Goal: Transaction & Acquisition: Purchase product/service

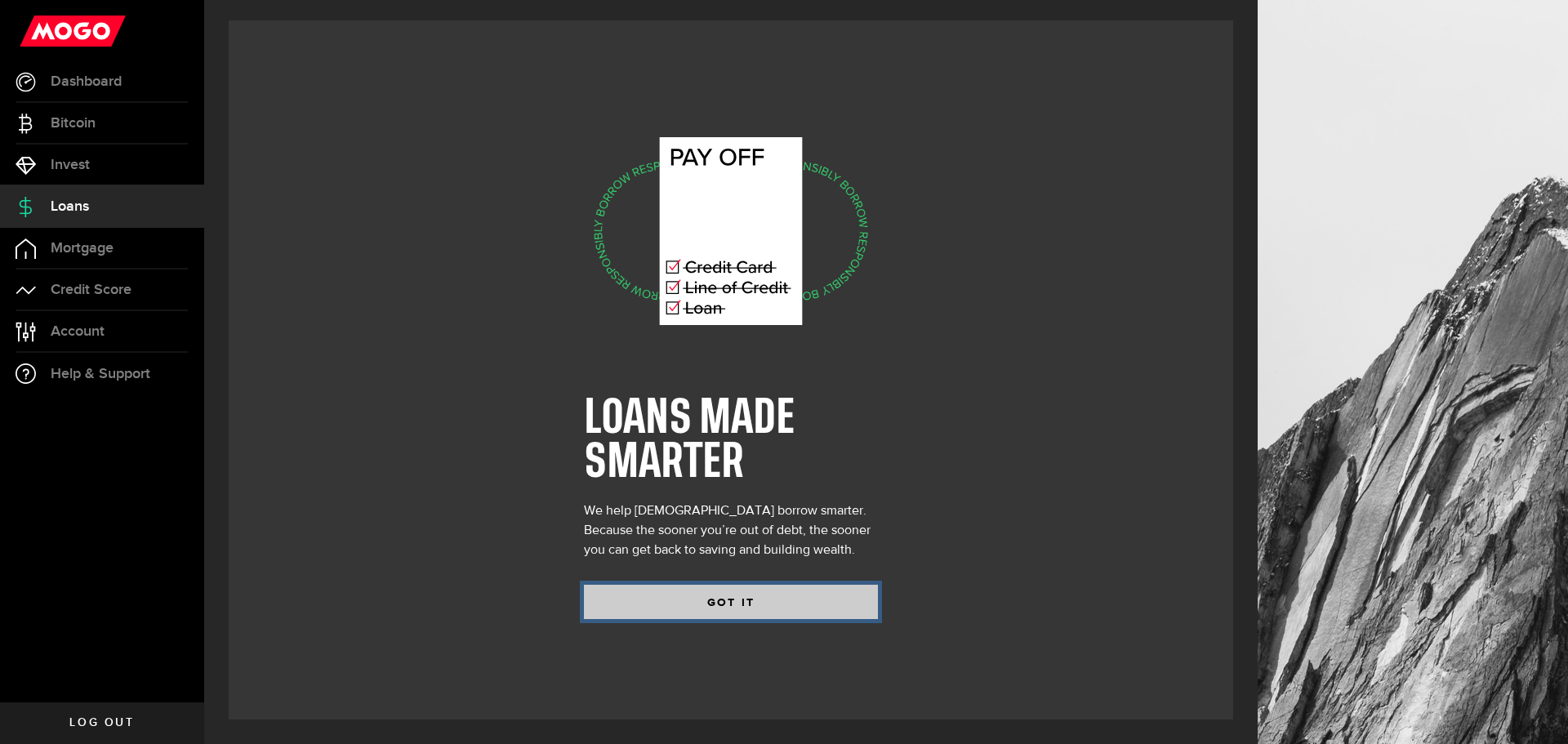
click at [680, 608] on button "GOT IT" at bounding box center [731, 602] width 294 height 34
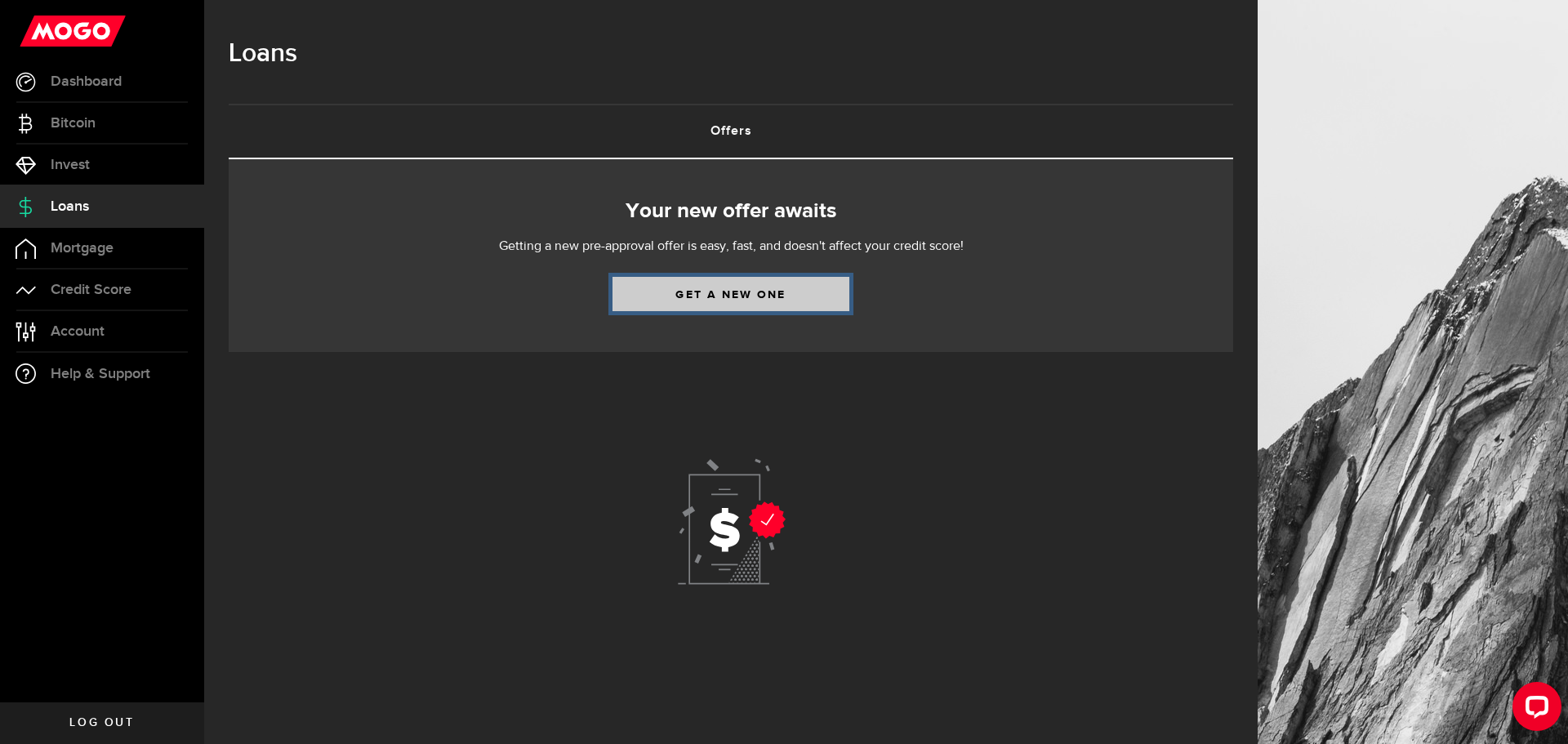
click at [683, 298] on link "Get a new one" at bounding box center [730, 293] width 237 height 34
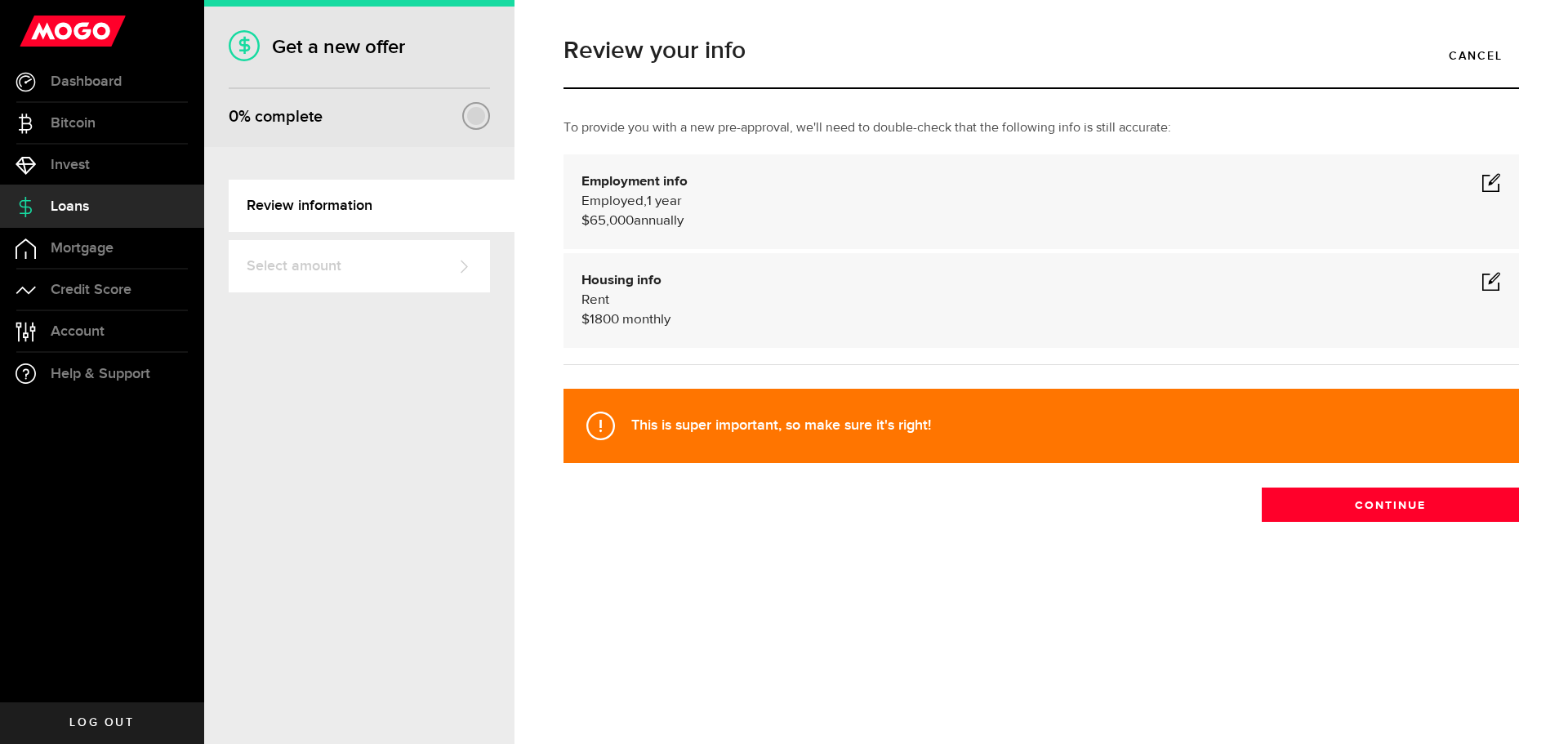
click at [1498, 176] on span at bounding box center [1492, 182] width 19 height 19
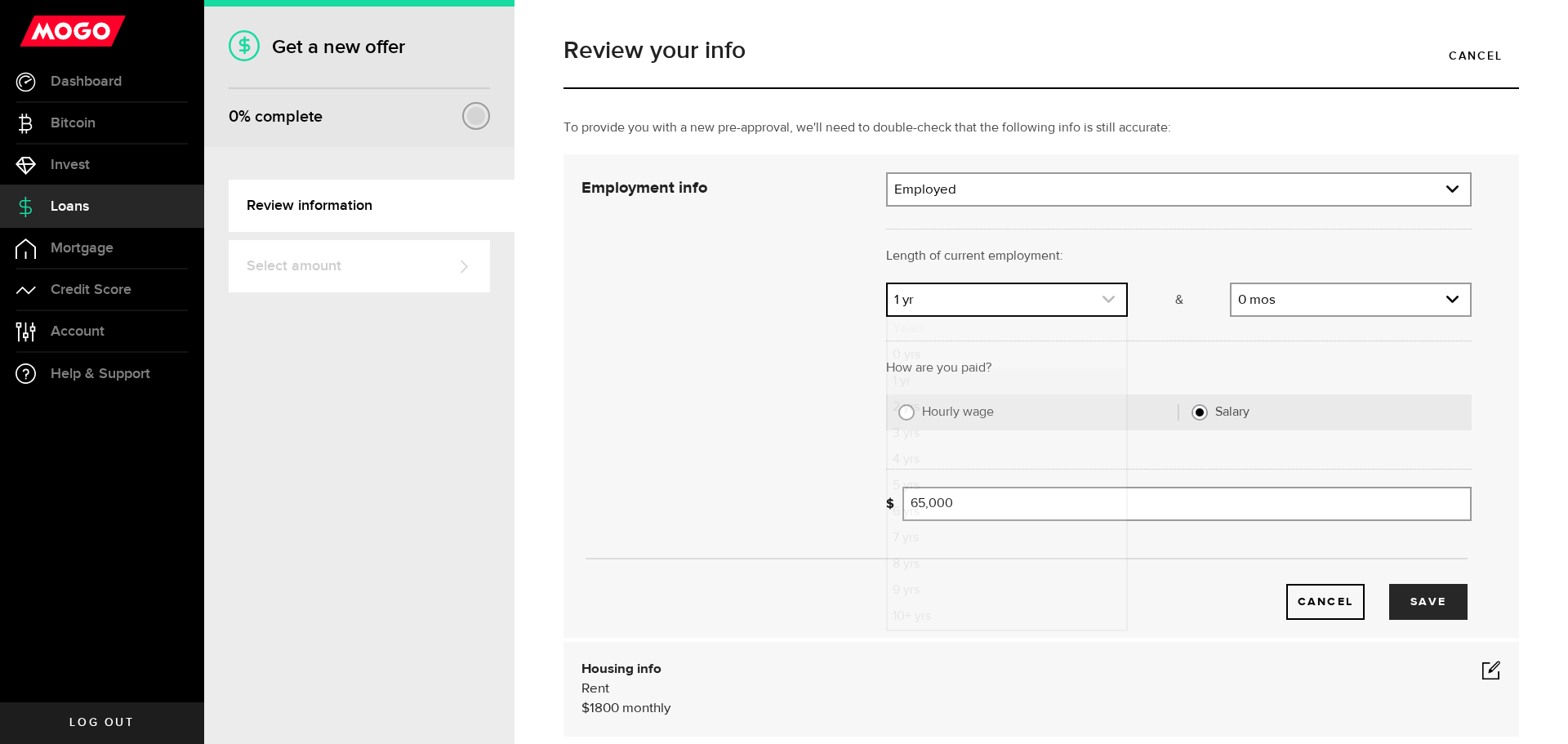
click at [1021, 312] on link "expand select" at bounding box center [1007, 300] width 239 height 31
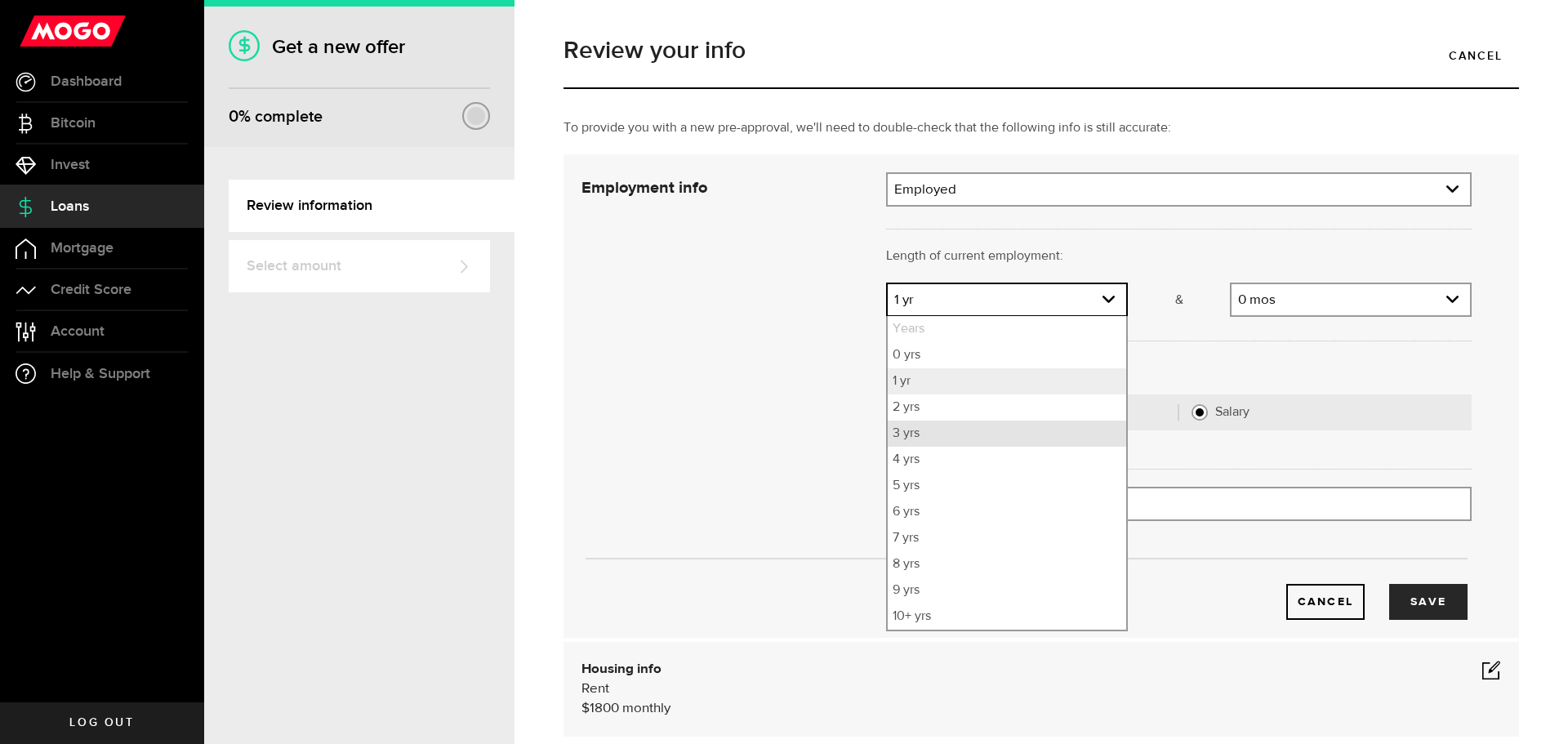
click at [1001, 443] on li "3 yrs" at bounding box center [1007, 433] width 239 height 26
select select "3"
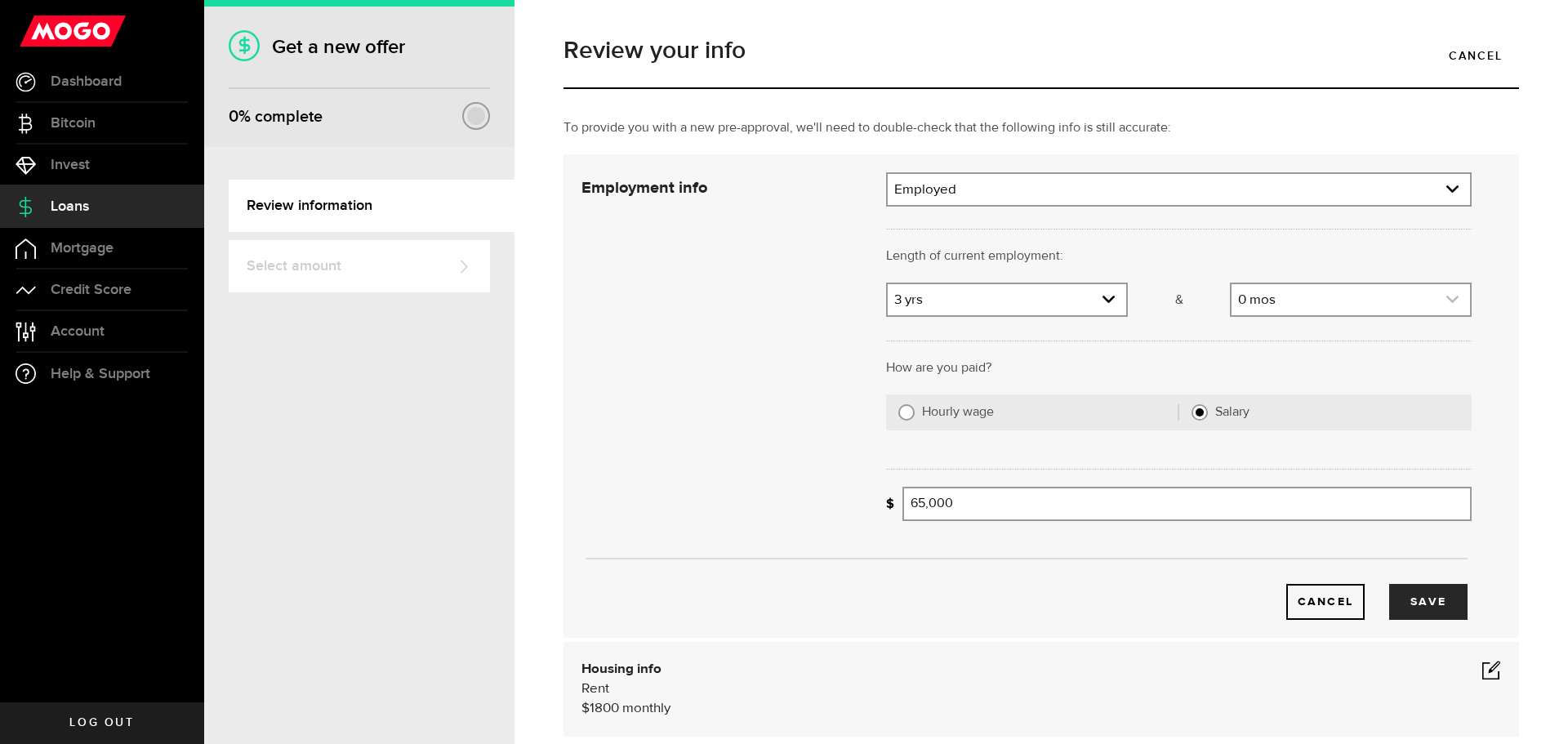
click at [1339, 301] on link "expand select" at bounding box center [1350, 300] width 239 height 31
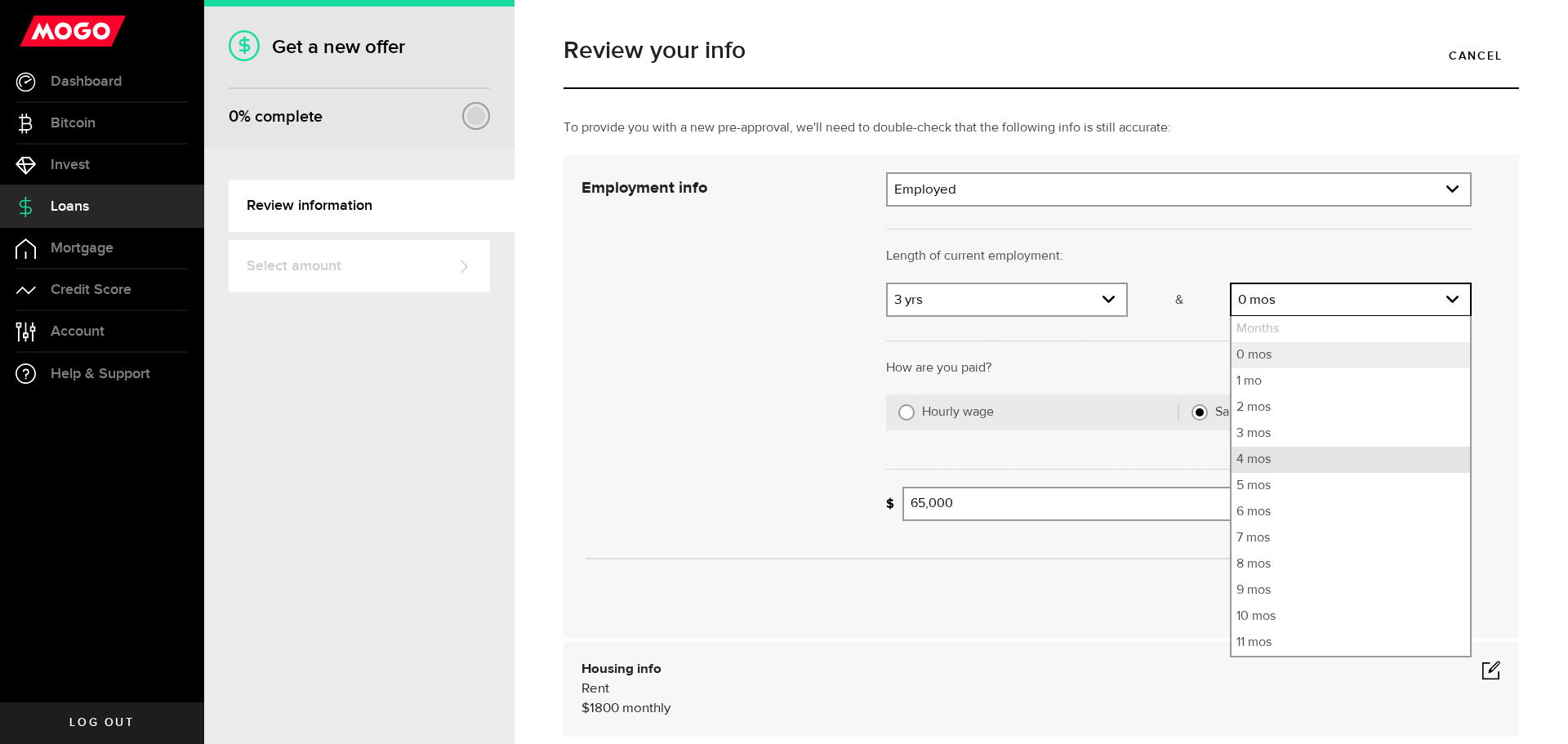
click at [1281, 450] on li "4 mos" at bounding box center [1350, 460] width 239 height 26
select select "4"
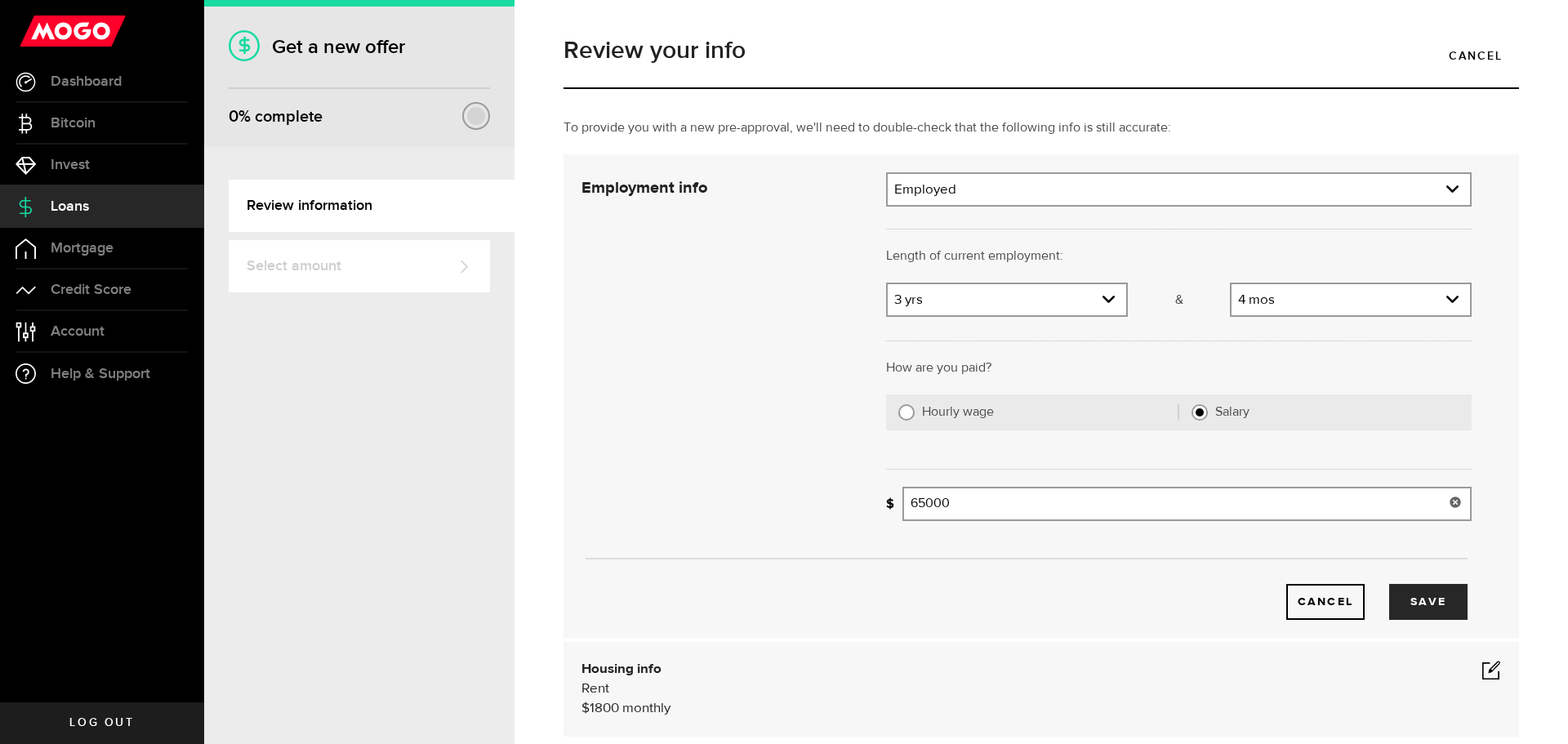
drag, startPoint x: 1037, startPoint y: 507, endPoint x: 864, endPoint y: 501, distance: 173.1
click at [864, 501] on div "Employment info Employment type What's your employment situation like? Employed…" at bounding box center [1027, 396] width 915 height 448
type input "126,500"
click at [1427, 603] on button "Save" at bounding box center [1428, 602] width 78 height 36
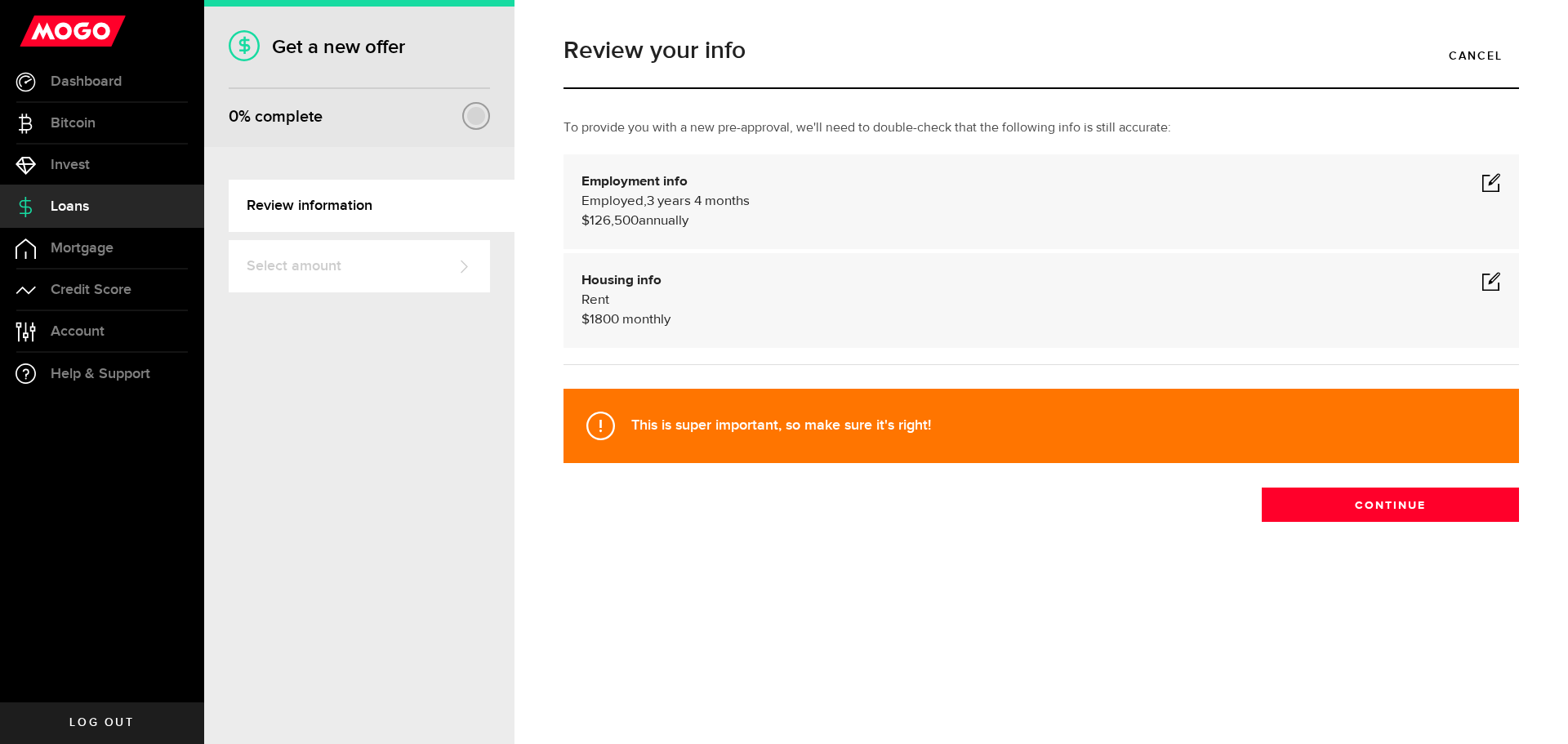
click at [1488, 286] on span at bounding box center [1492, 281] width 19 height 19
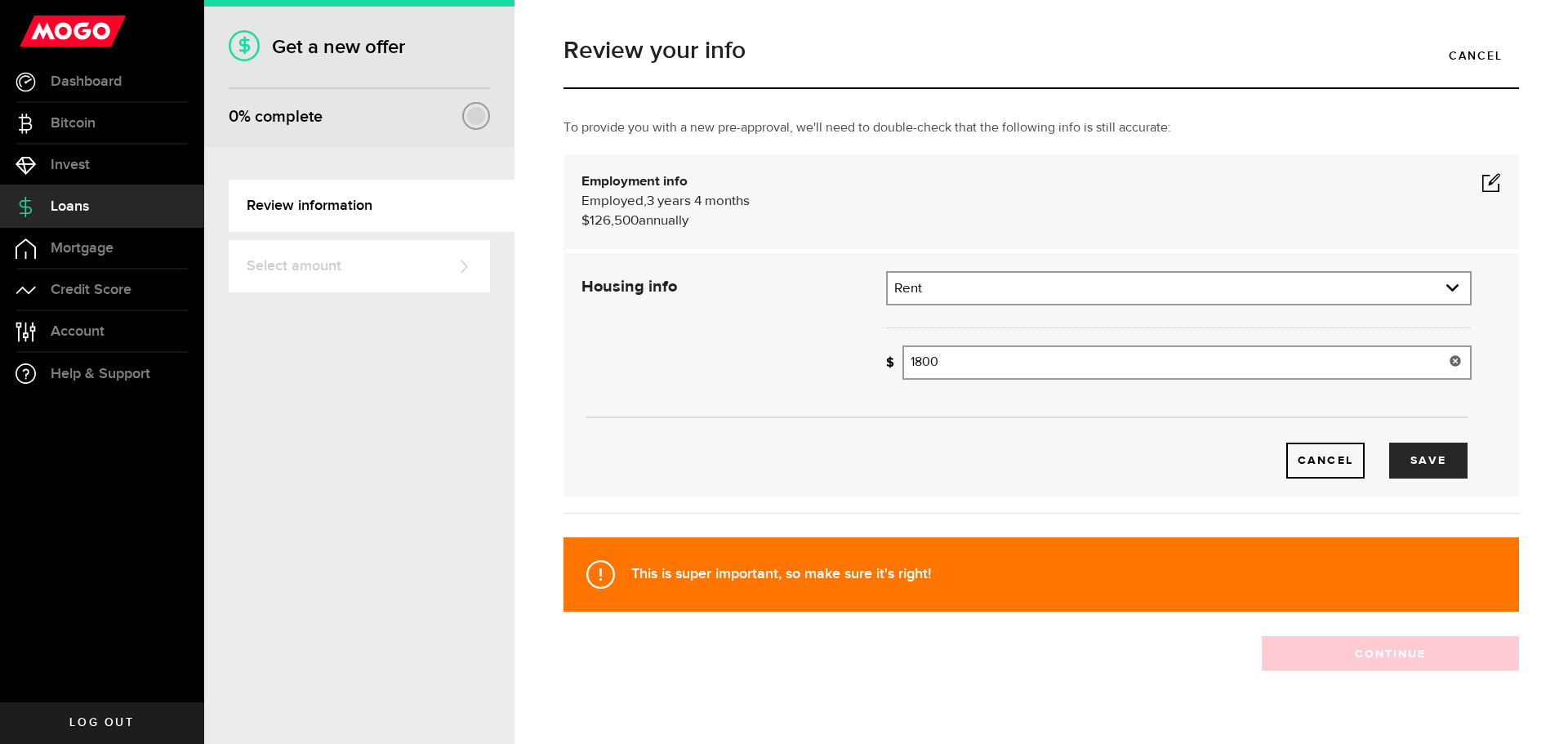
drag, startPoint x: 959, startPoint y: 365, endPoint x: 833, endPoint y: 354, distance: 126.5
click at [833, 354] on div "Housing info Residential status What's your residential status? Rent Residentia…" at bounding box center [1027, 374] width 915 height 207
type input "3,400"
click at [1425, 469] on button "Save" at bounding box center [1428, 461] width 78 height 36
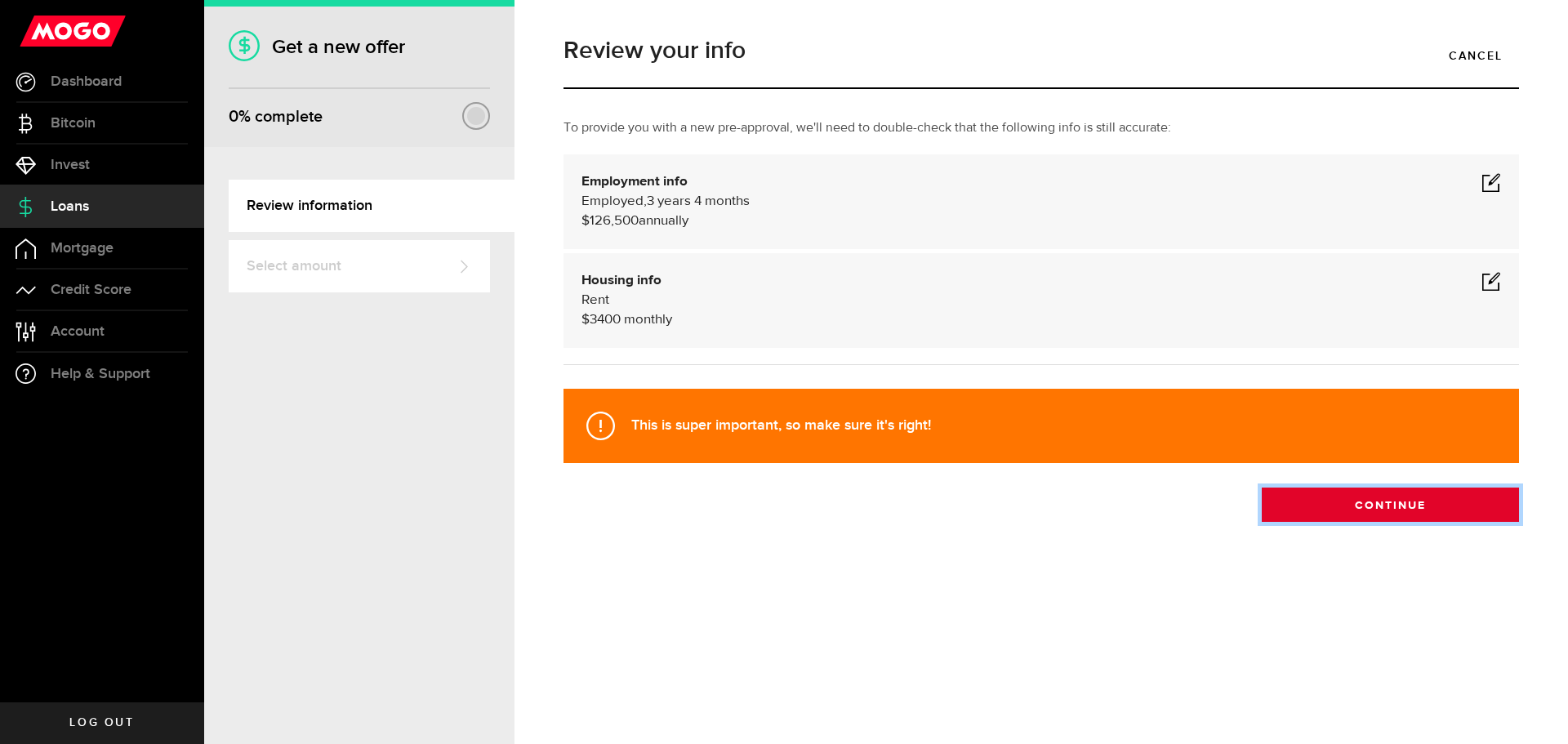
click at [1358, 516] on button "Continue" at bounding box center [1391, 504] width 257 height 34
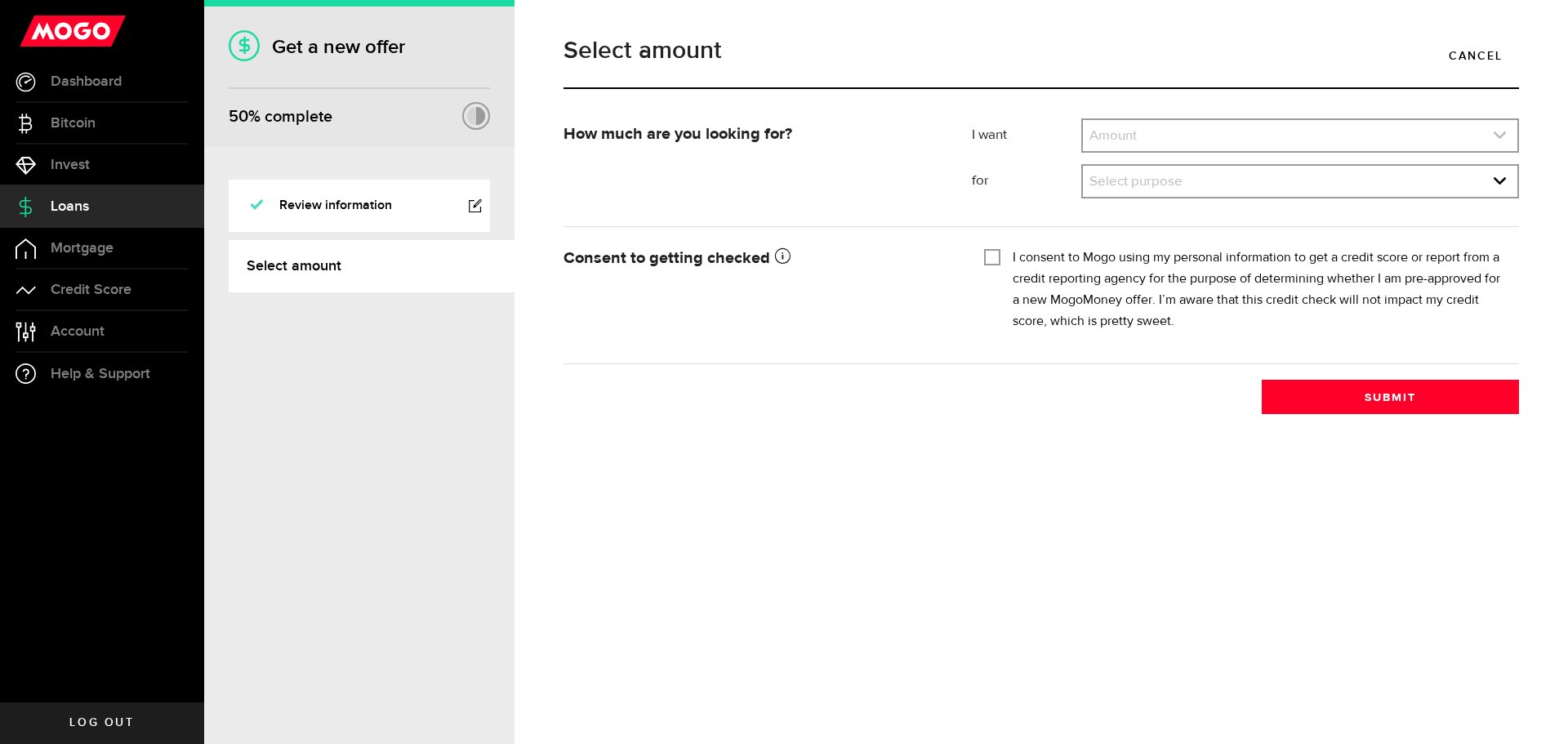
click at [1151, 138] on link "expand select" at bounding box center [1300, 135] width 434 height 31
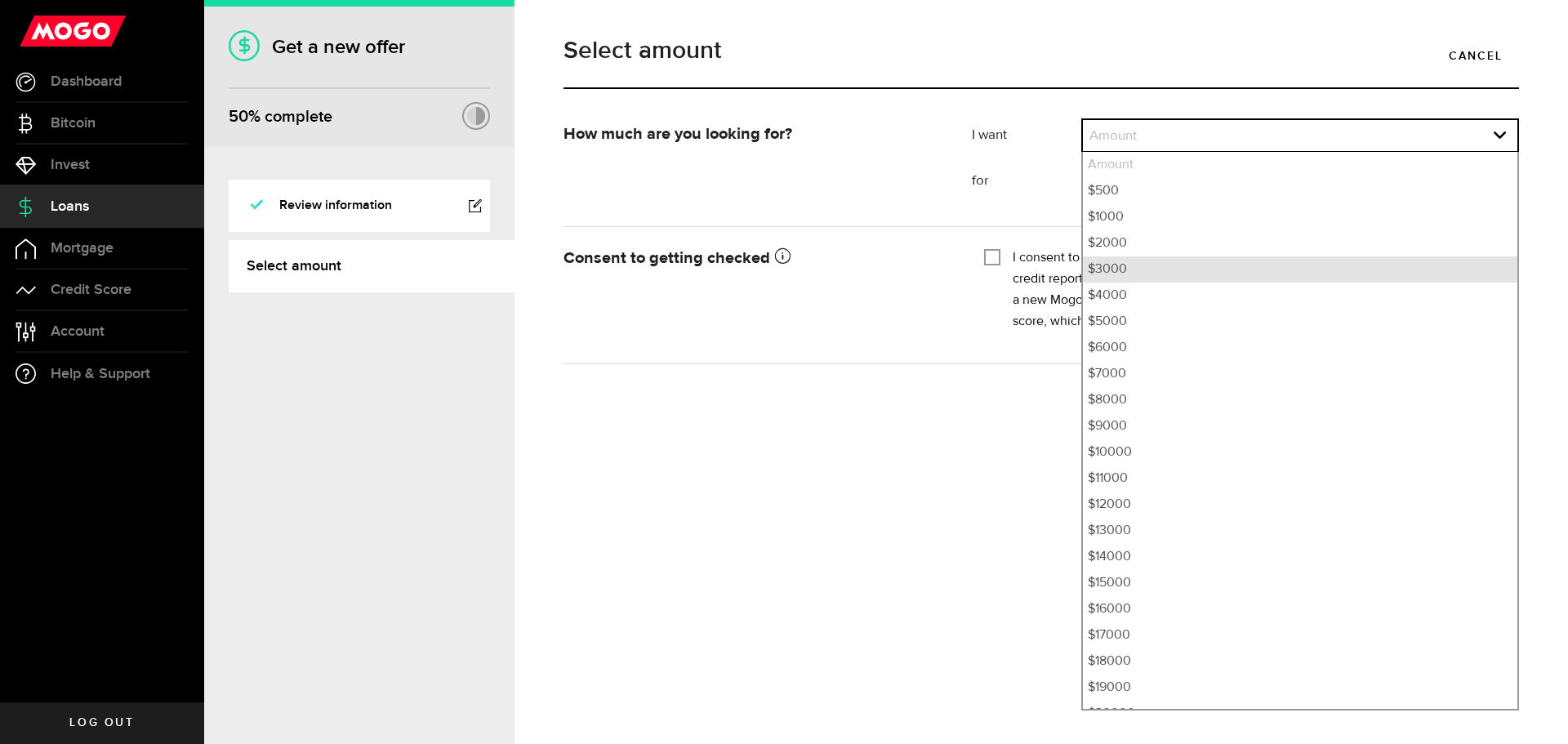
click at [1140, 274] on li "$3000" at bounding box center [1300, 269] width 434 height 26
select select "3000"
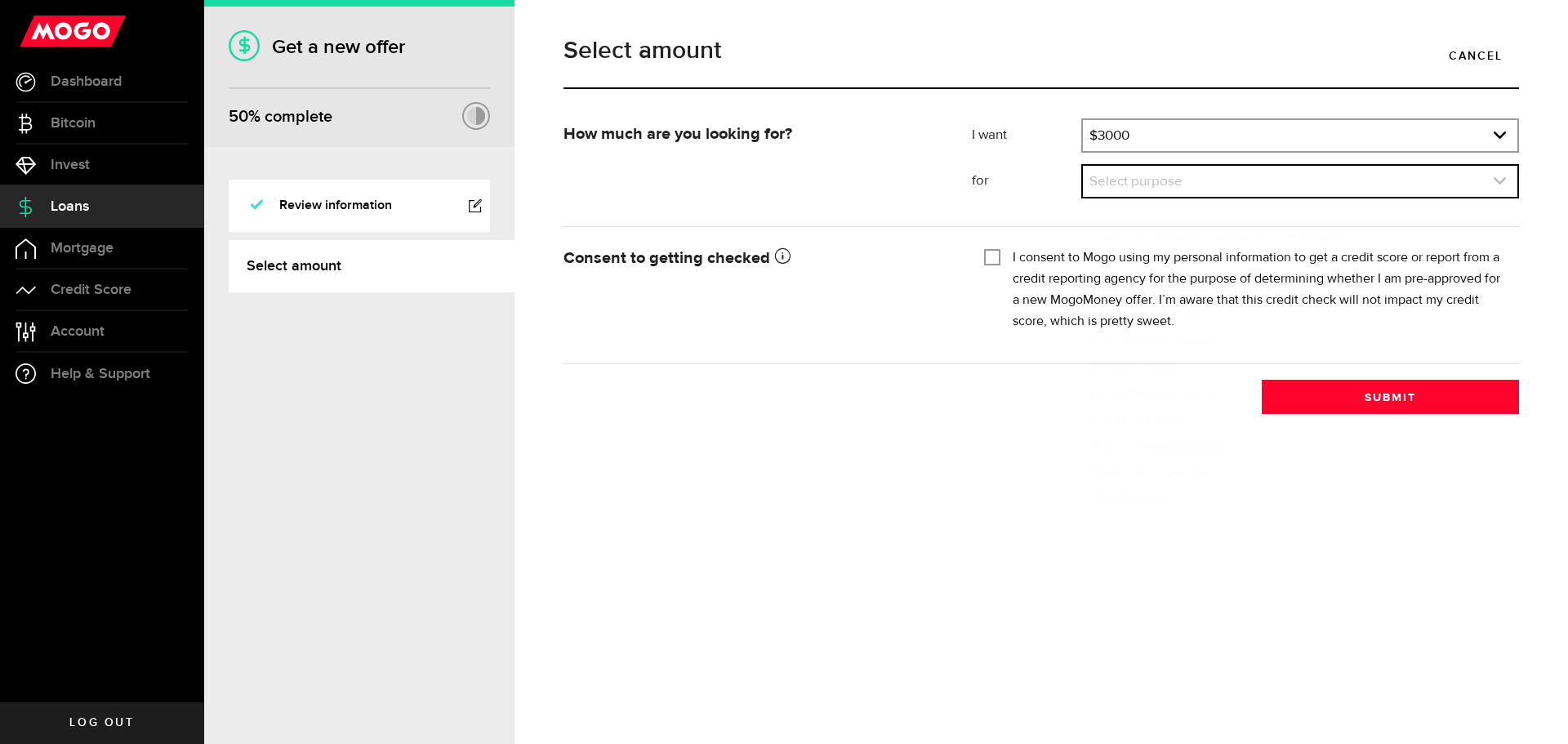
click at [1112, 186] on link "expand select" at bounding box center [1300, 181] width 434 height 31
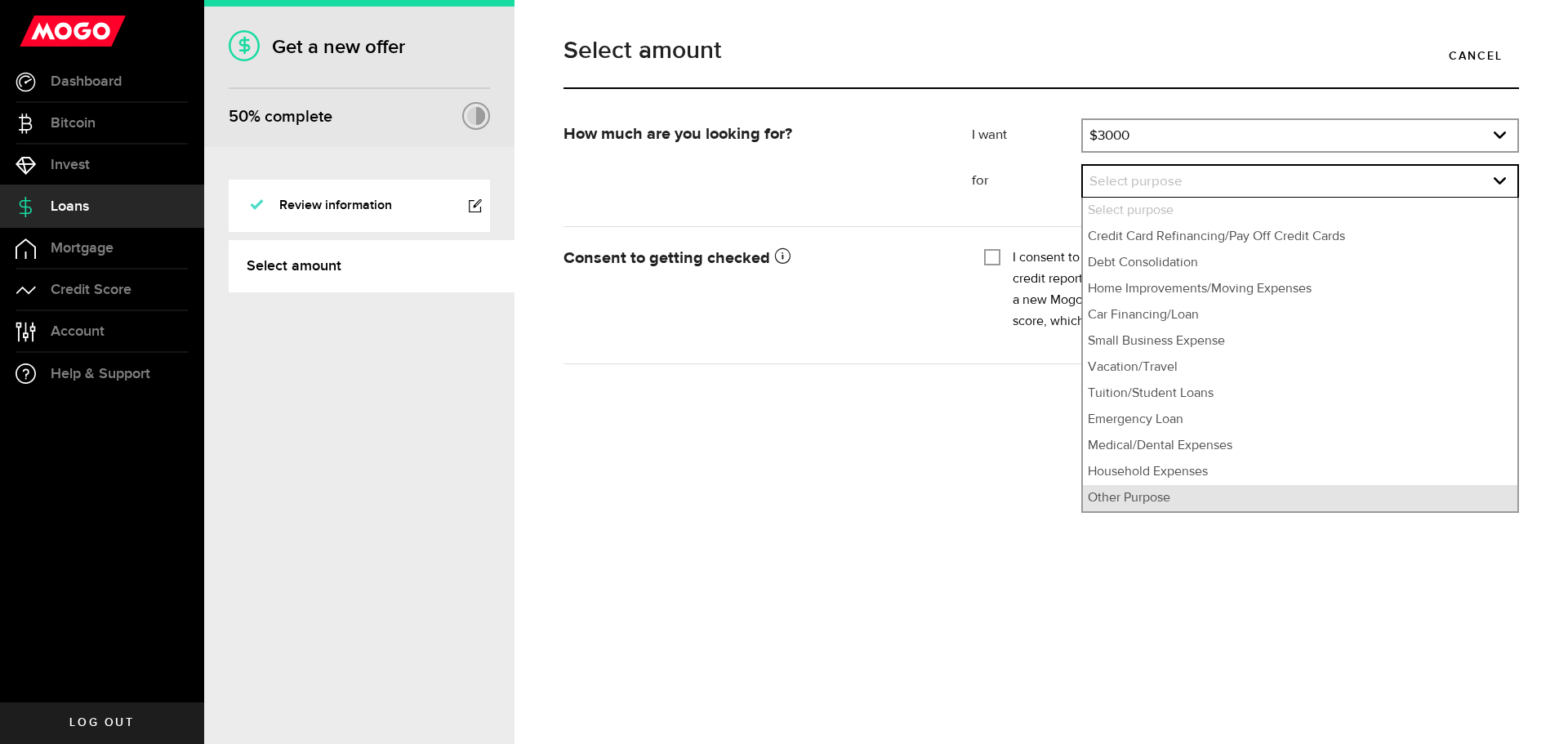
click at [1169, 495] on li "Other Purpose" at bounding box center [1300, 498] width 434 height 26
select select "Other Purpose"
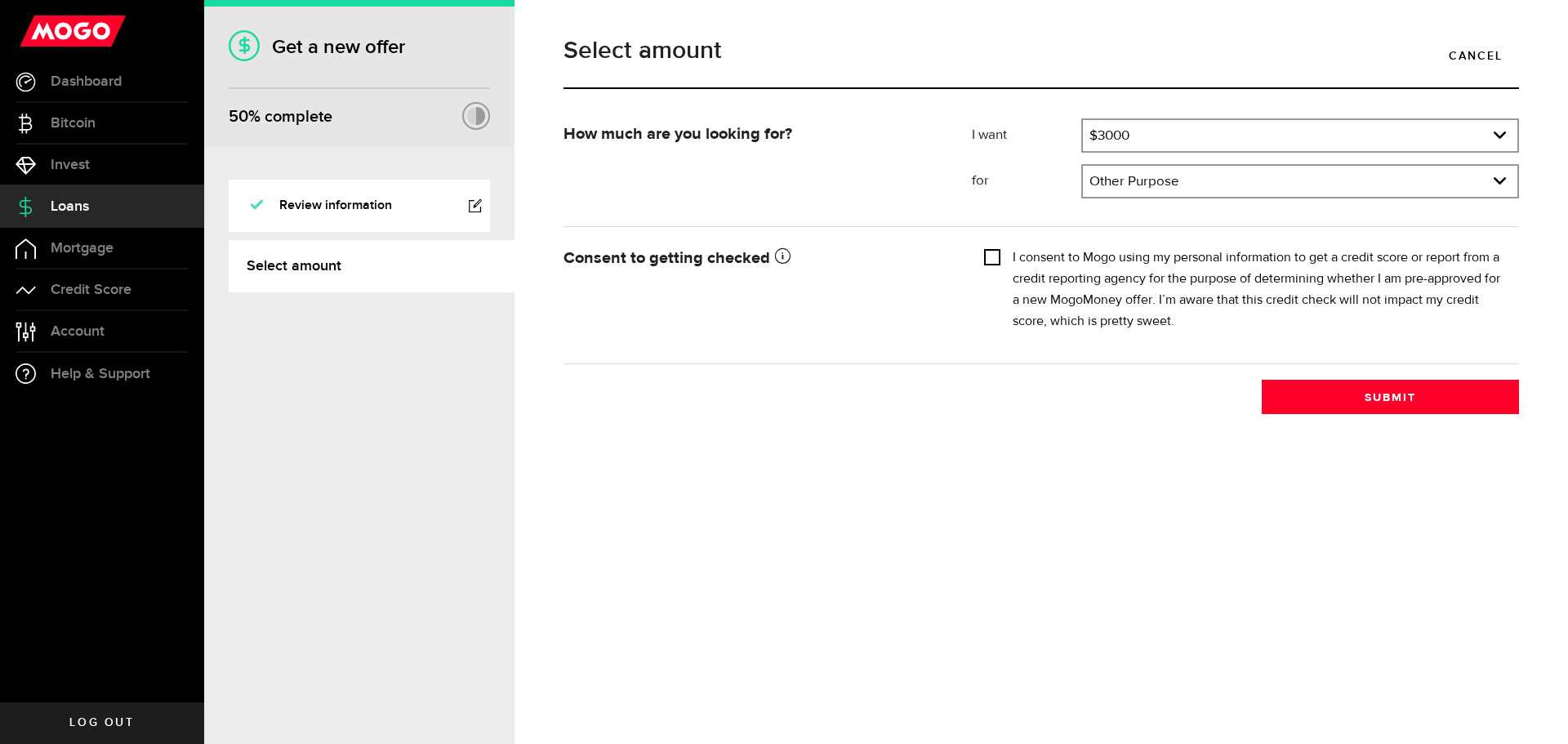
click at [995, 251] on input "I consent to Mogo using my personal information to get a credit score or report…" at bounding box center [992, 255] width 16 height 16
checkbox input "true"
click at [1326, 395] on button "Submit" at bounding box center [1391, 397] width 257 height 34
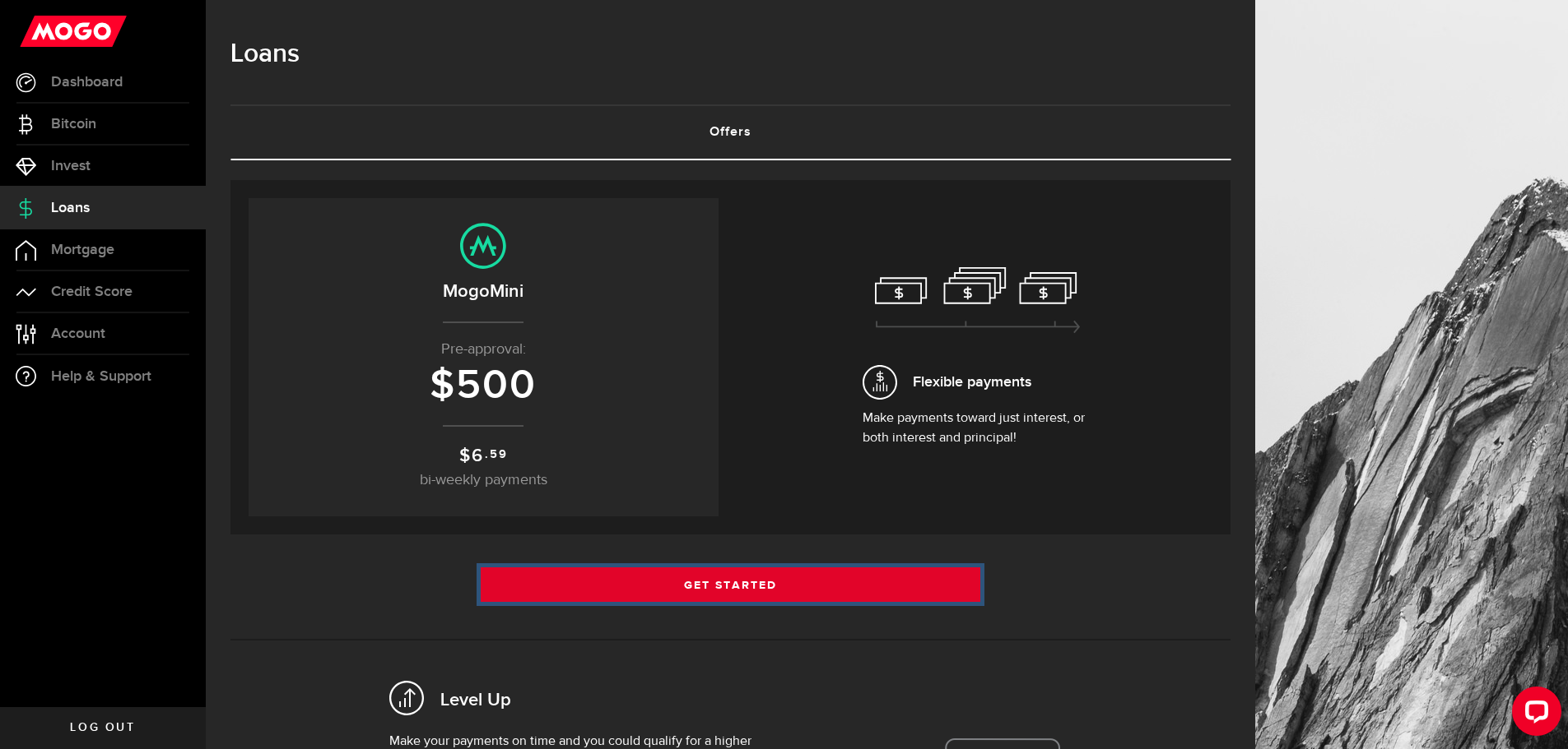
click at [728, 586] on link "Get Started" at bounding box center [730, 584] width 500 height 34
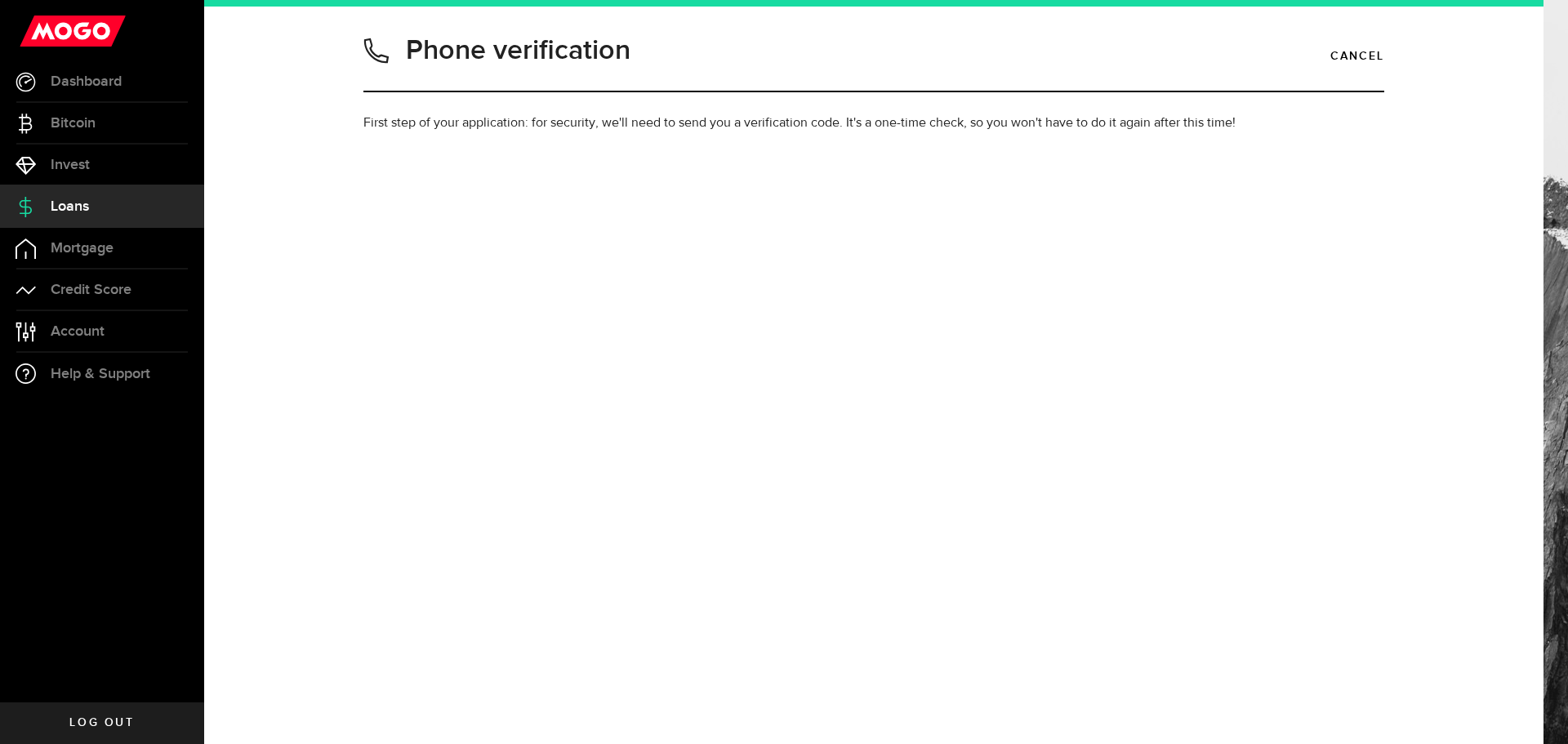
type input "6475498620"
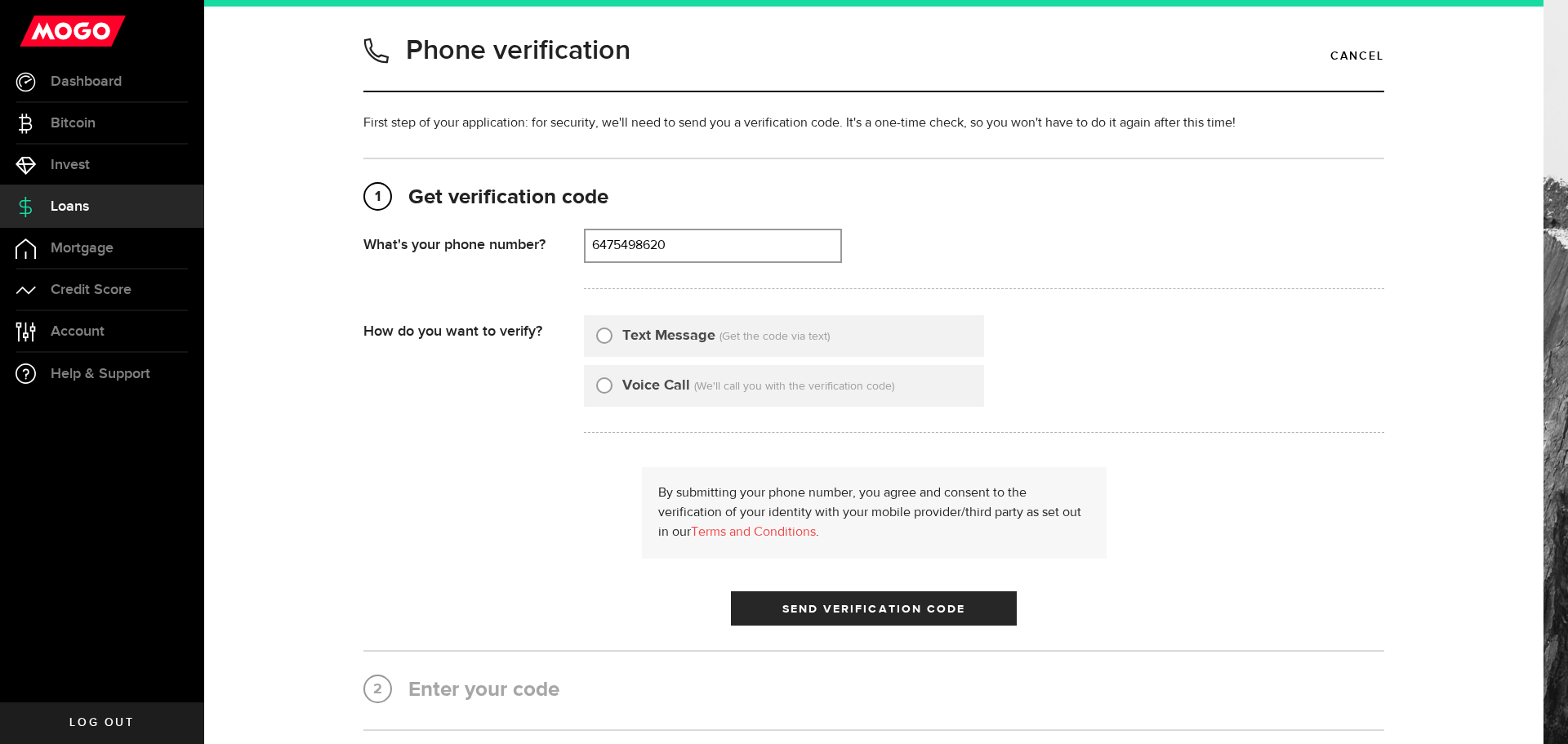
click at [602, 339] on input "Text Message" at bounding box center [604, 333] width 16 height 16
radio input "true"
click at [803, 617] on button "Send Verification Code" at bounding box center [874, 608] width 286 height 34
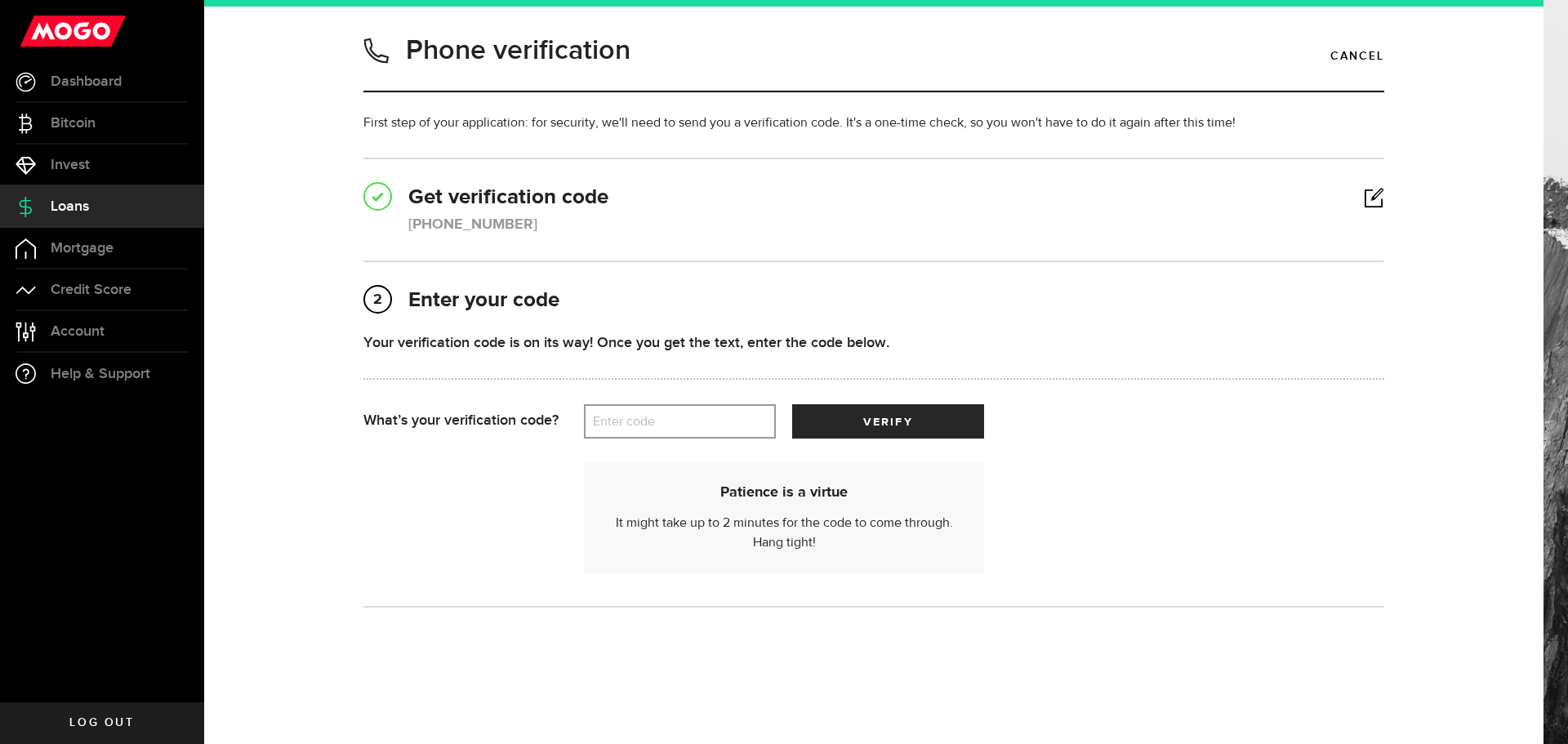
click at [678, 424] on label "Enter code" at bounding box center [680, 422] width 192 height 34
click at [678, 424] on input "Enter code" at bounding box center [680, 421] width 192 height 34
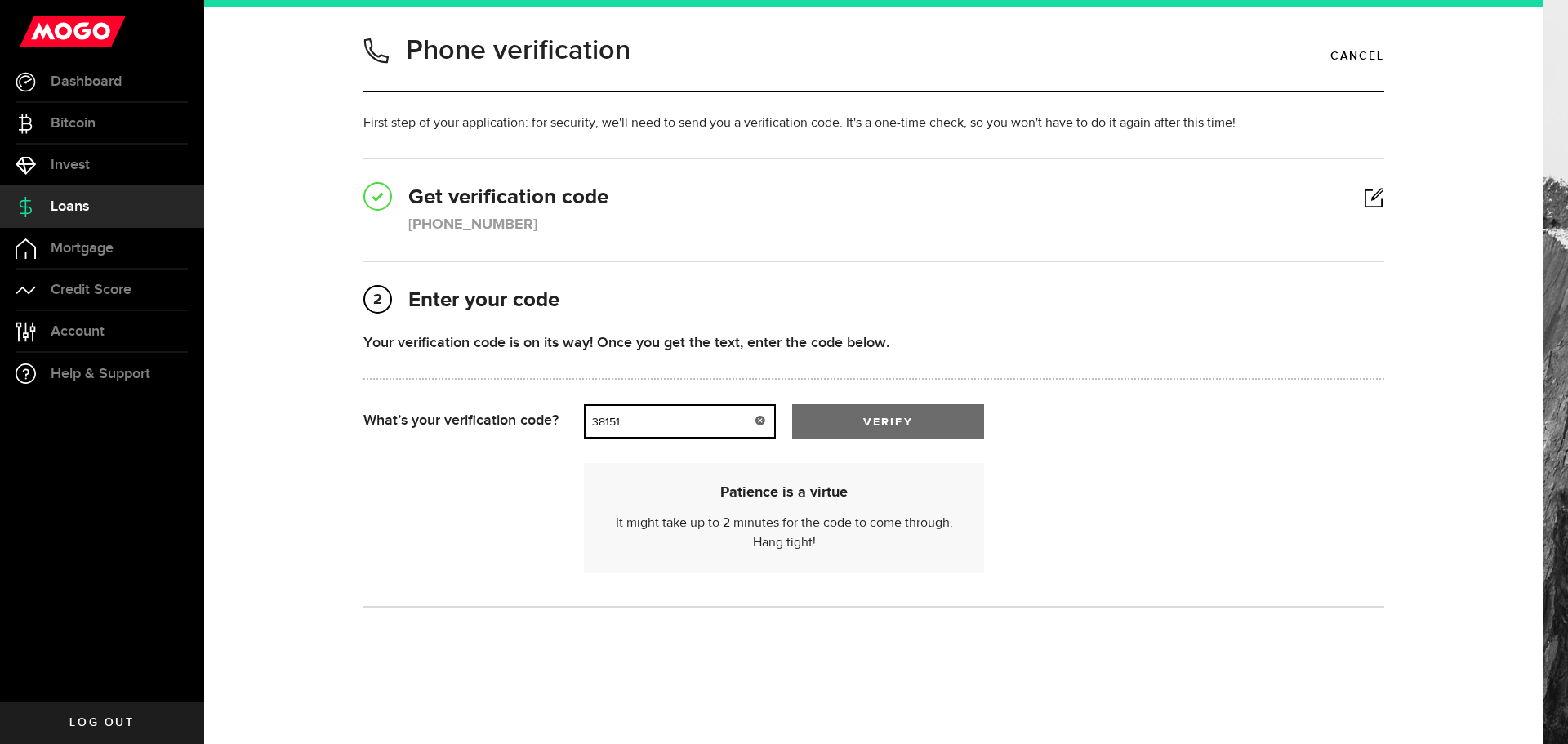
type input "38151"
click at [886, 423] on span "submit" at bounding box center [888, 426] width 28 height 28
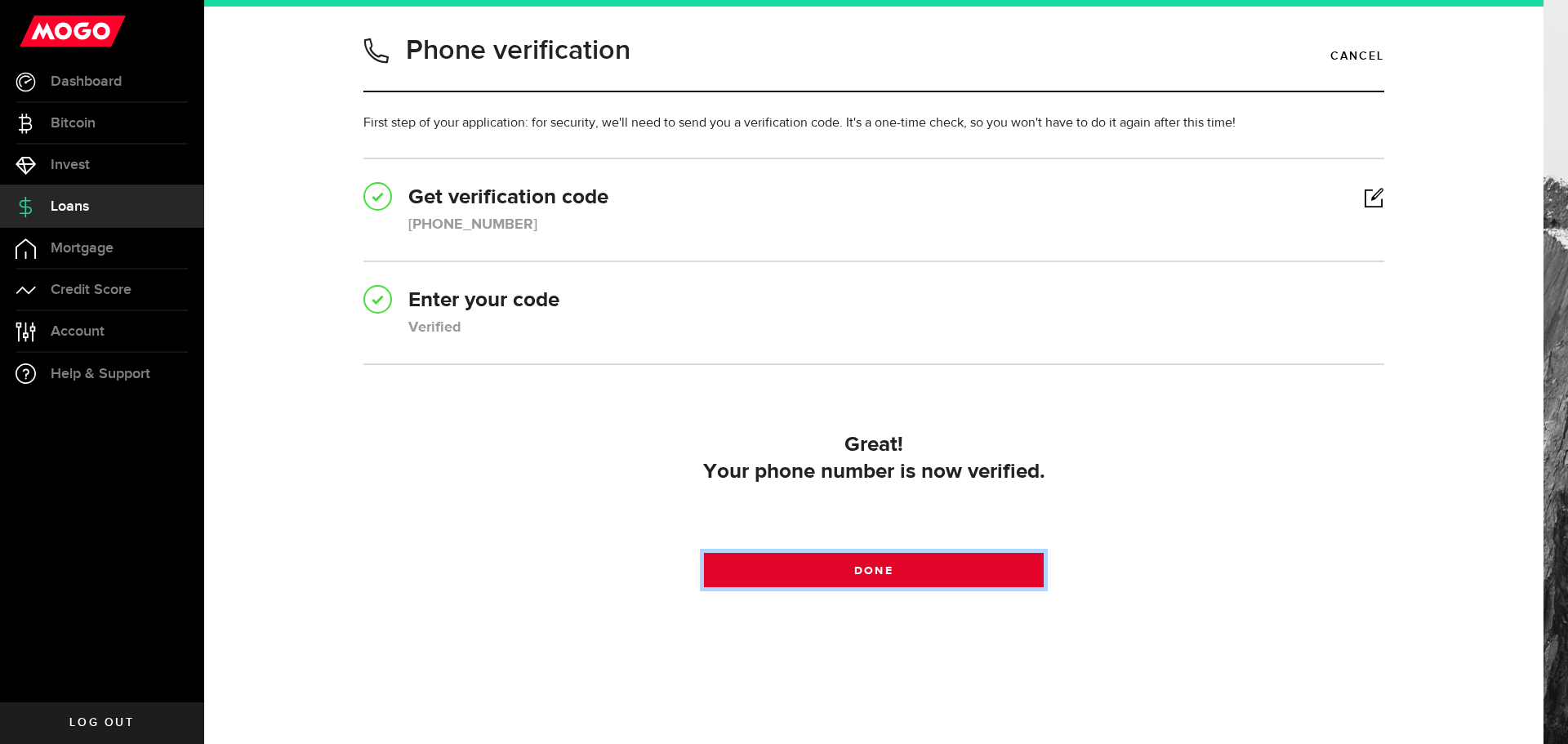
click at [909, 572] on link "Done" at bounding box center [874, 570] width 340 height 34
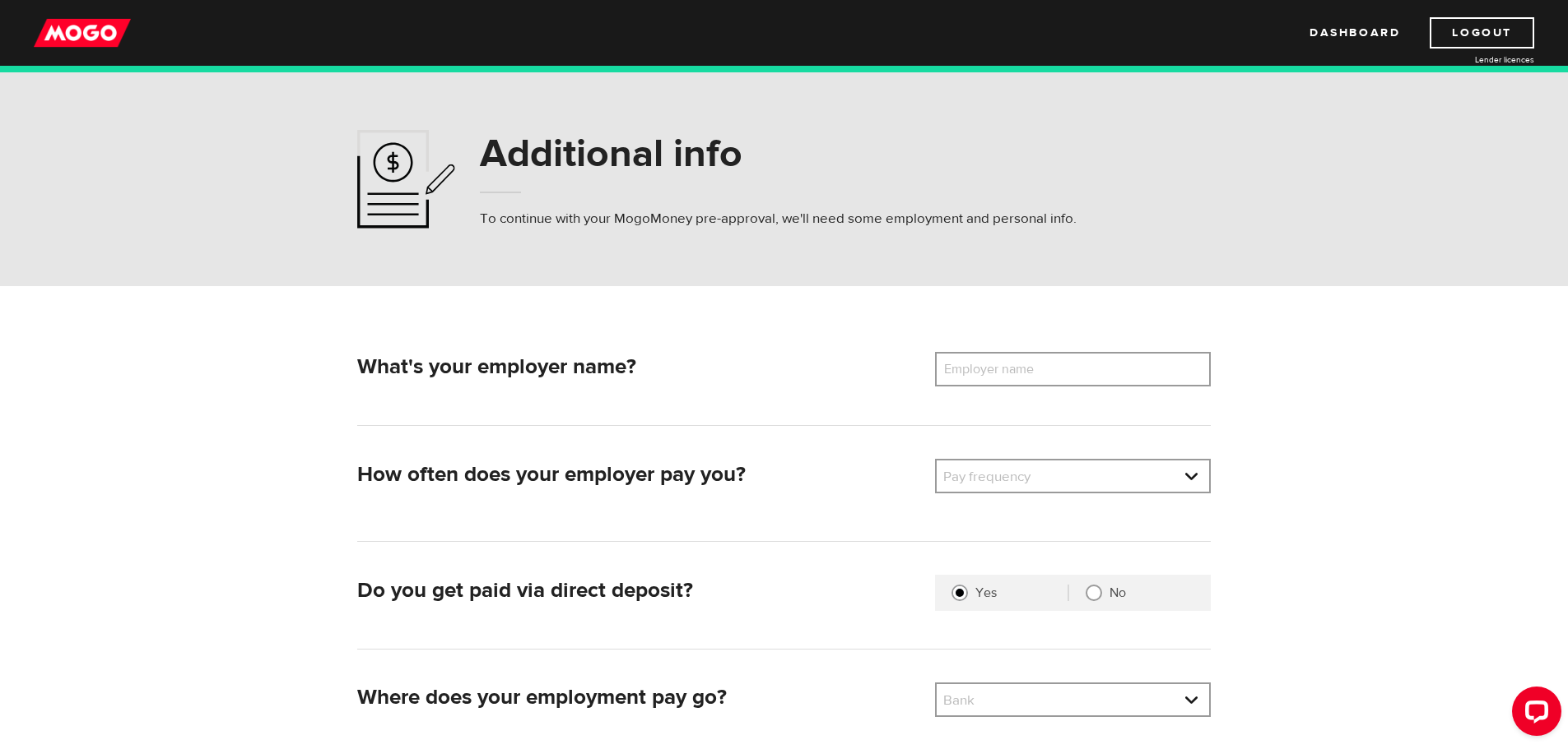
click at [978, 376] on label "Employer name" at bounding box center [1001, 368] width 133 height 34
click at [978, 376] on input "Employer name" at bounding box center [1072, 368] width 276 height 34
type input "Tower Hill Homes"
click at [997, 580] on li "Semi-Monthly" at bounding box center [1073, 584] width 273 height 26
select select "3"
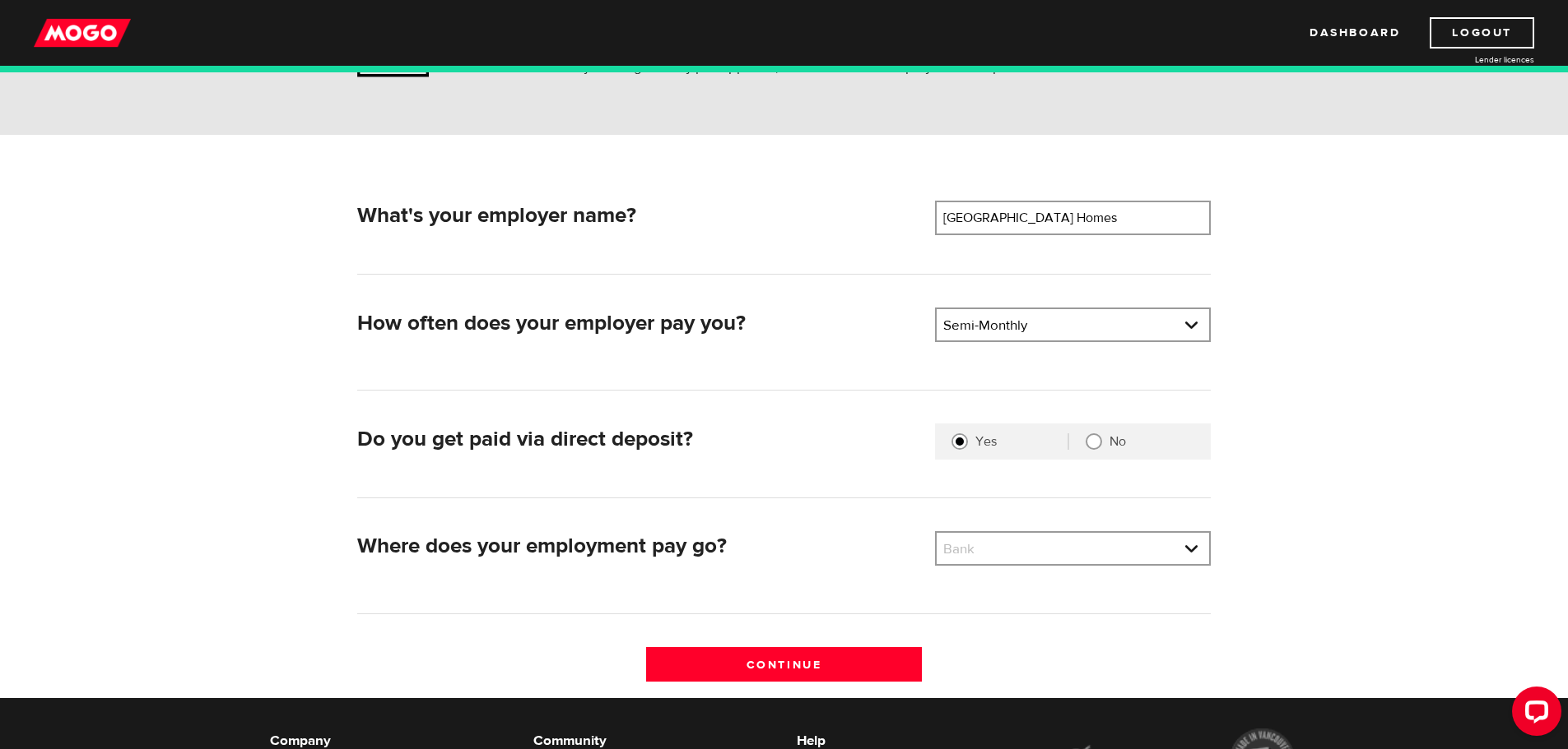
scroll to position [165, 0]
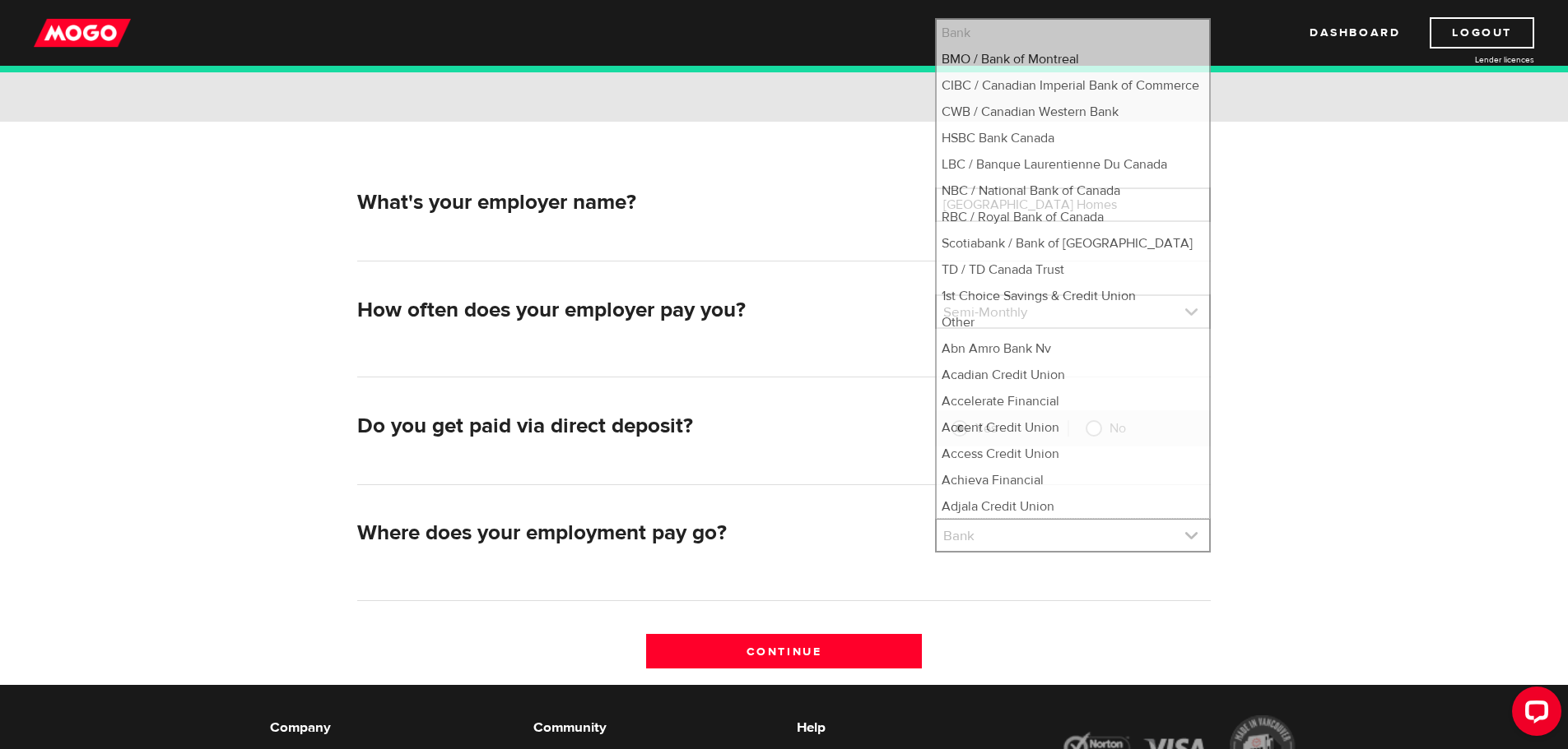
click at [984, 538] on link at bounding box center [1073, 536] width 273 height 31
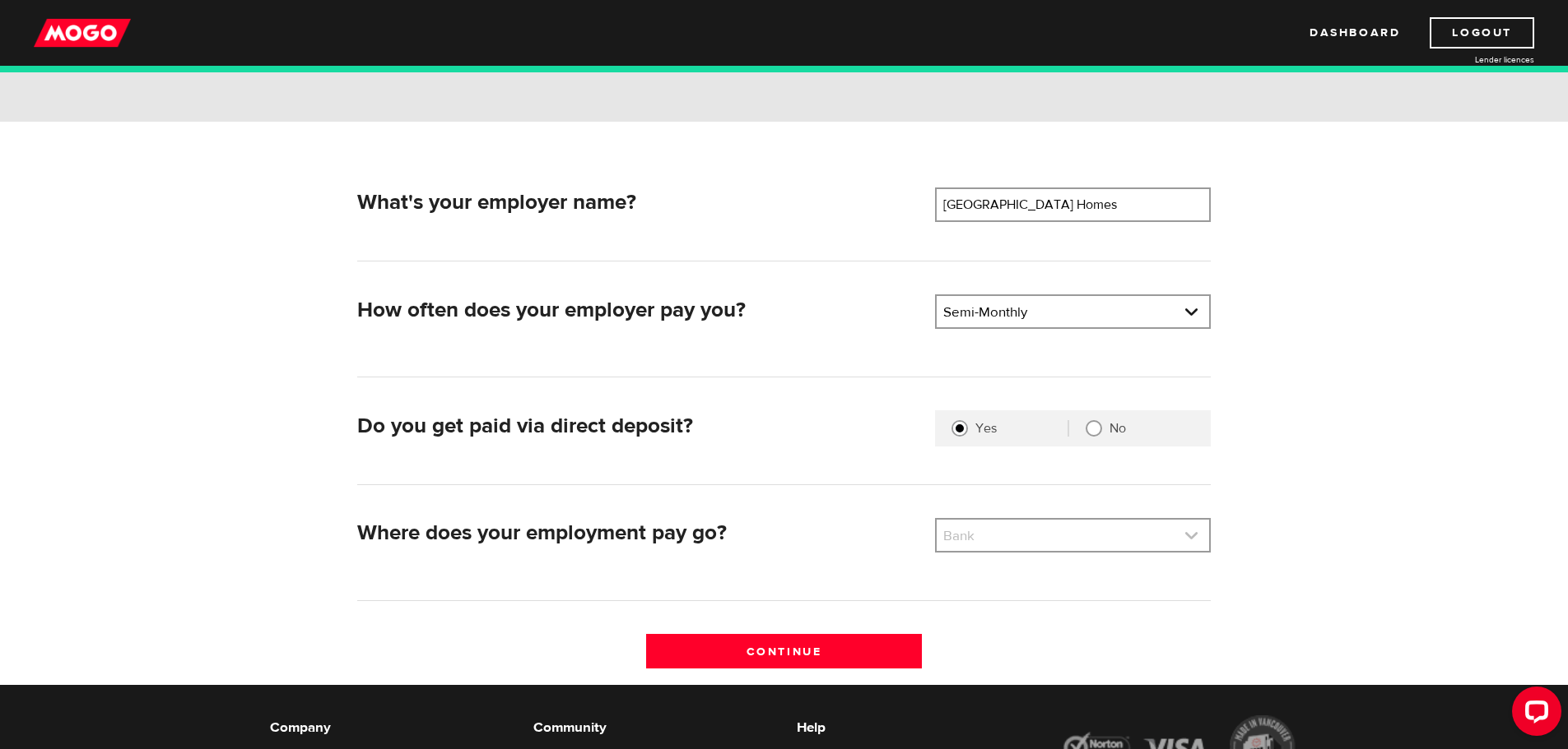
click at [987, 543] on link at bounding box center [1073, 536] width 273 height 31
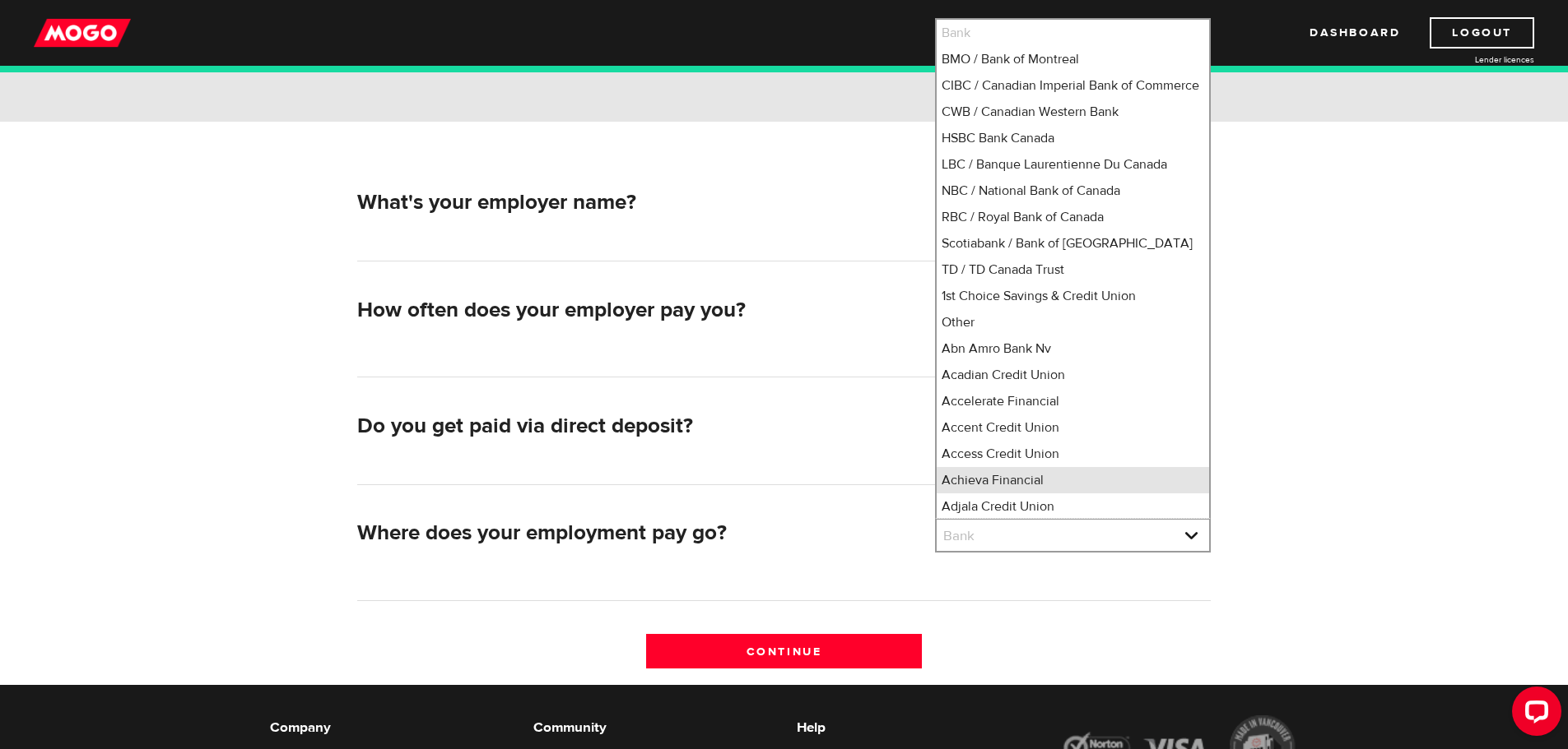
scroll to position [21, 0]
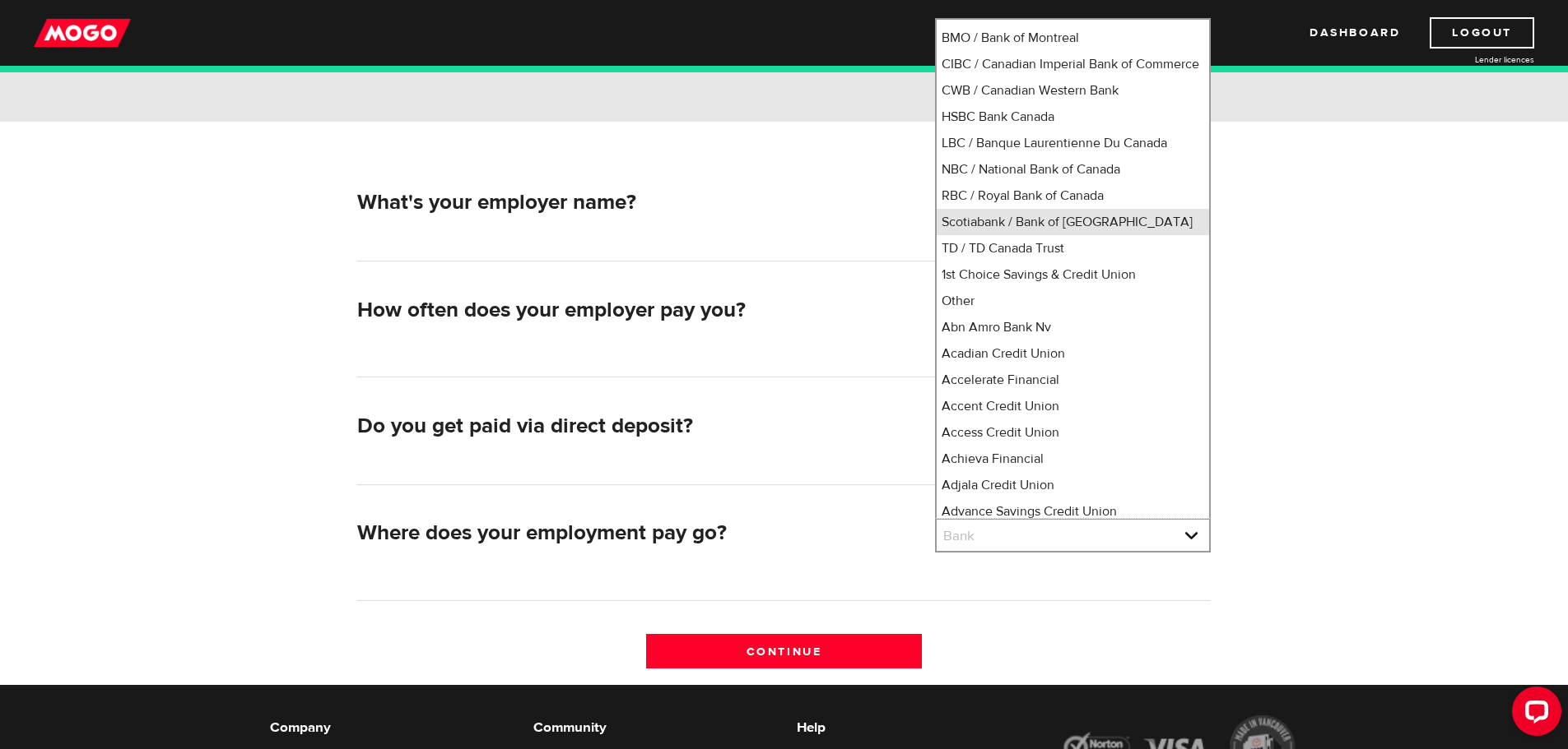
click at [1018, 236] on li "Scotiabank / Bank of [GEOGRAPHIC_DATA]" at bounding box center [1073, 221] width 273 height 26
select select "2"
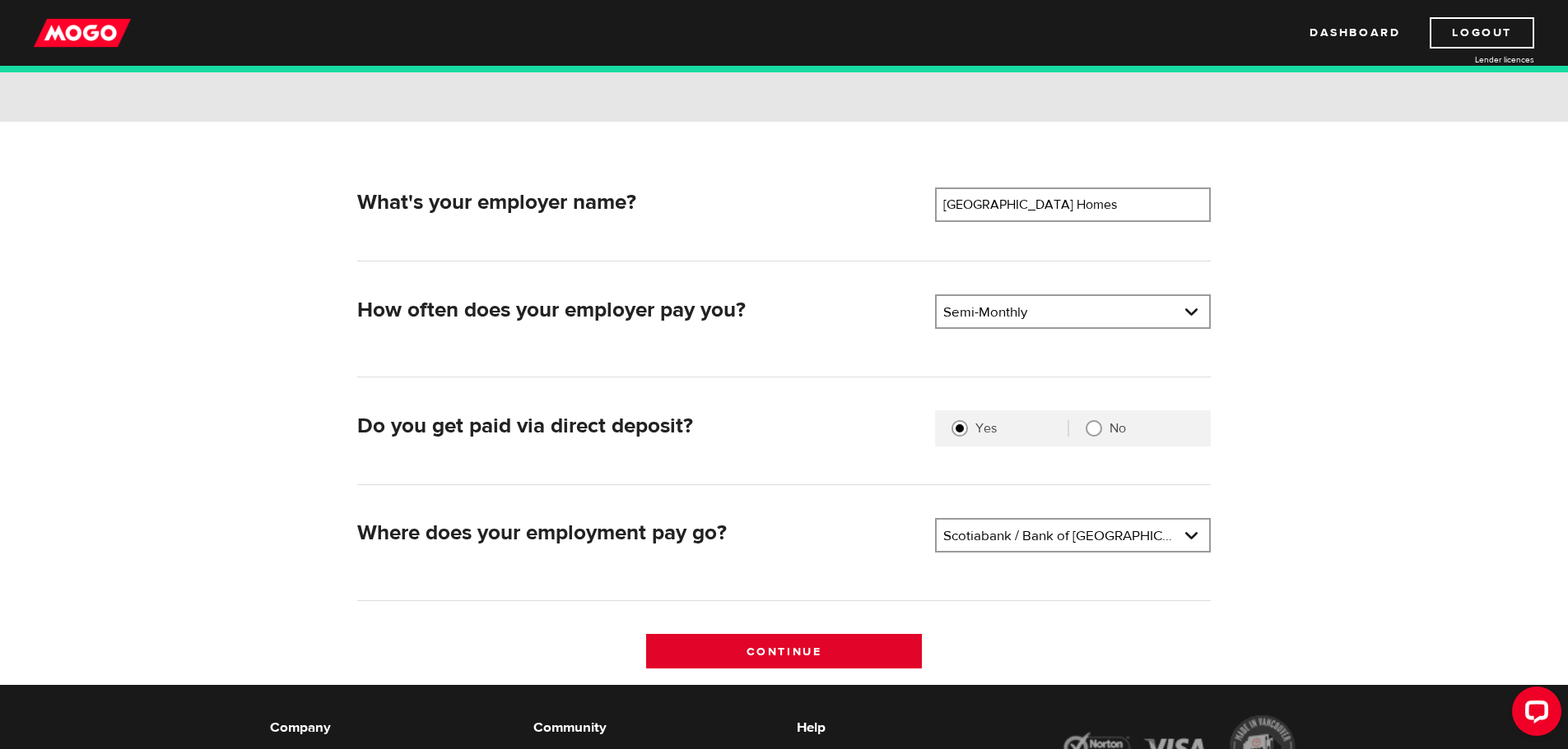
click at [882, 643] on input "Continue" at bounding box center [784, 651] width 276 height 34
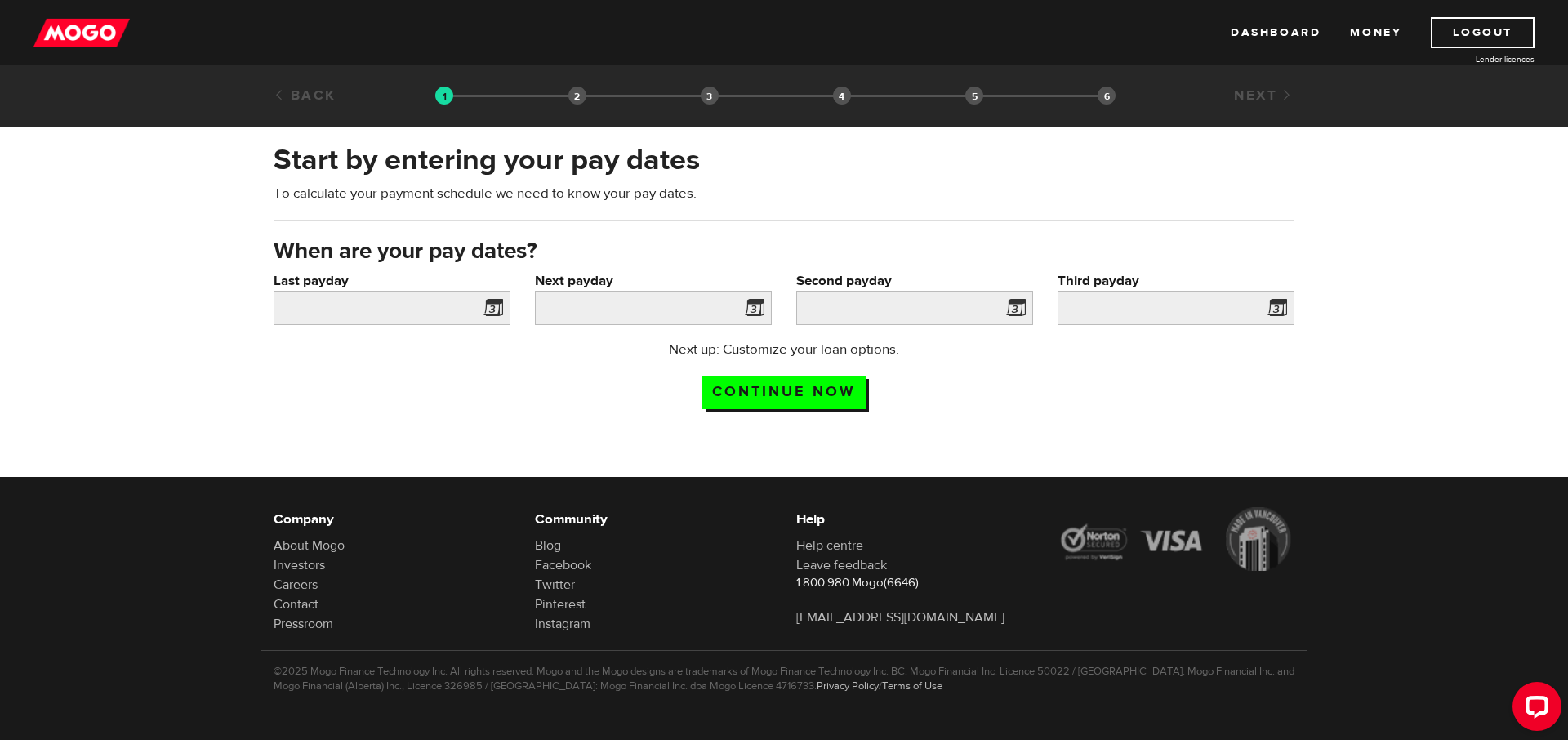
click at [488, 308] on span at bounding box center [489, 310] width 24 height 26
click at [400, 308] on input "Last payday" at bounding box center [392, 308] width 237 height 34
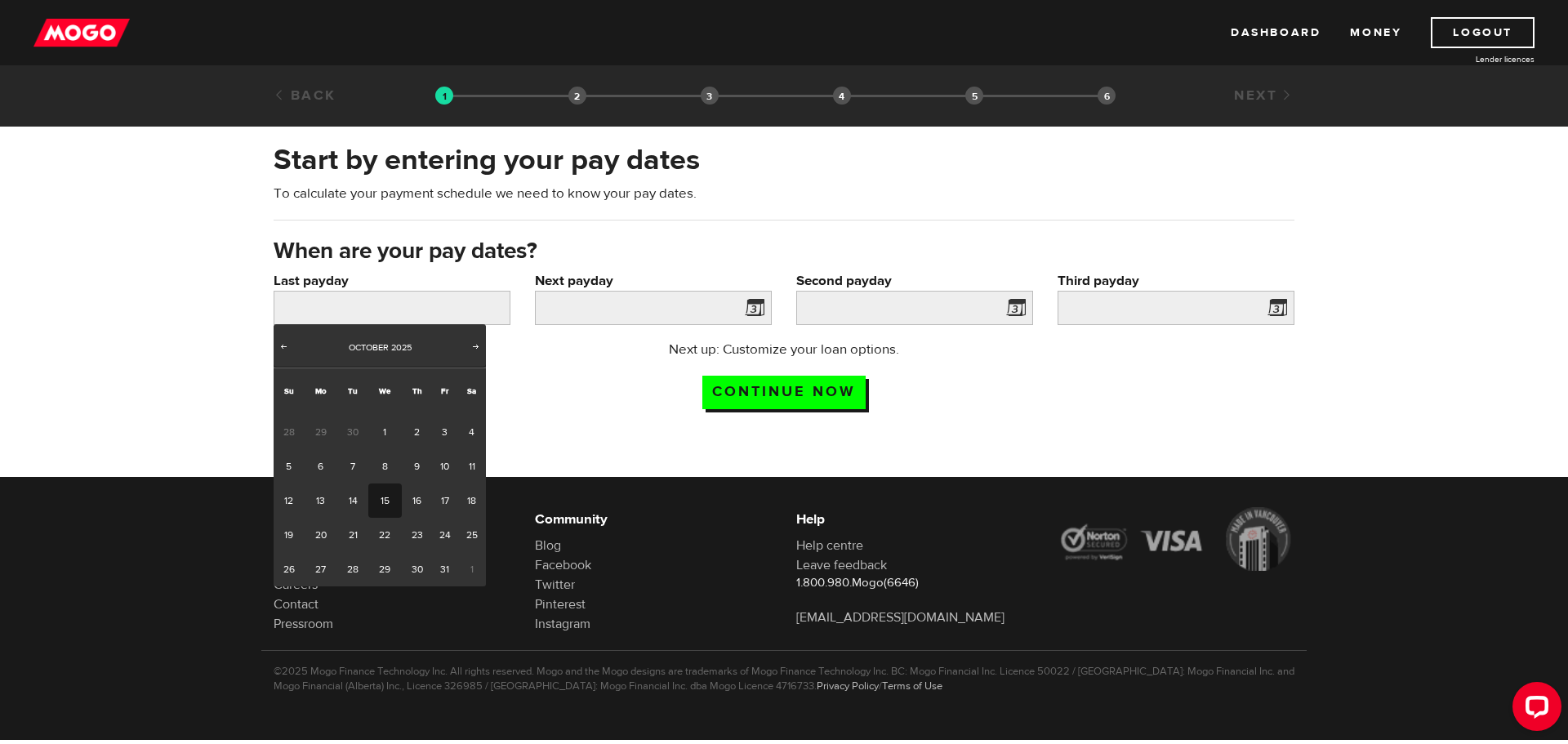
click at [397, 490] on link "15" at bounding box center [385, 500] width 34 height 34
type input "[DATE]"
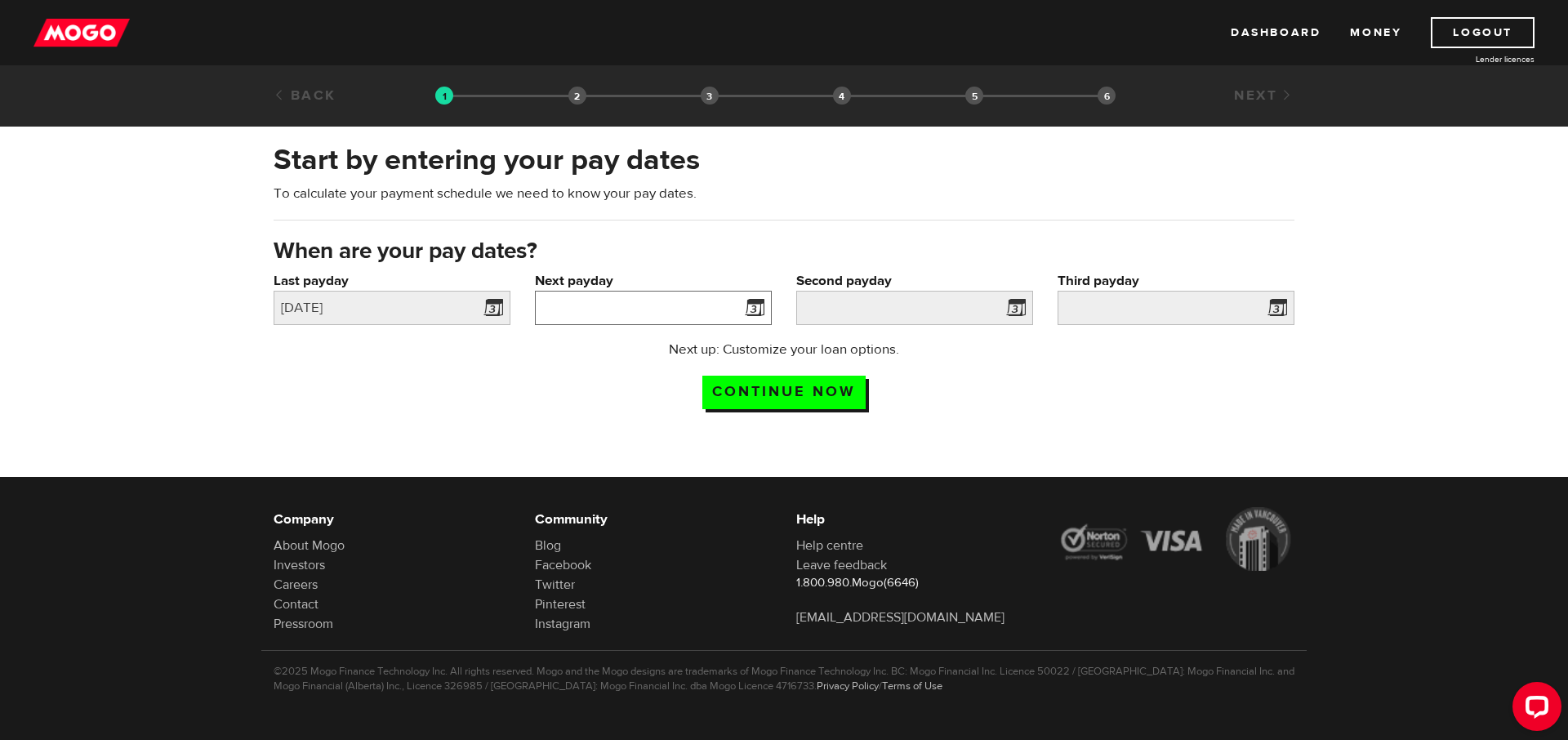
click at [676, 303] on input "Next payday" at bounding box center [653, 308] width 237 height 34
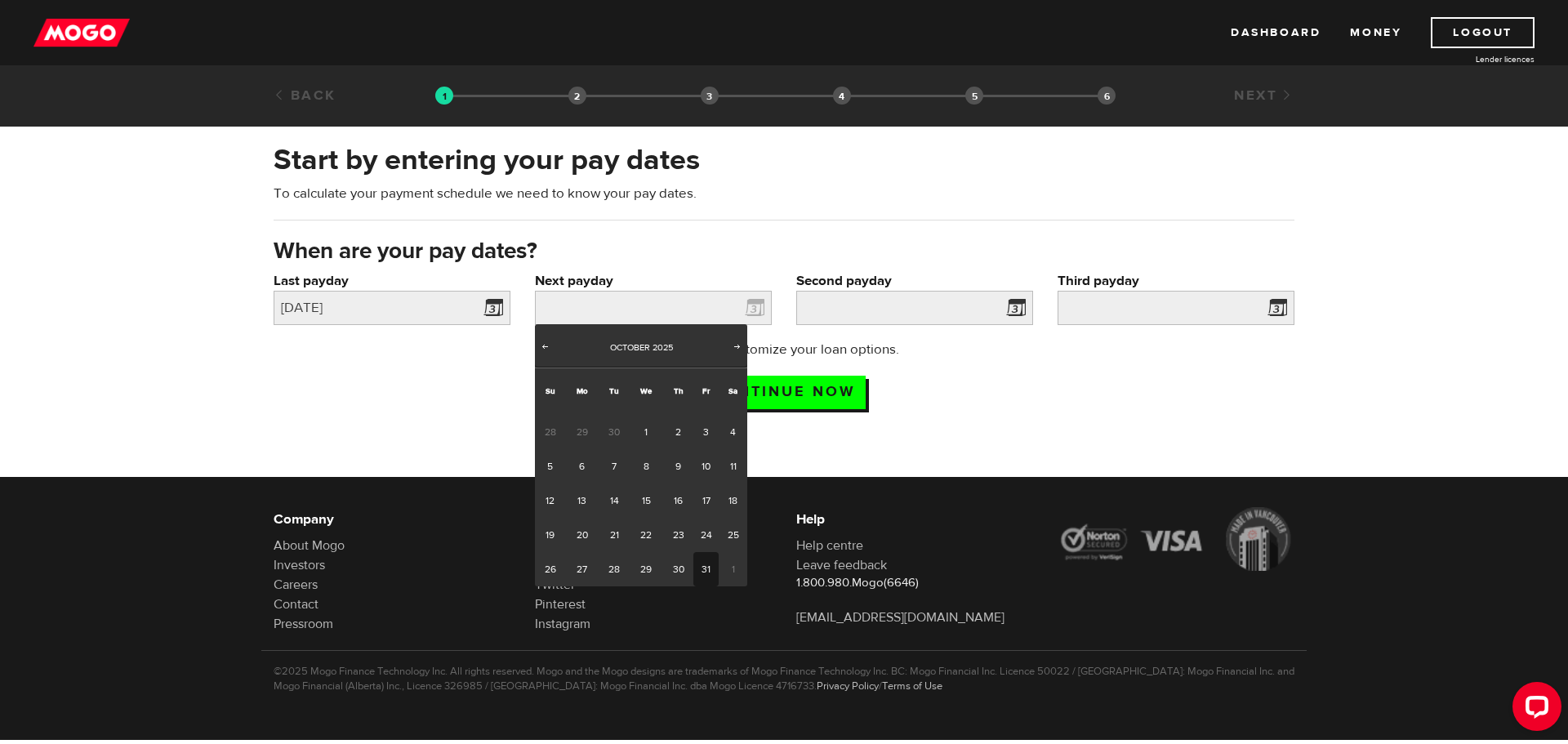
click at [700, 580] on link "31" at bounding box center [706, 569] width 25 height 34
type input "[DATE]"
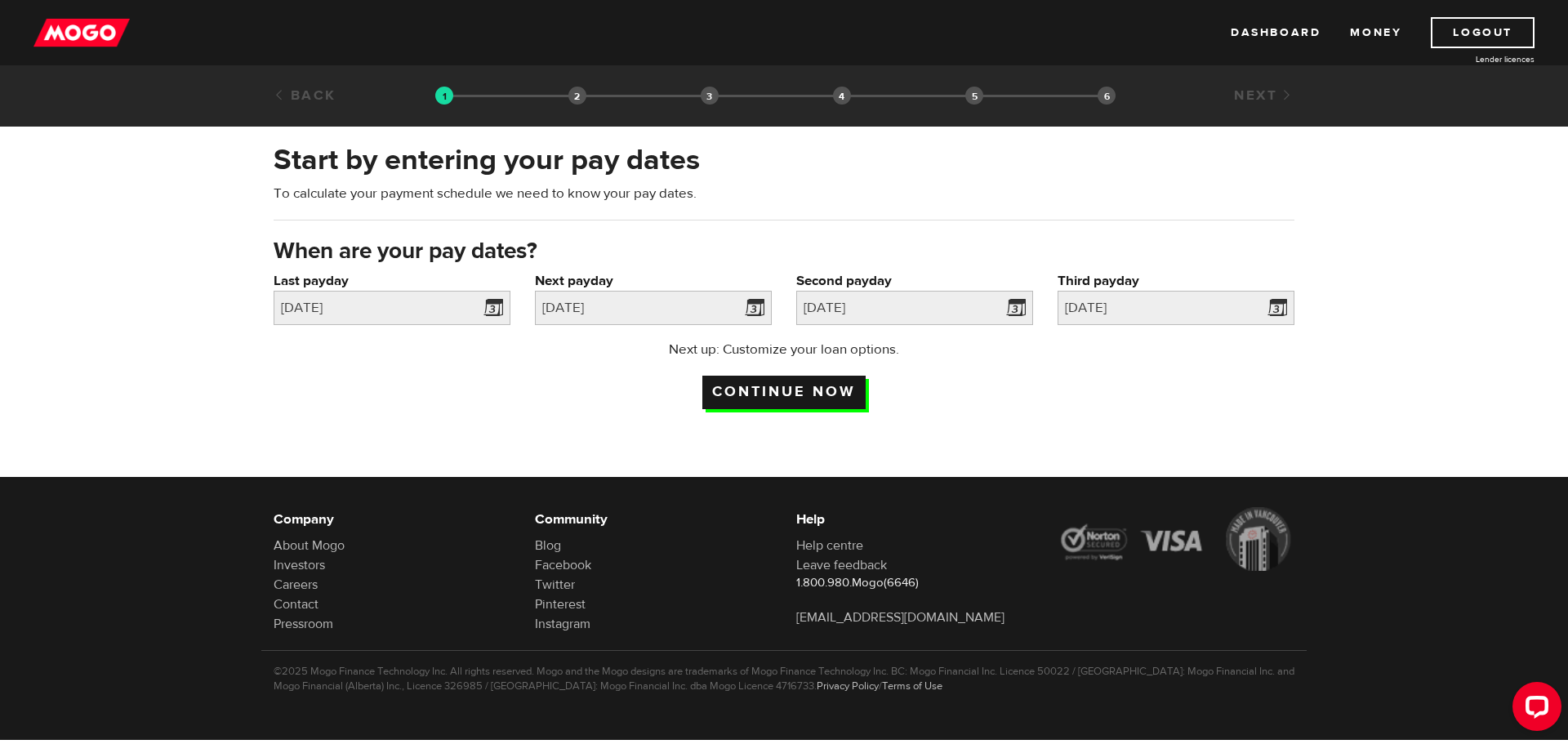
click at [797, 394] on input "Continue now" at bounding box center [784, 392] width 163 height 34
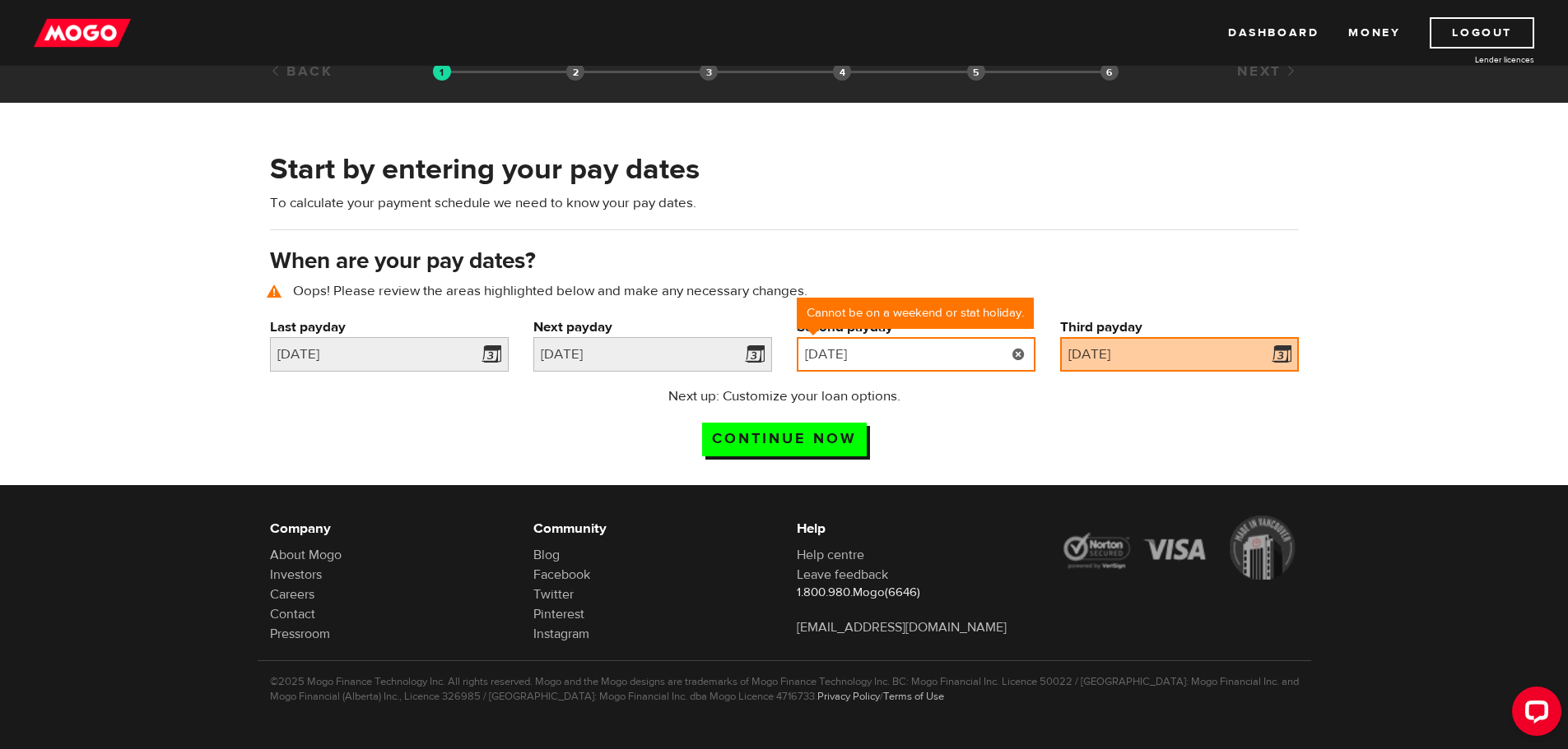
click at [861, 360] on input "[DATE]" at bounding box center [915, 354] width 239 height 34
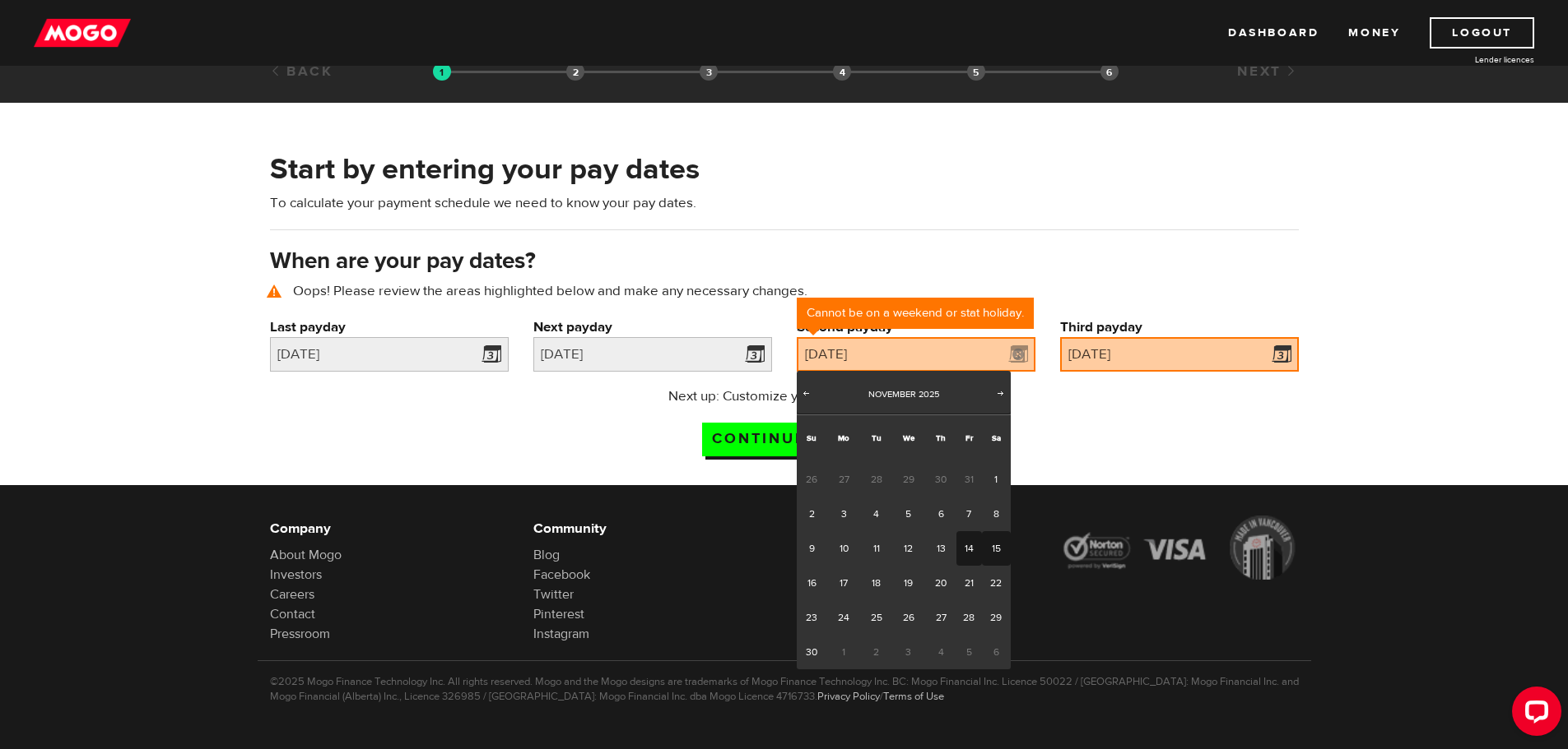
click at [968, 545] on link "14" at bounding box center [969, 548] width 25 height 34
type input "2025/11/14"
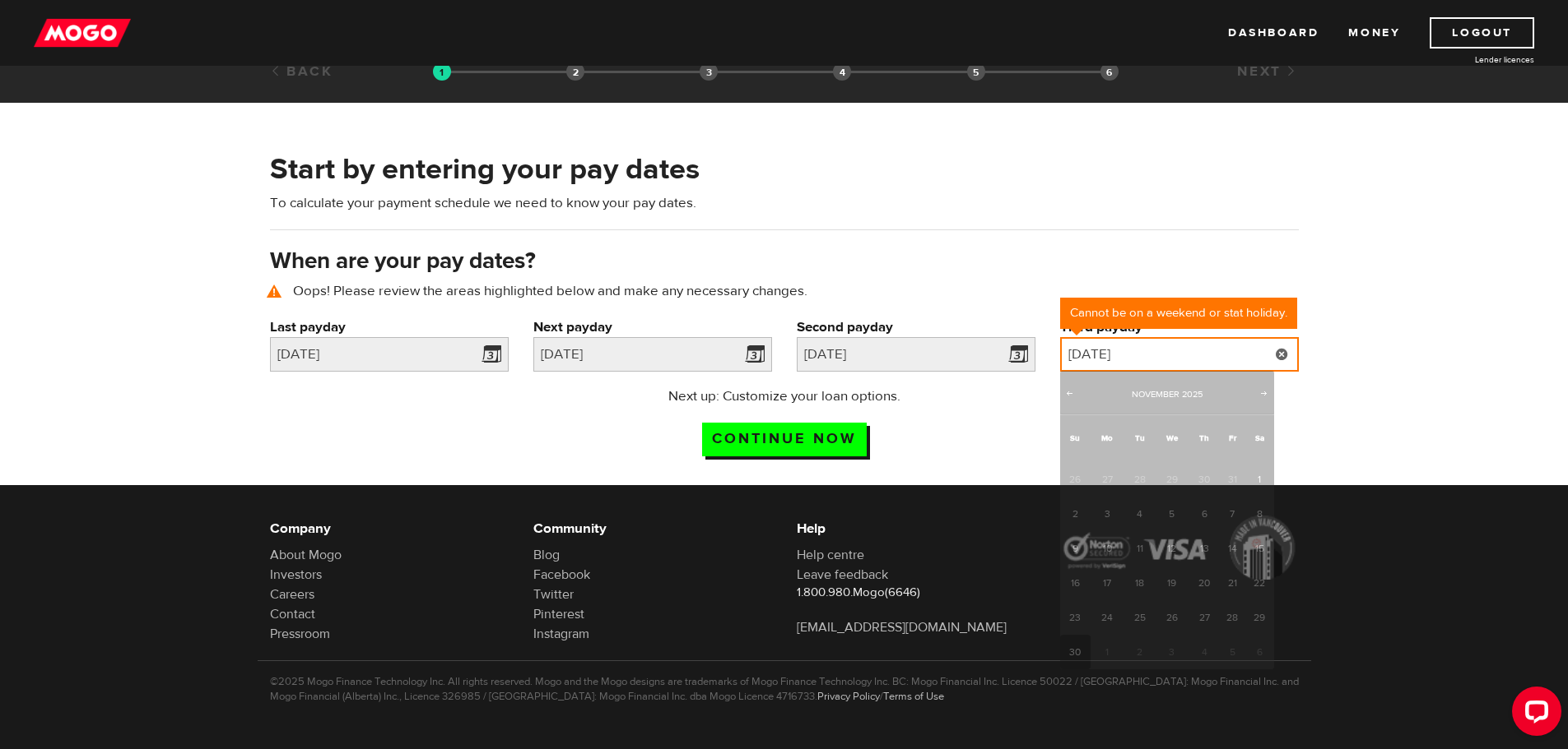
click at [1114, 364] on input "[DATE]" at bounding box center [1179, 354] width 239 height 34
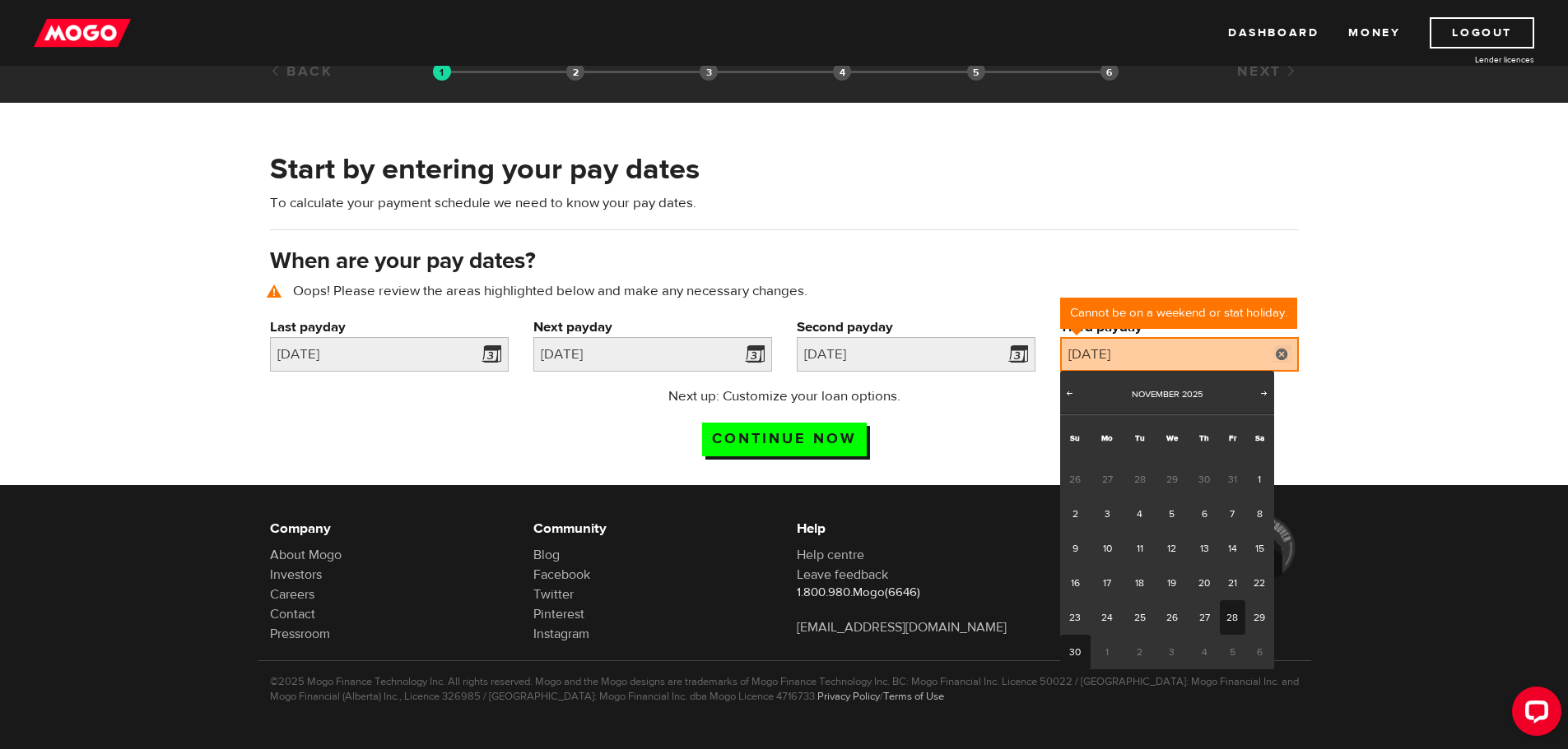
click at [1240, 617] on link "28" at bounding box center [1232, 617] width 25 height 34
type input "2025/11/28"
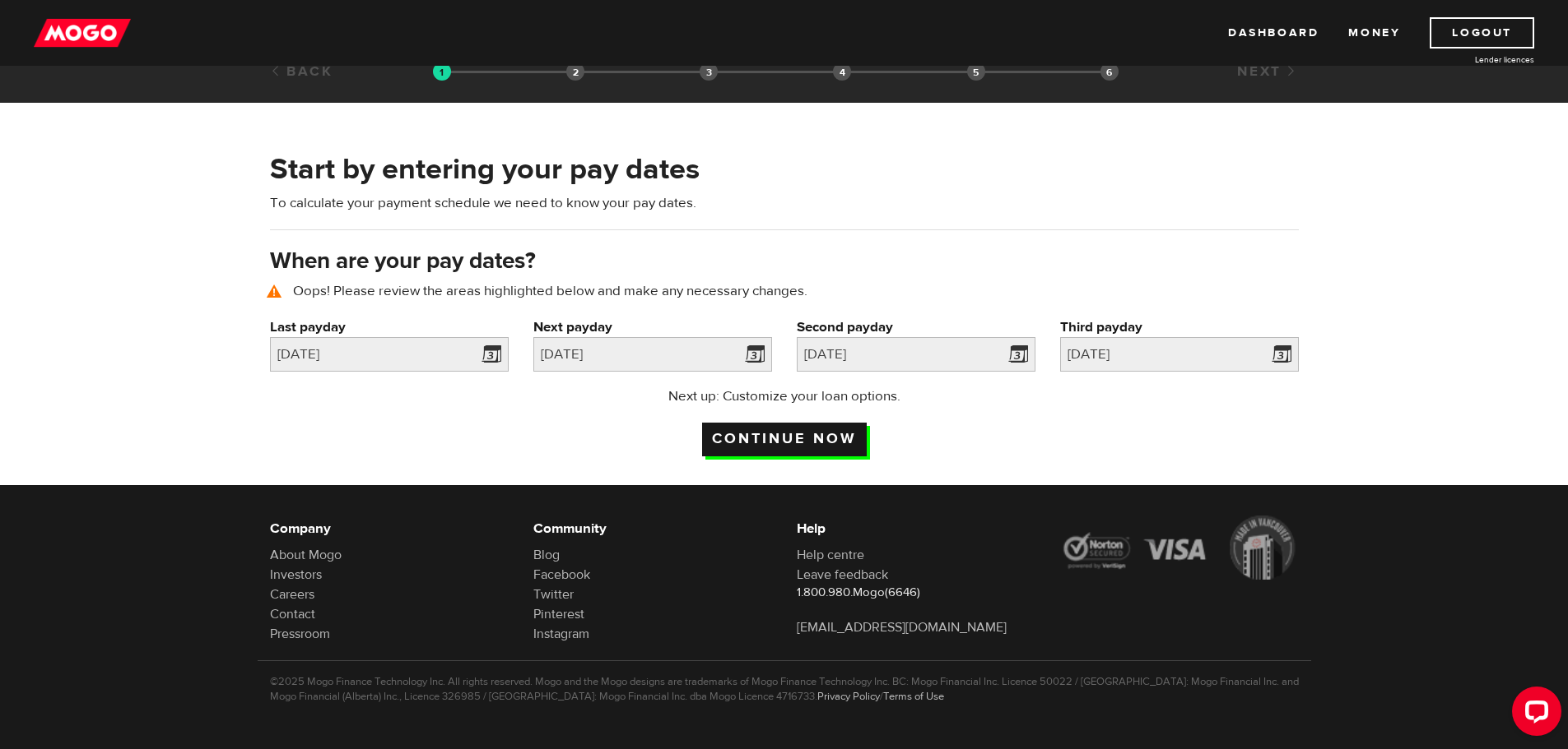
click at [801, 440] on input "Continue now" at bounding box center [784, 439] width 165 height 34
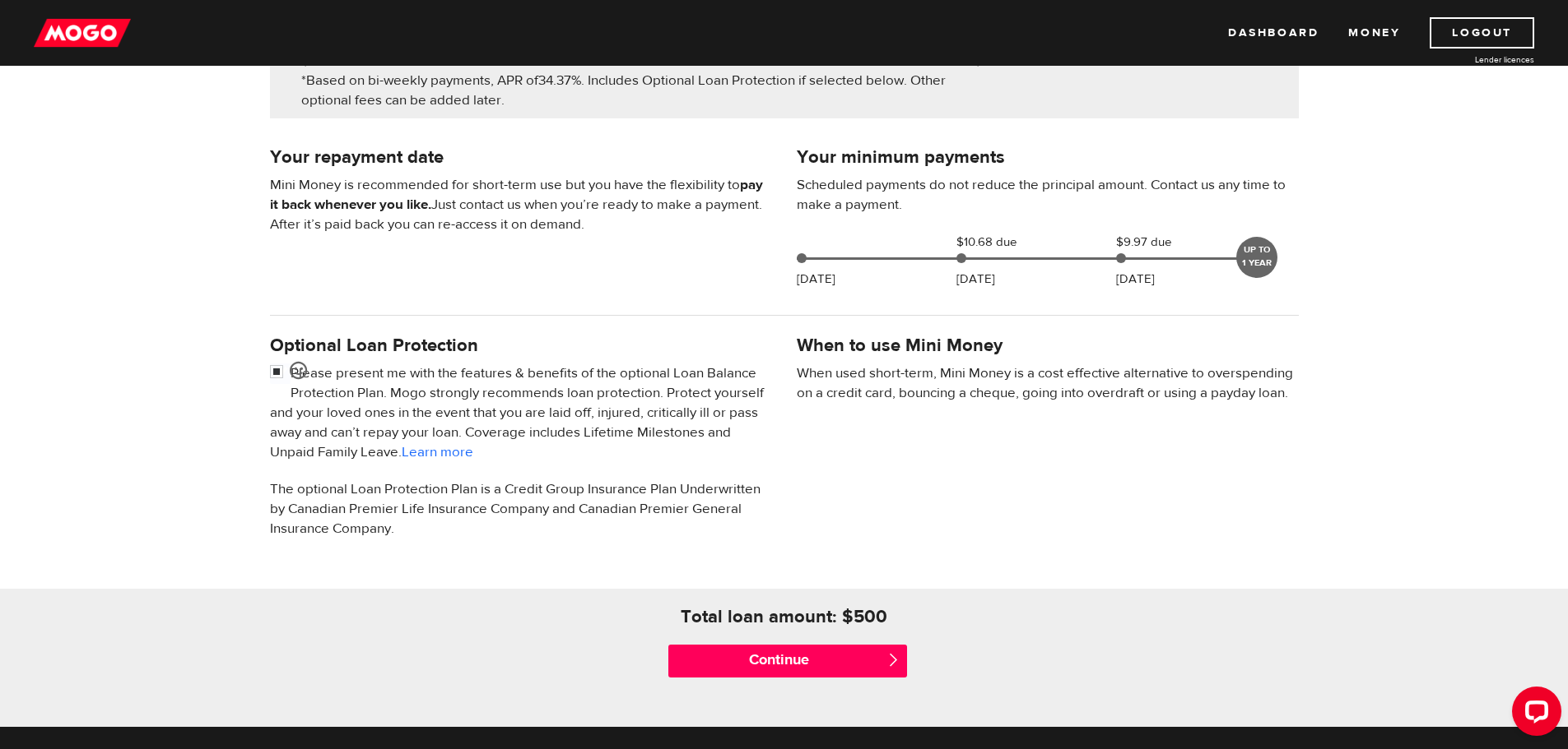
scroll to position [329, 0]
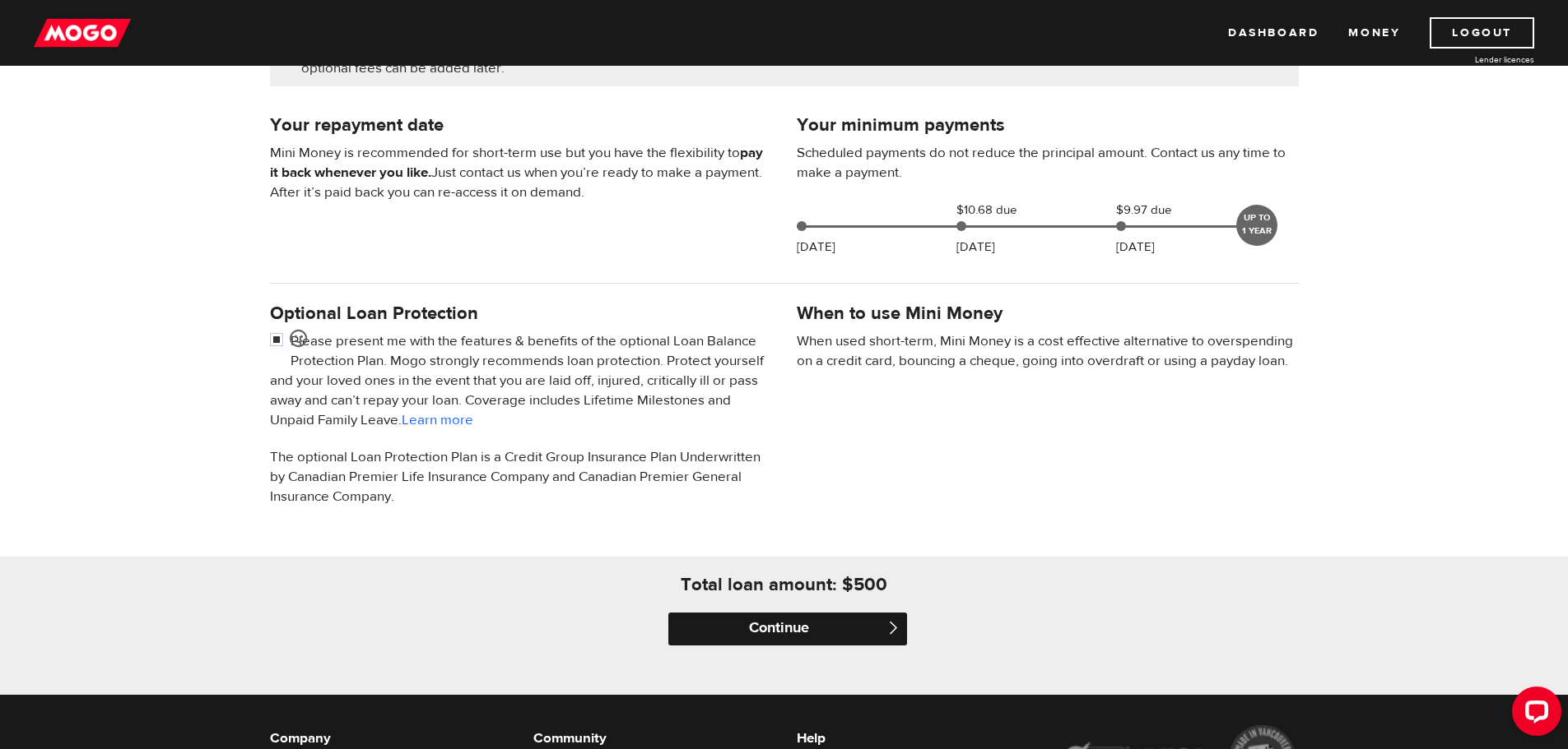
click at [745, 631] on input "Continue" at bounding box center [787, 629] width 239 height 33
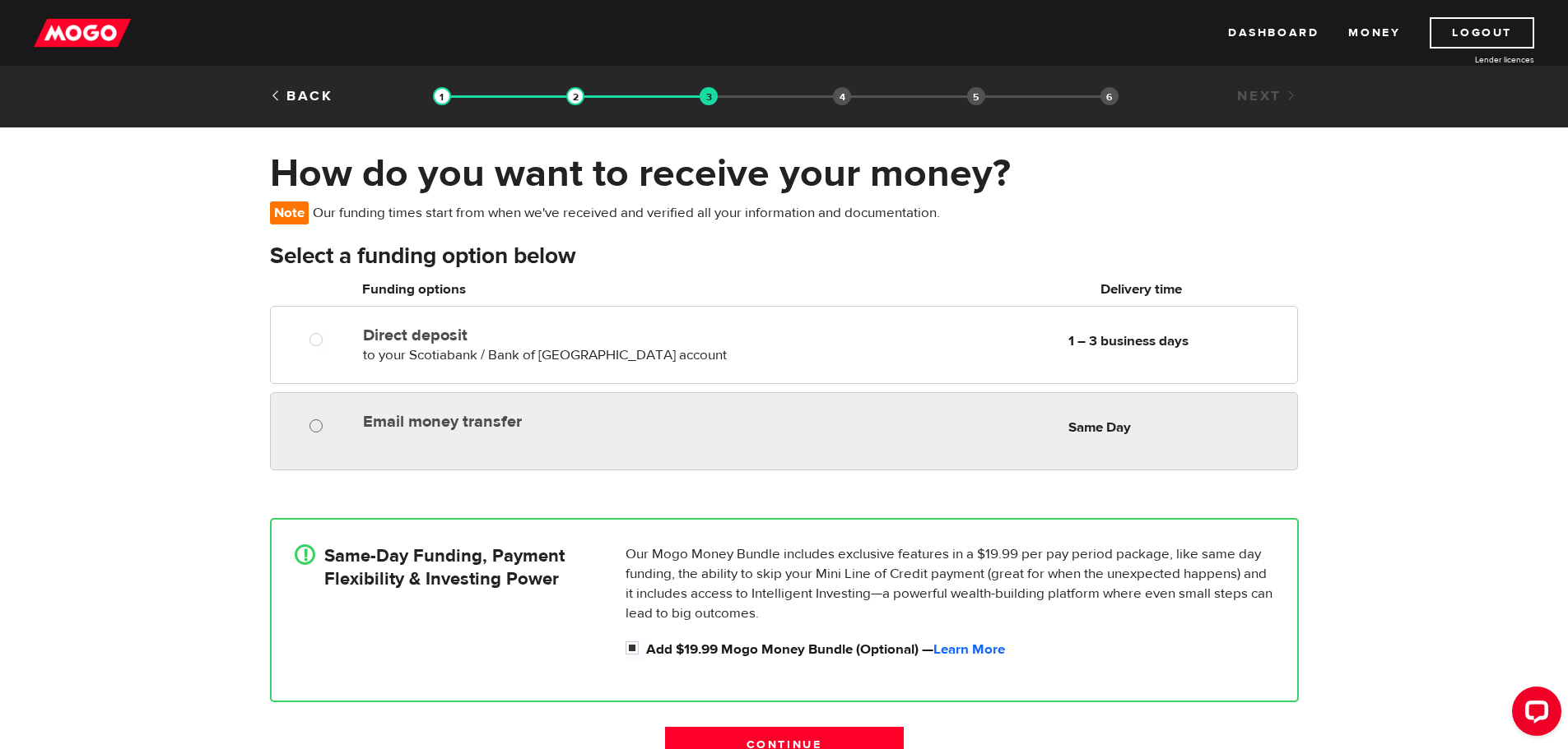
radio input "true"
click at [318, 426] on input "Email money transfer" at bounding box center [320, 428] width 20 height 20
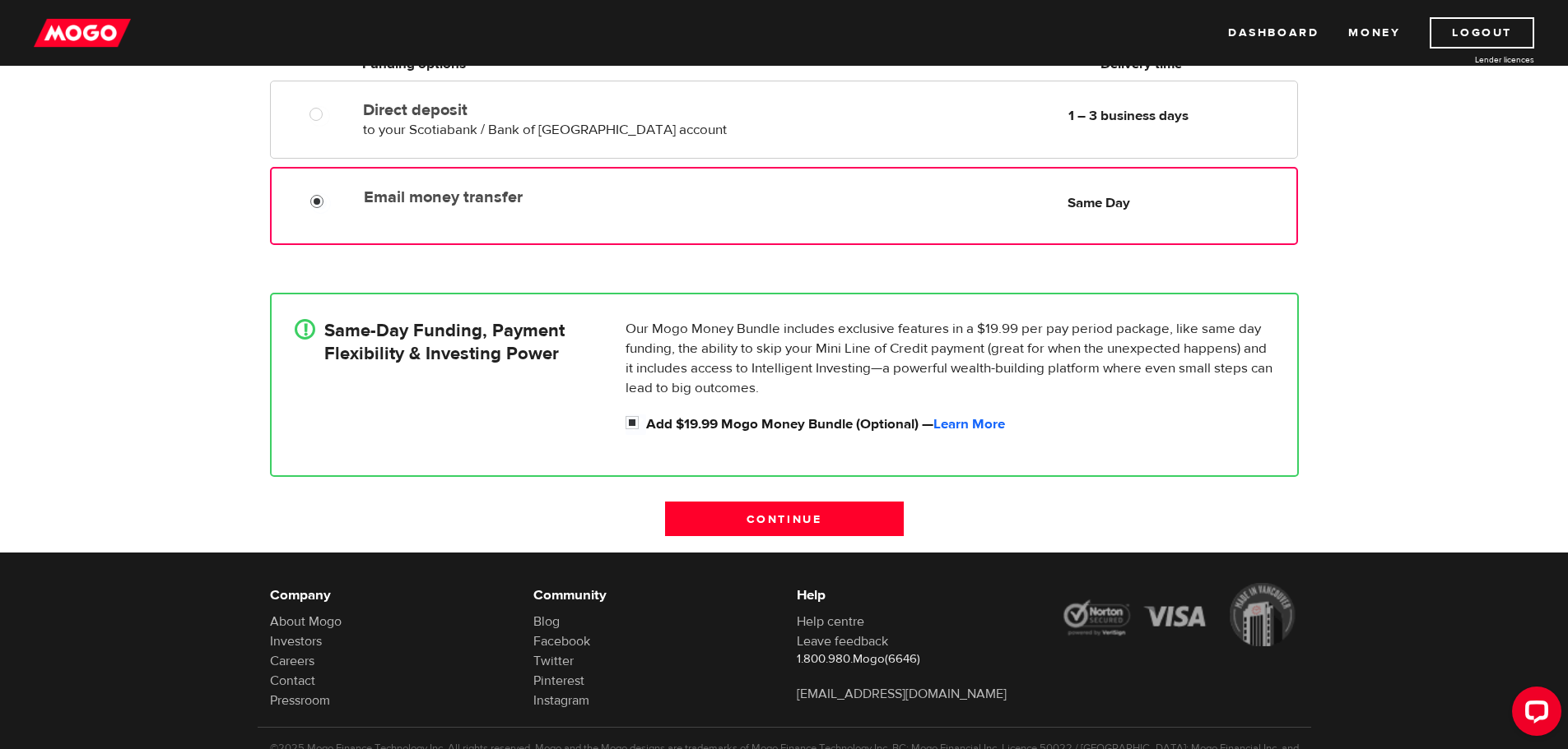
scroll to position [246, 0]
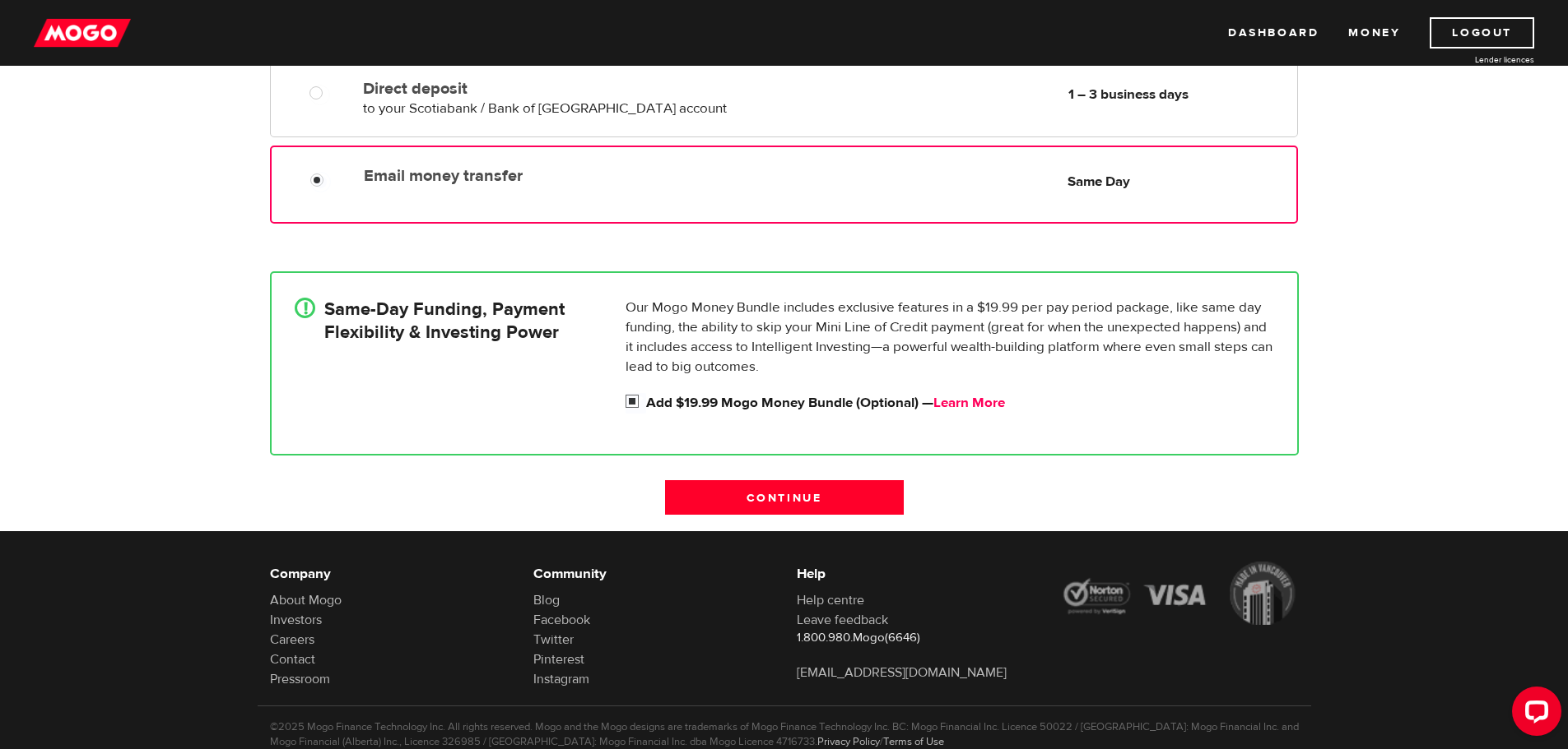
click at [958, 401] on link "Learn More" at bounding box center [969, 402] width 71 height 19
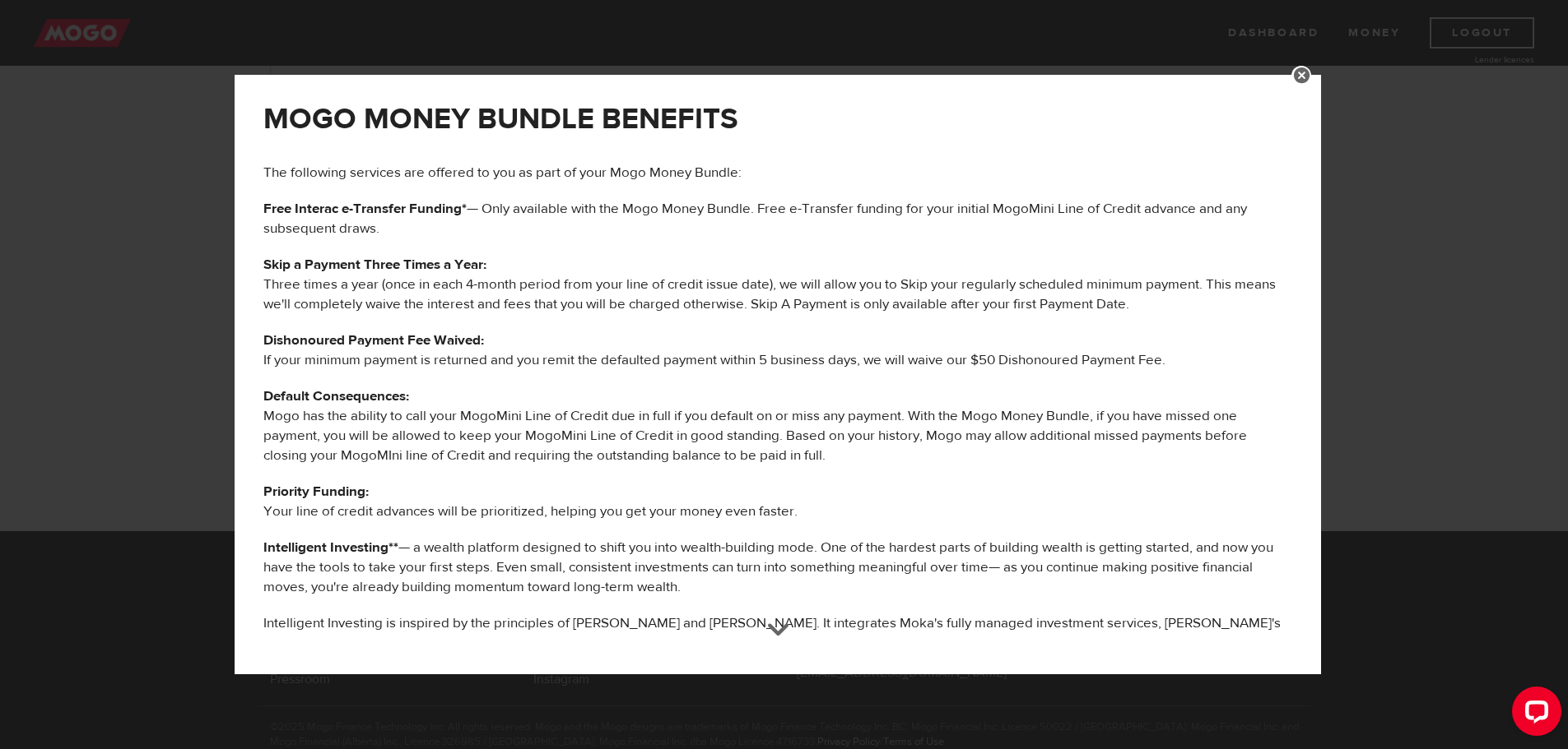
click at [1311, 77] on link at bounding box center [1301, 76] width 19 height 19
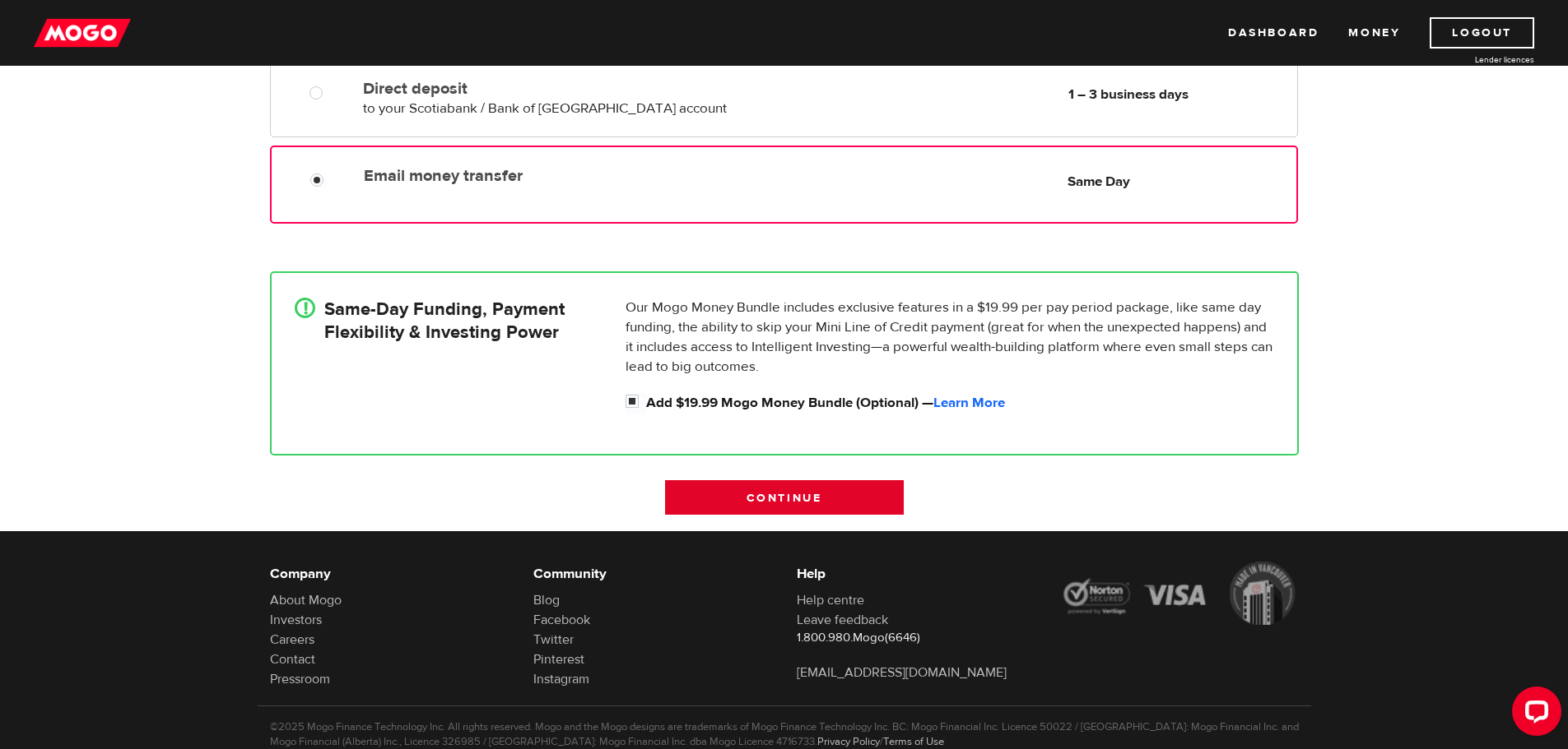
click at [782, 500] on input "Continue" at bounding box center [784, 497] width 239 height 34
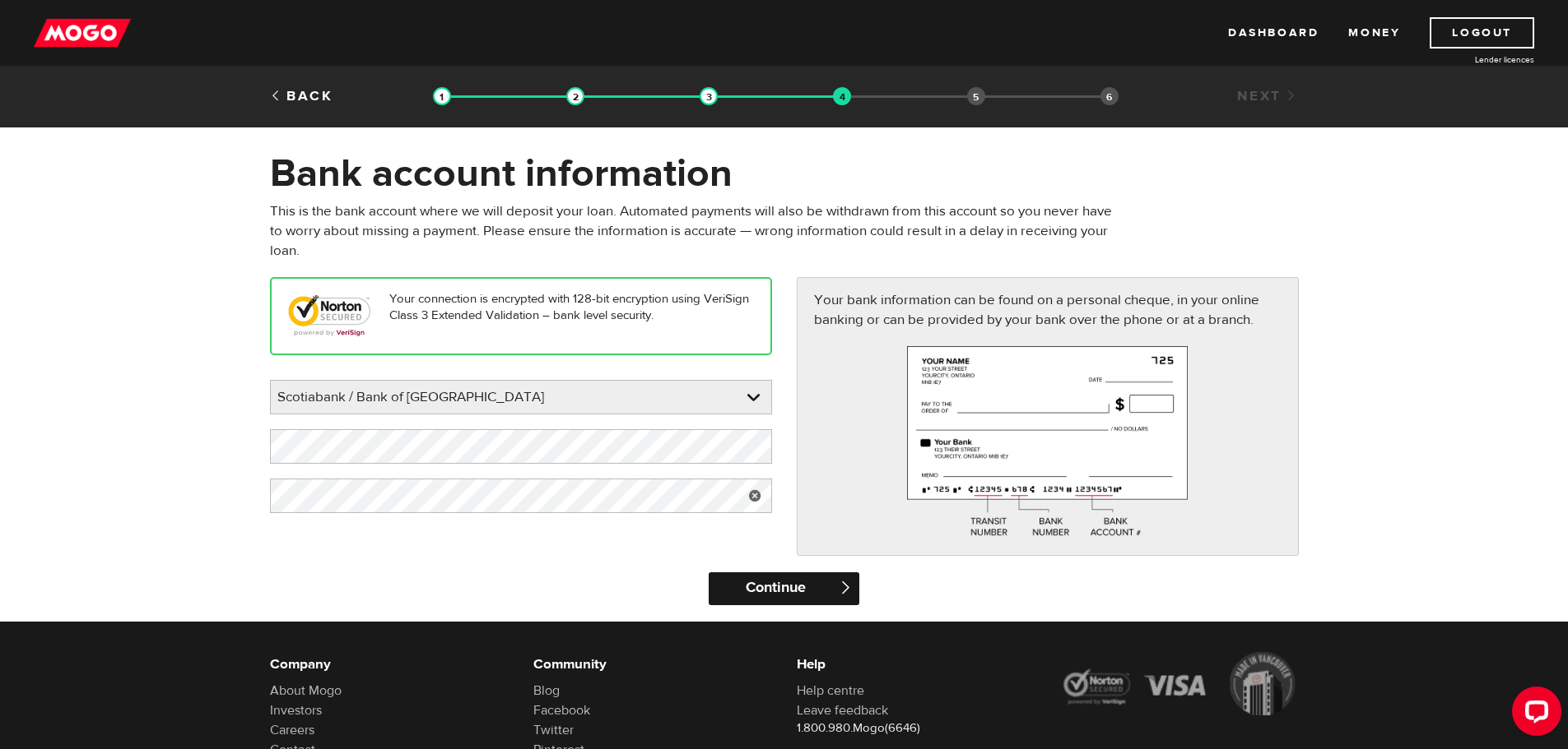
click at [806, 600] on input "Continue" at bounding box center [784, 589] width 151 height 33
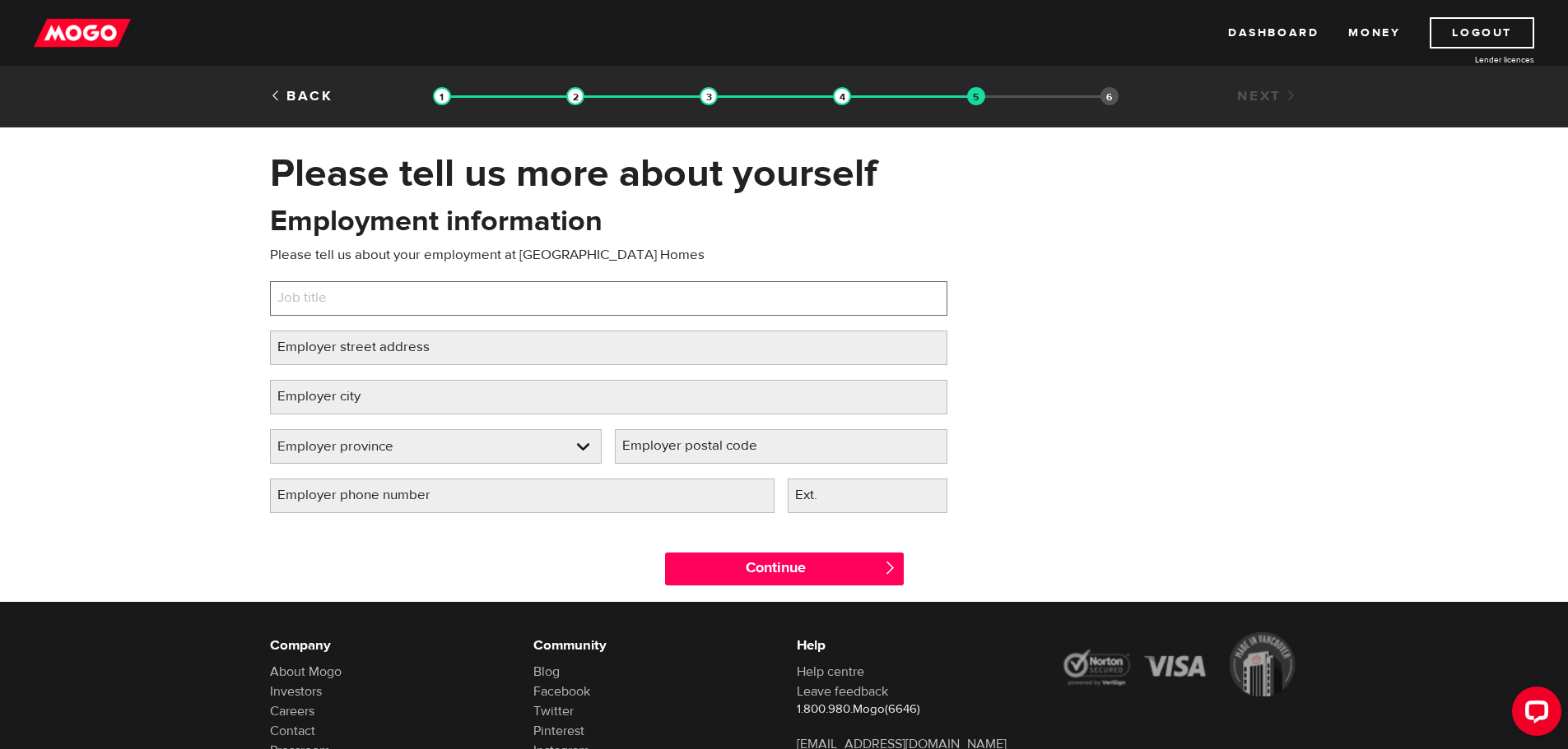
click at [410, 296] on input "Job title" at bounding box center [608, 298] width 677 height 34
type input "Senior Project Accountant"
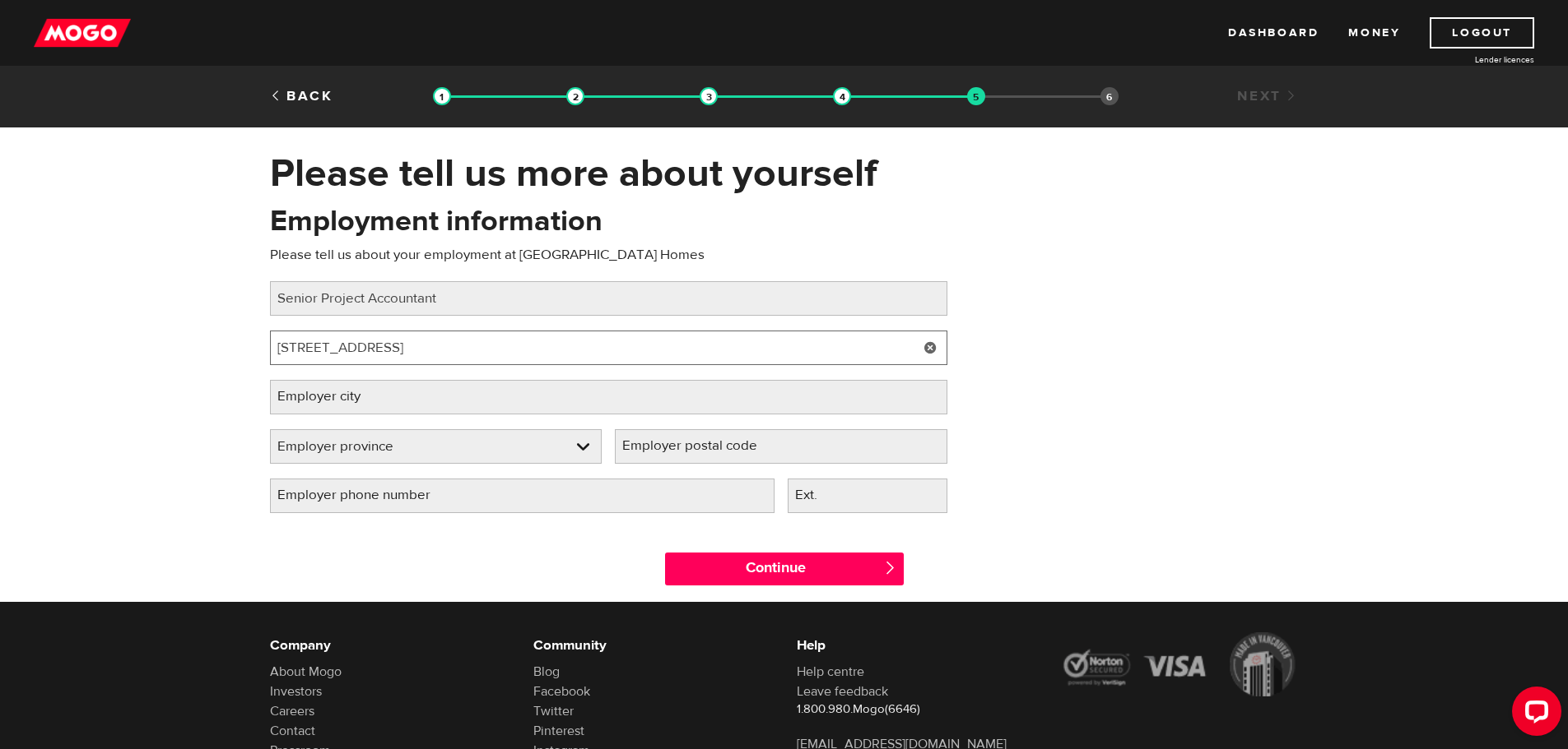
type input "2225 Yonge Street"
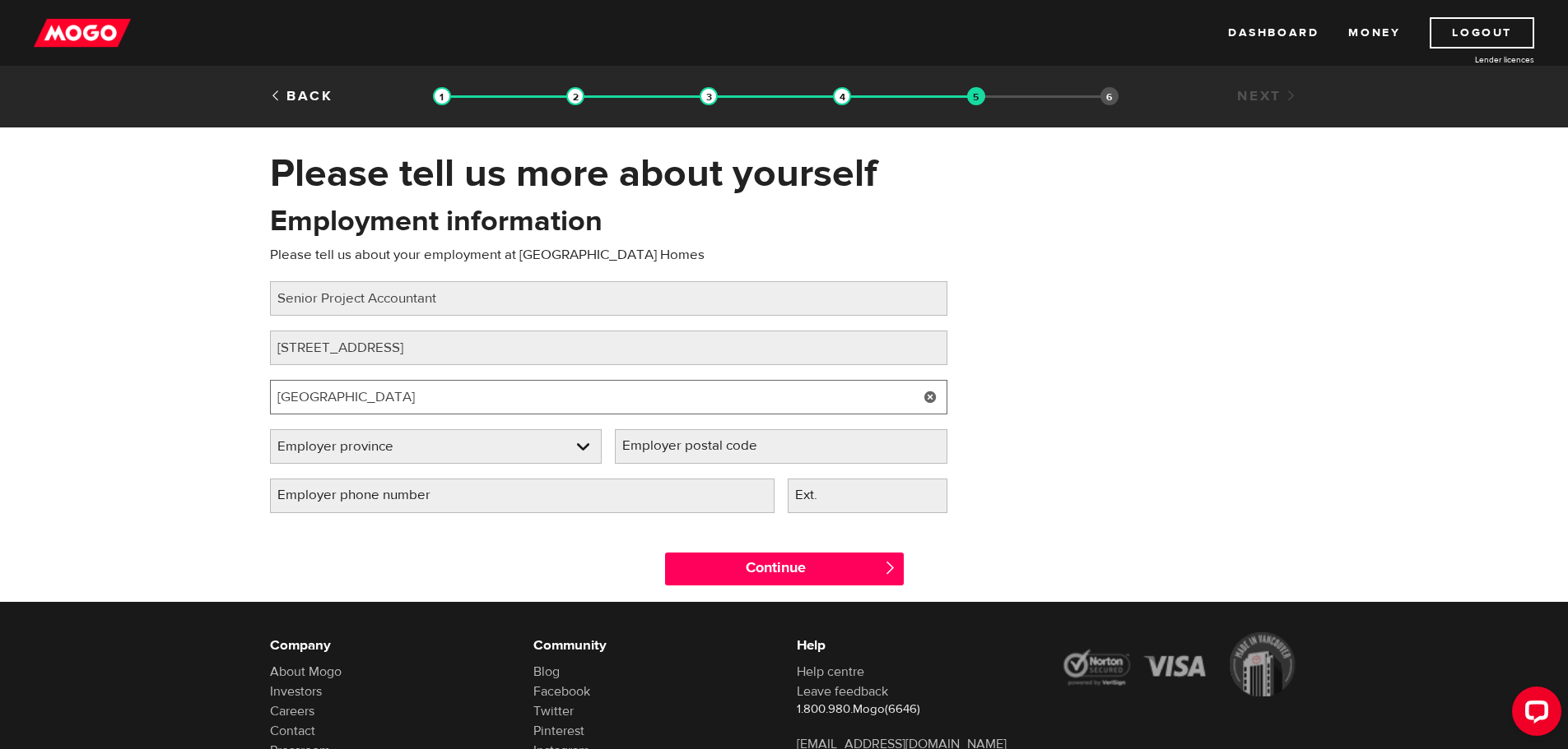
type input "Toronto"
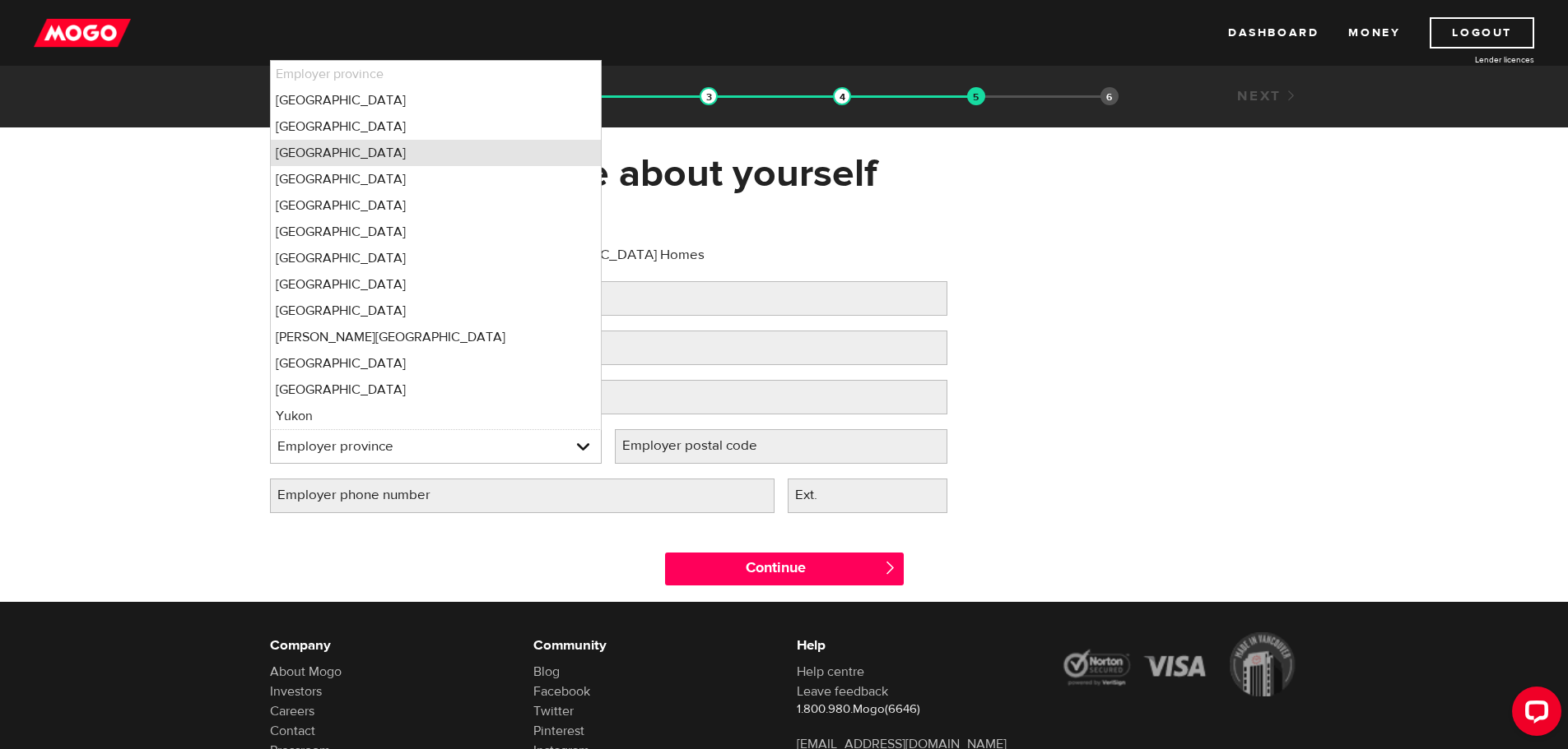
click at [356, 156] on li "Ontario" at bounding box center [436, 153] width 330 height 26
select select "ON"
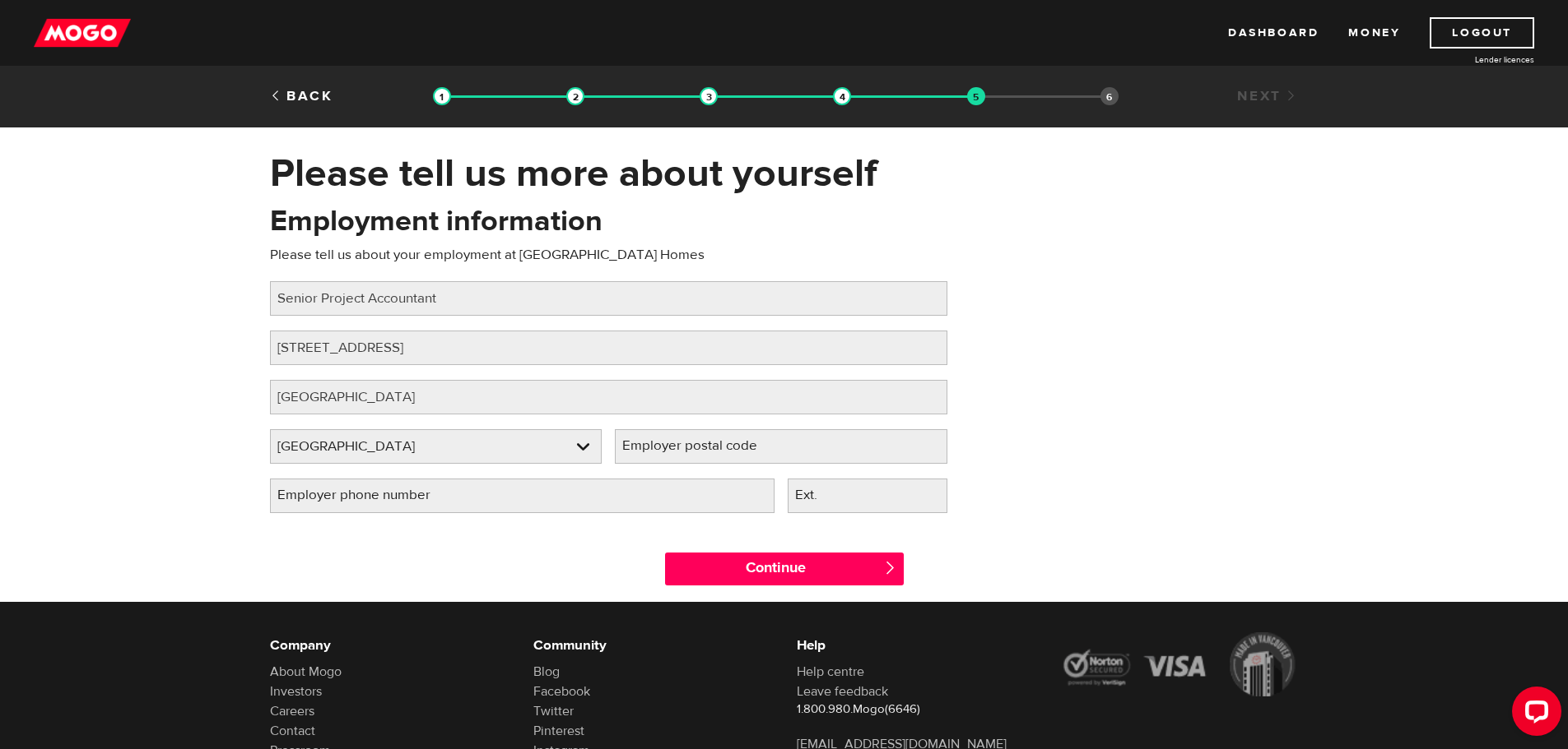
click at [659, 451] on label "Employer postal code" at bounding box center [703, 446] width 176 height 34
click at [659, 451] on input "Employer postal code" at bounding box center [781, 446] width 332 height 34
click at [656, 445] on label "Employer postal code" at bounding box center [703, 446] width 176 height 34
click at [656, 445] on input "Employer postal code" at bounding box center [781, 446] width 332 height 34
paste input "M4S 2B1"
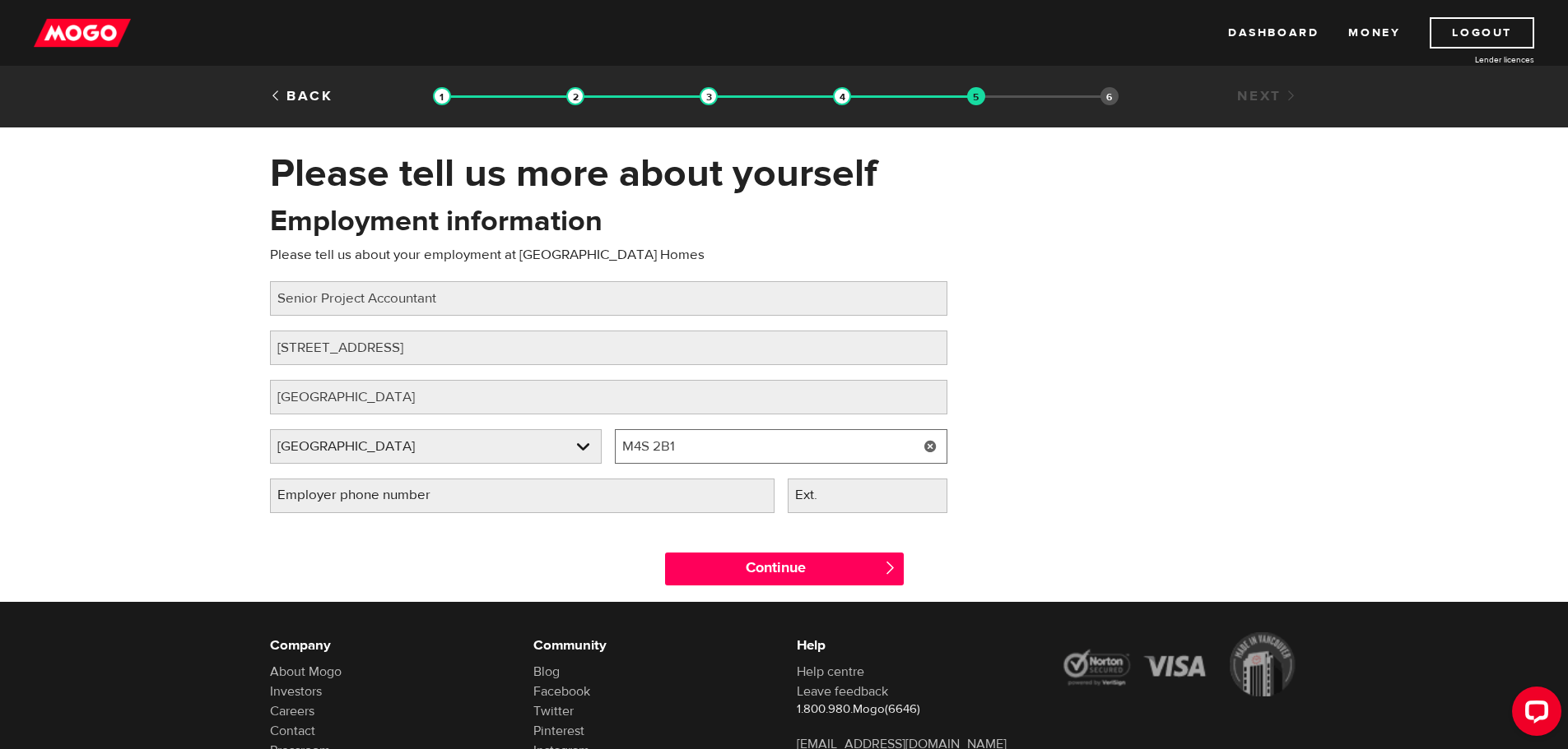
type input "M4S 2B1"
click at [450, 500] on label "Employer phone number" at bounding box center [366, 495] width 194 height 34
click at [450, 500] on input "Employer phone number" at bounding box center [522, 495] width 505 height 34
click at [516, 495] on input "Employer phone number" at bounding box center [522, 495] width 505 height 34
type input "(416) 361-1399"
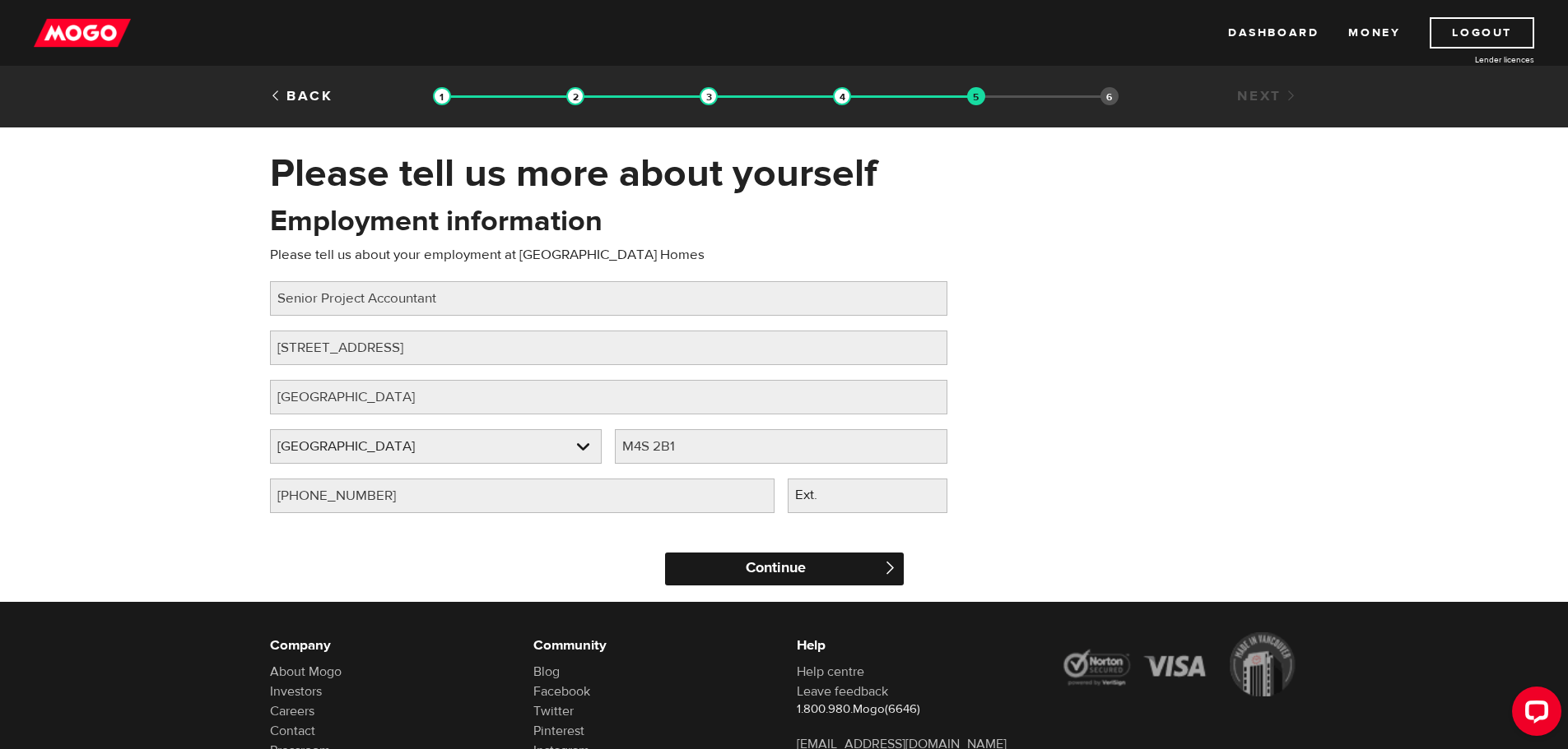
click at [701, 565] on input "Continue" at bounding box center [784, 569] width 239 height 33
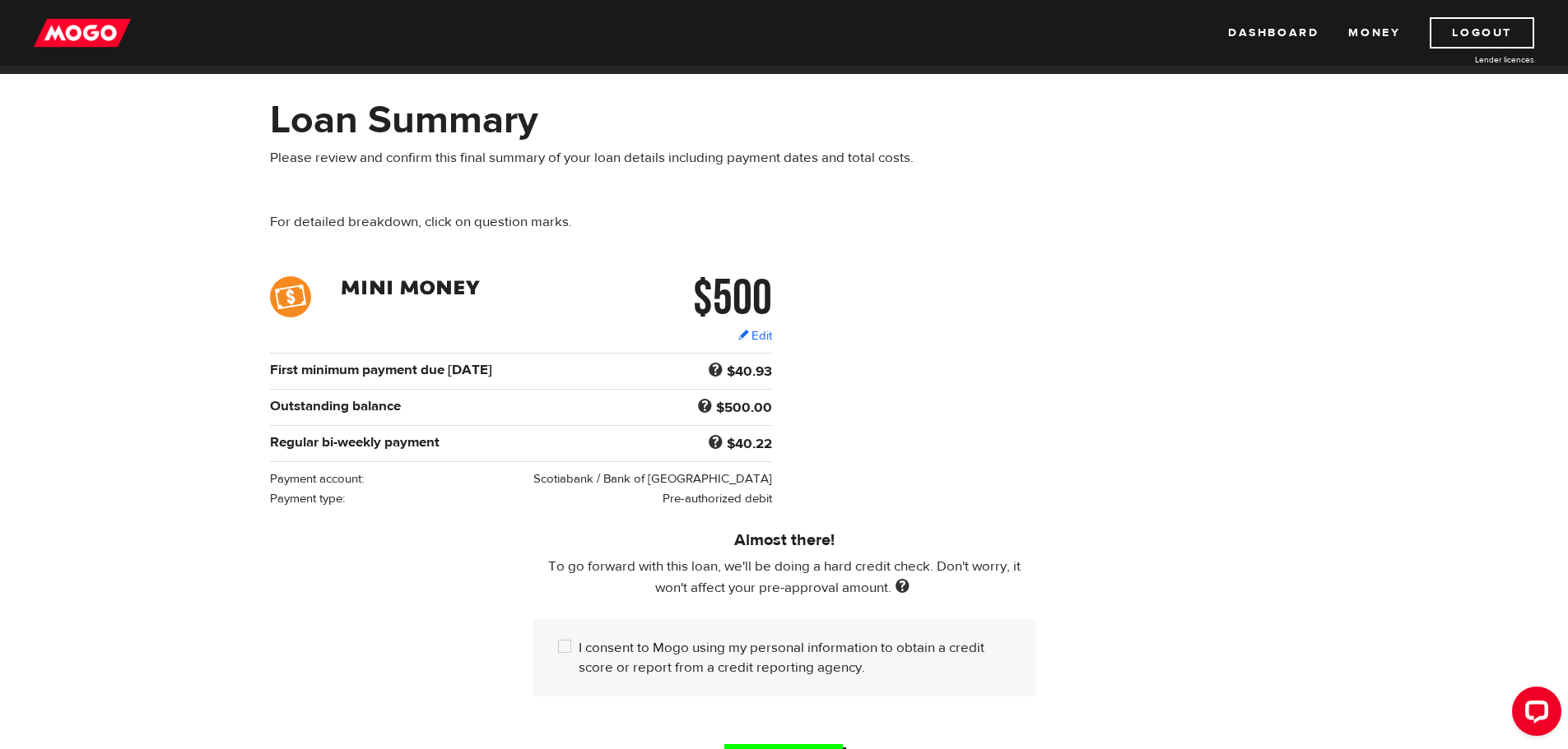
scroll to position [82, 0]
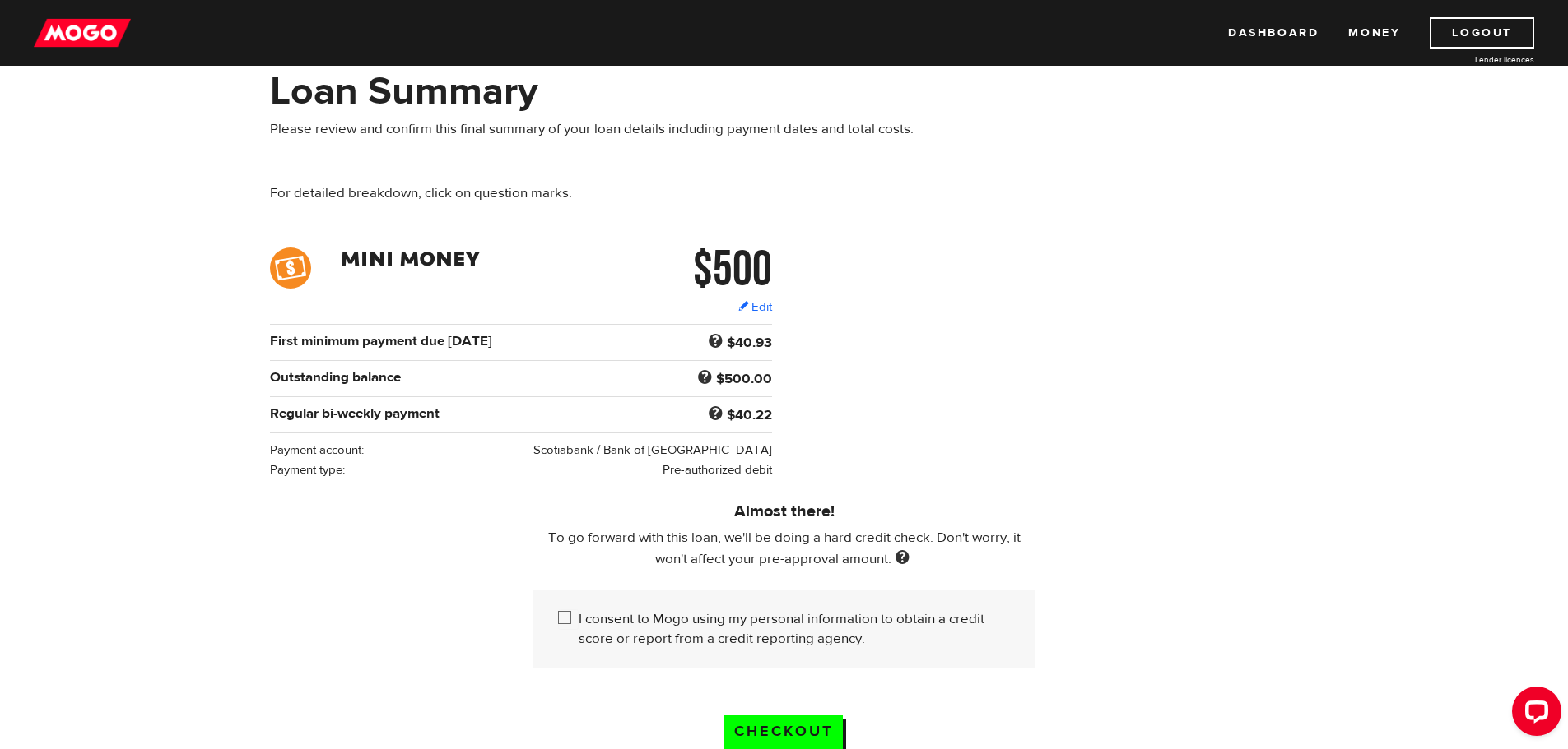
click at [563, 612] on input "I consent to Mogo using my personal information to obtain a credit score or rep…" at bounding box center [568, 619] width 20 height 20
checkbox input "true"
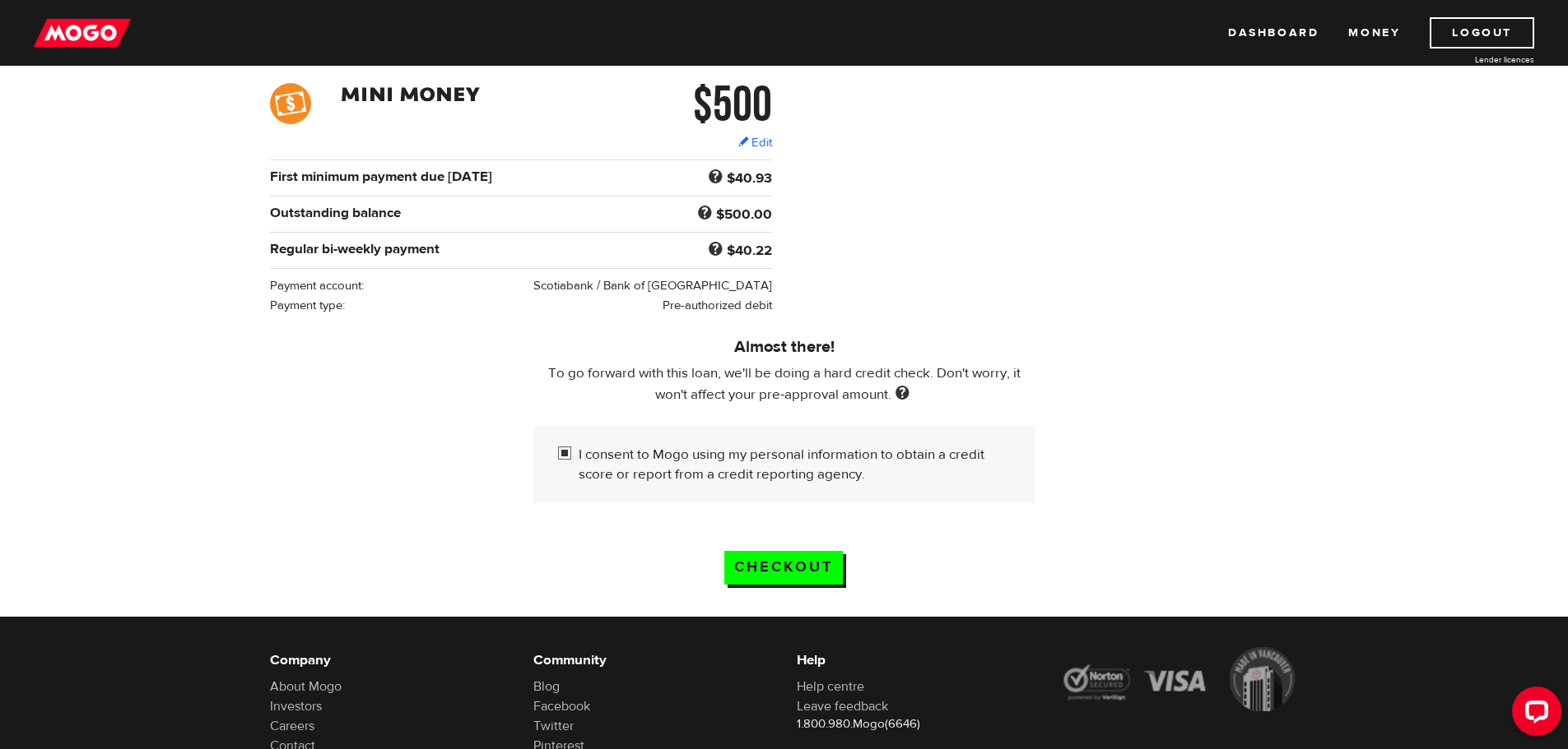
scroll to position [165, 0]
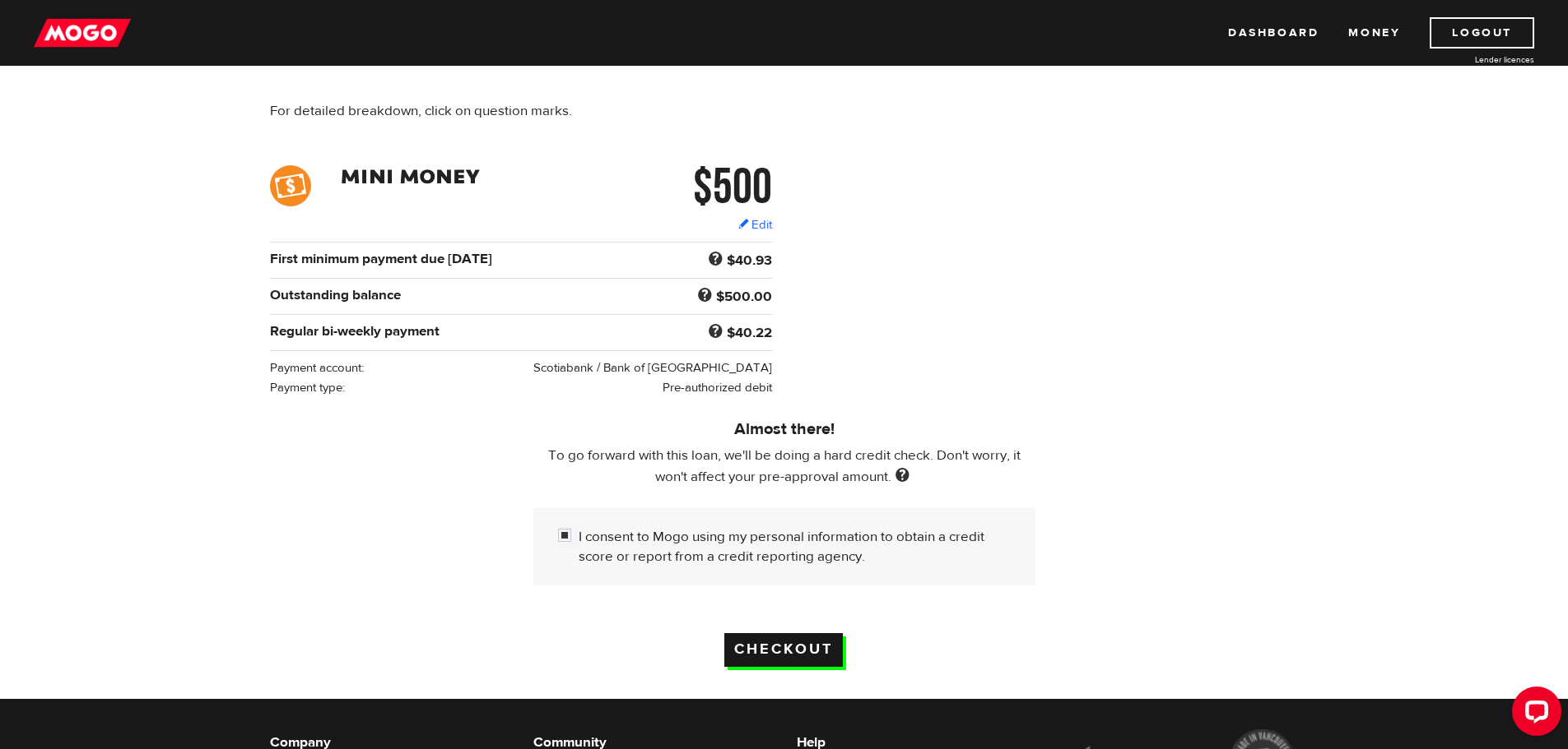
click at [775, 650] on input "Checkout" at bounding box center [784, 650] width 119 height 34
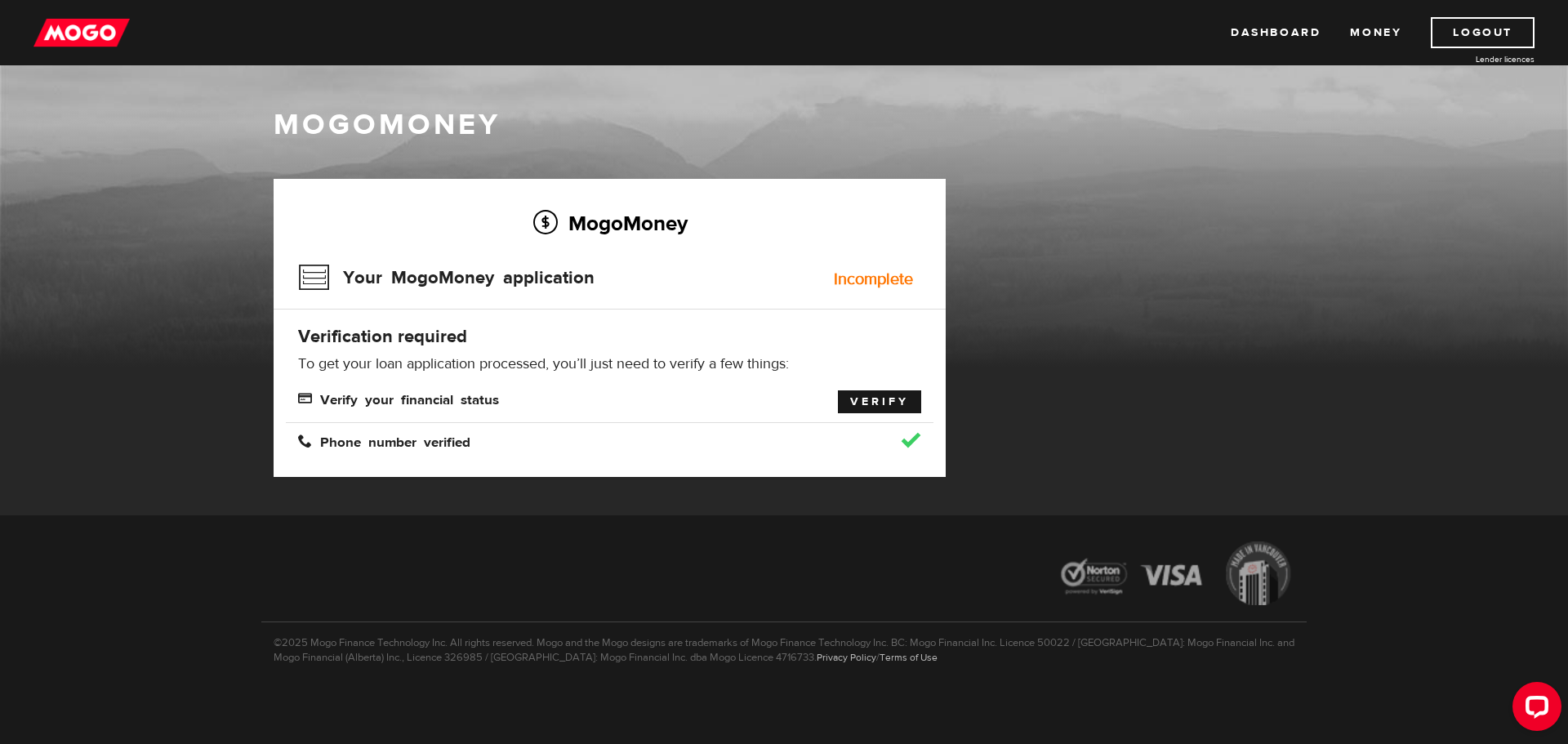
click at [855, 407] on link "Verify" at bounding box center [879, 402] width 83 height 23
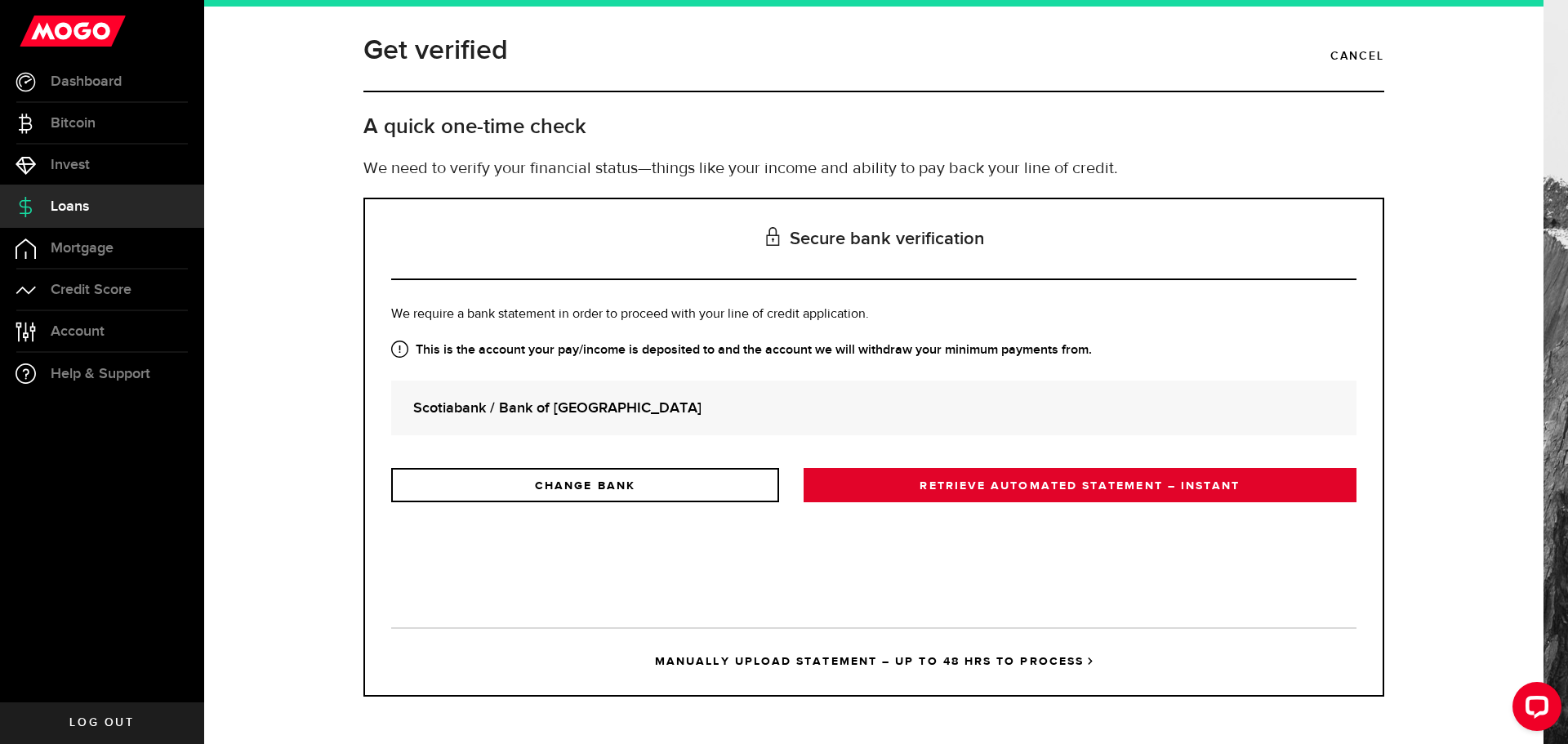
click at [1016, 491] on link "RETRIEVE AUTOMATED STATEMENT – INSTANT" at bounding box center [1080, 485] width 553 height 34
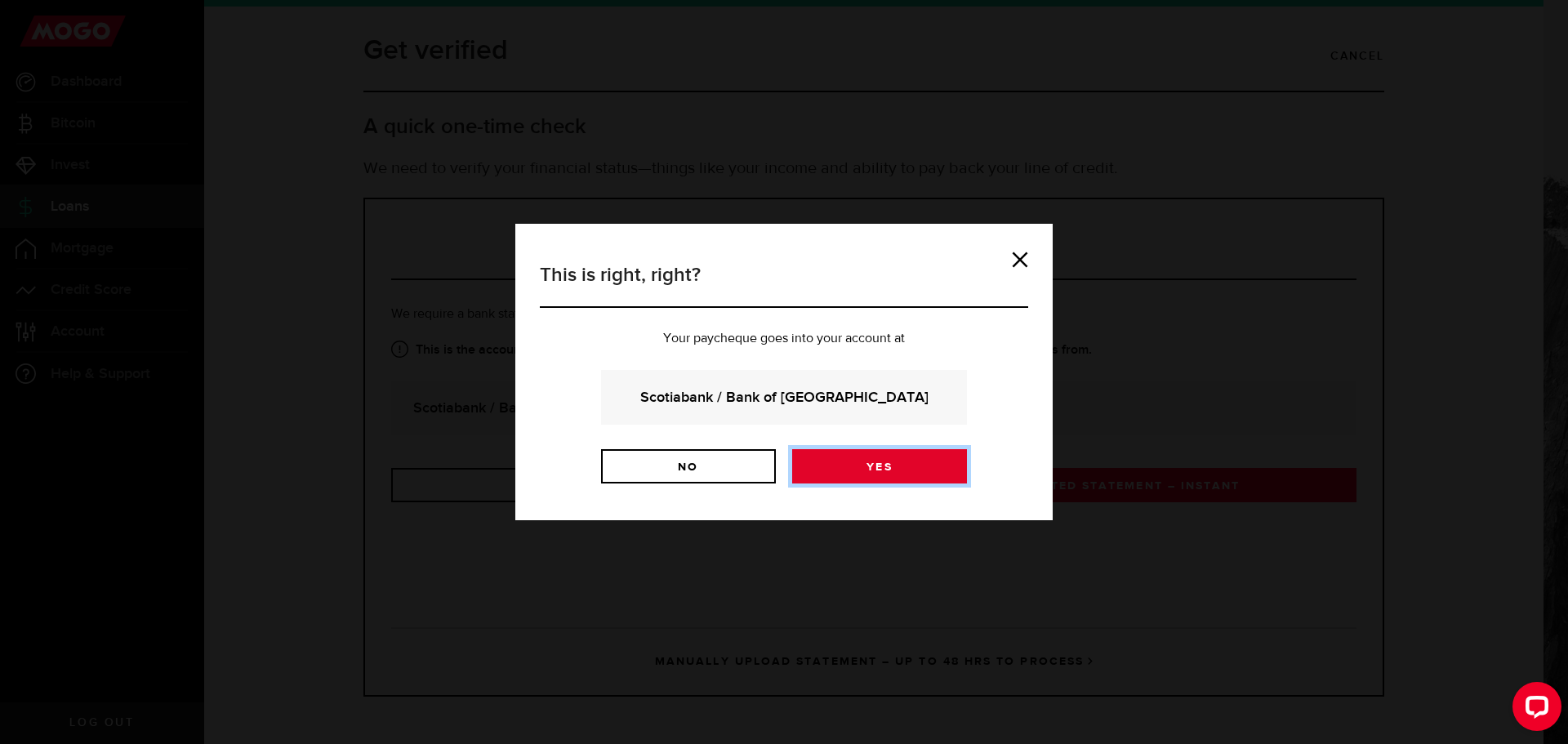
click at [856, 473] on link "Yes" at bounding box center [879, 465] width 175 height 34
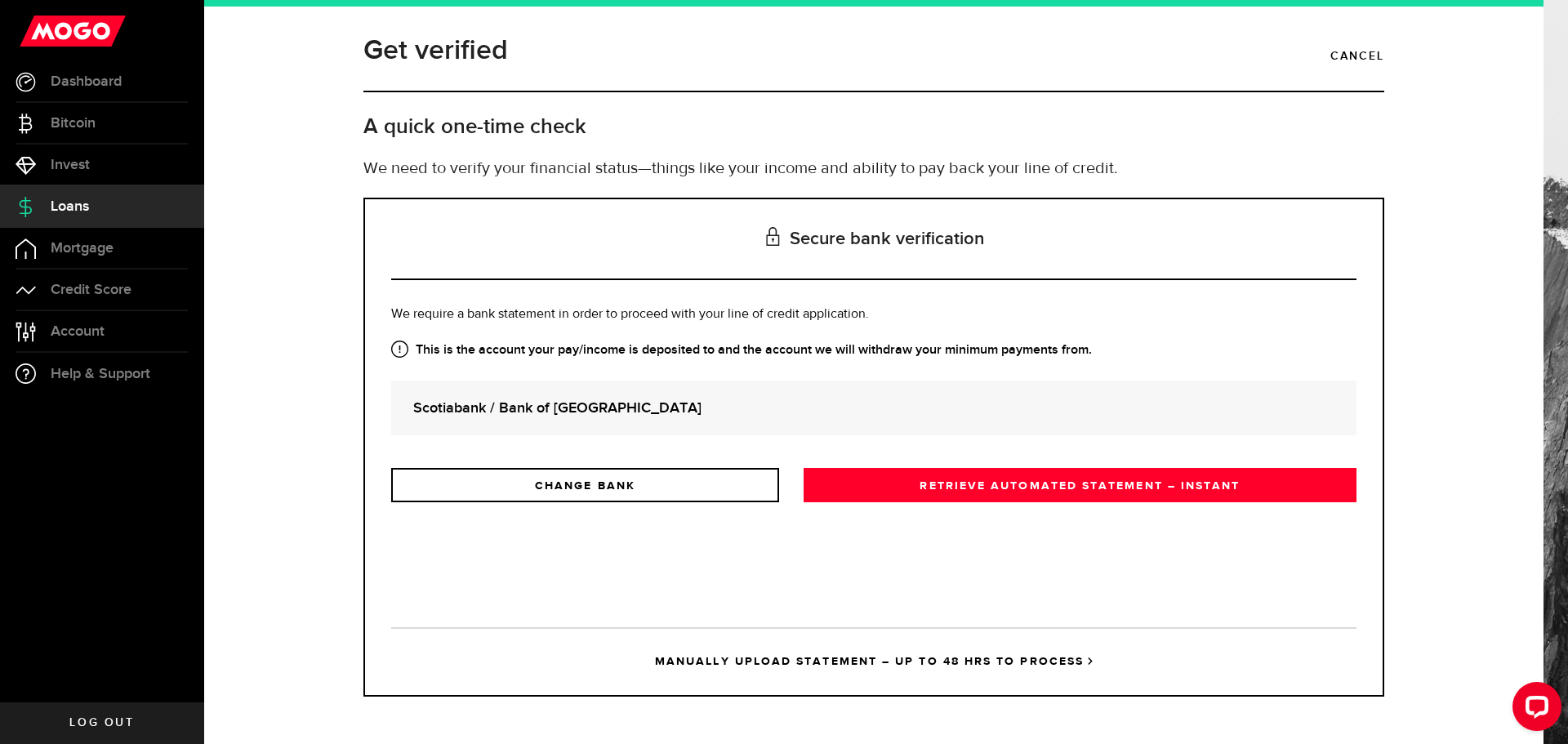
click at [922, 663] on link "MANUALLY UPLOAD STATEMENT – UP TO 48 HRS TO PROCESS" at bounding box center [873, 662] width 965 height 68
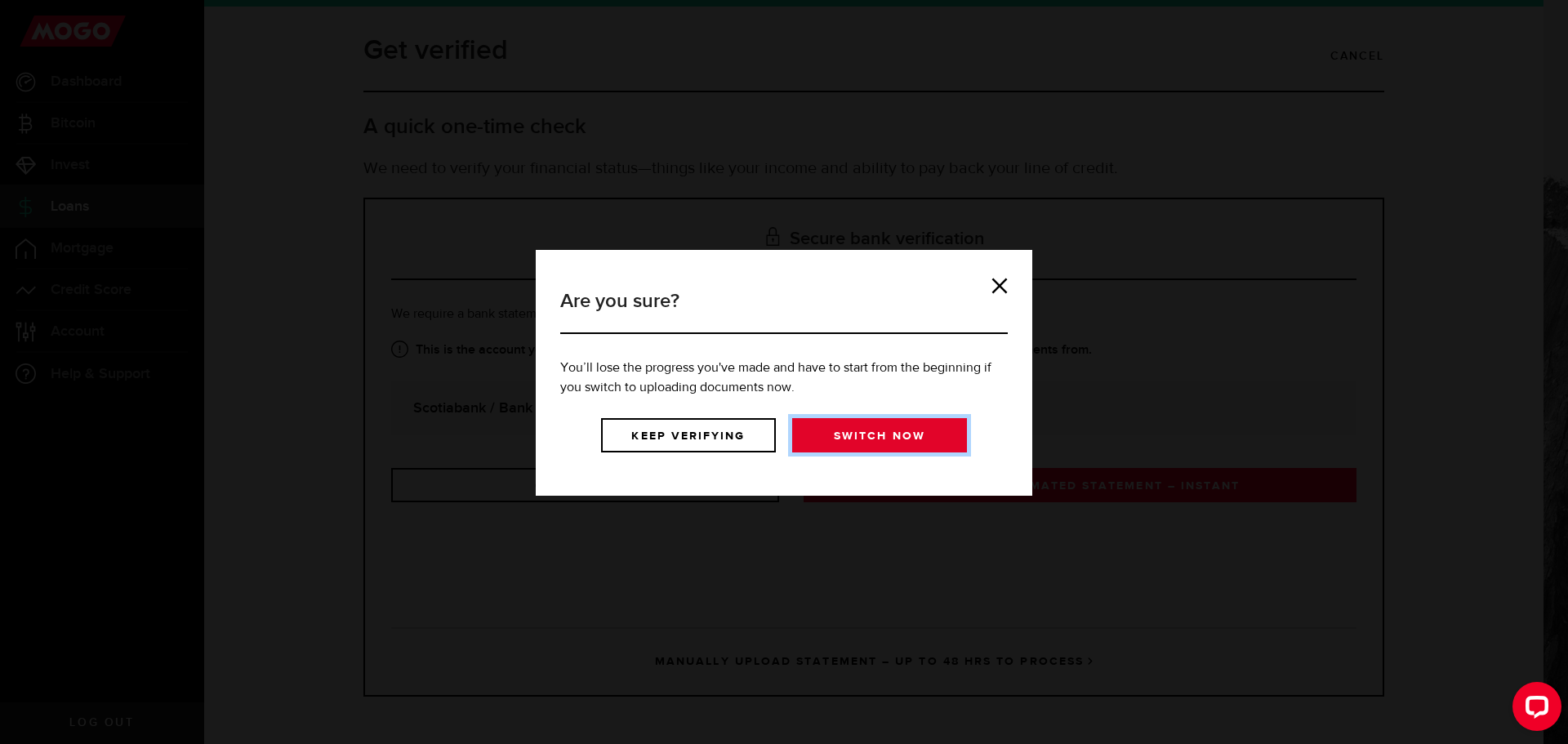
click at [850, 438] on link "Switch now" at bounding box center [879, 434] width 175 height 34
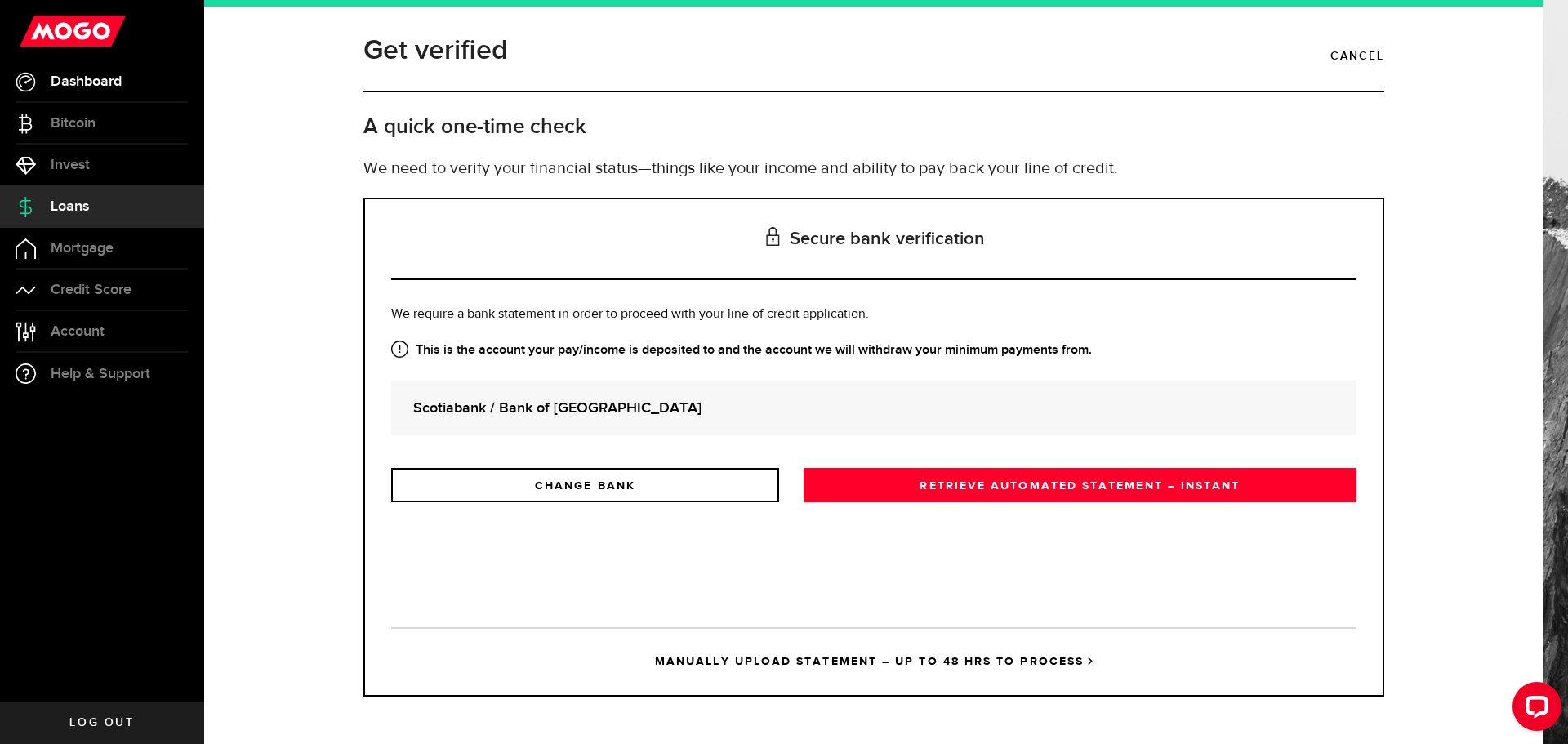
click at [101, 87] on span "Dashboard" at bounding box center [85, 81] width 71 height 15
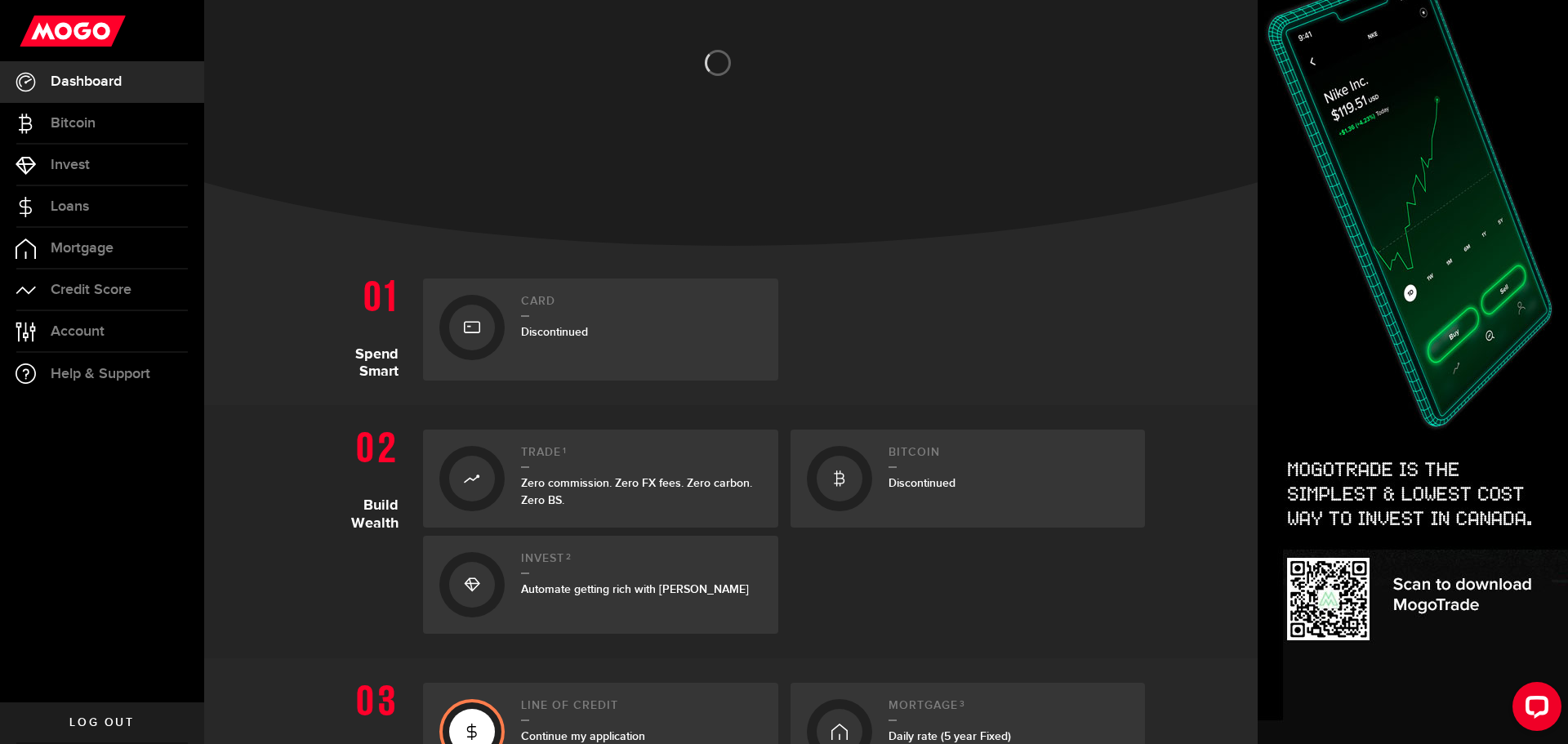
scroll to position [164, 0]
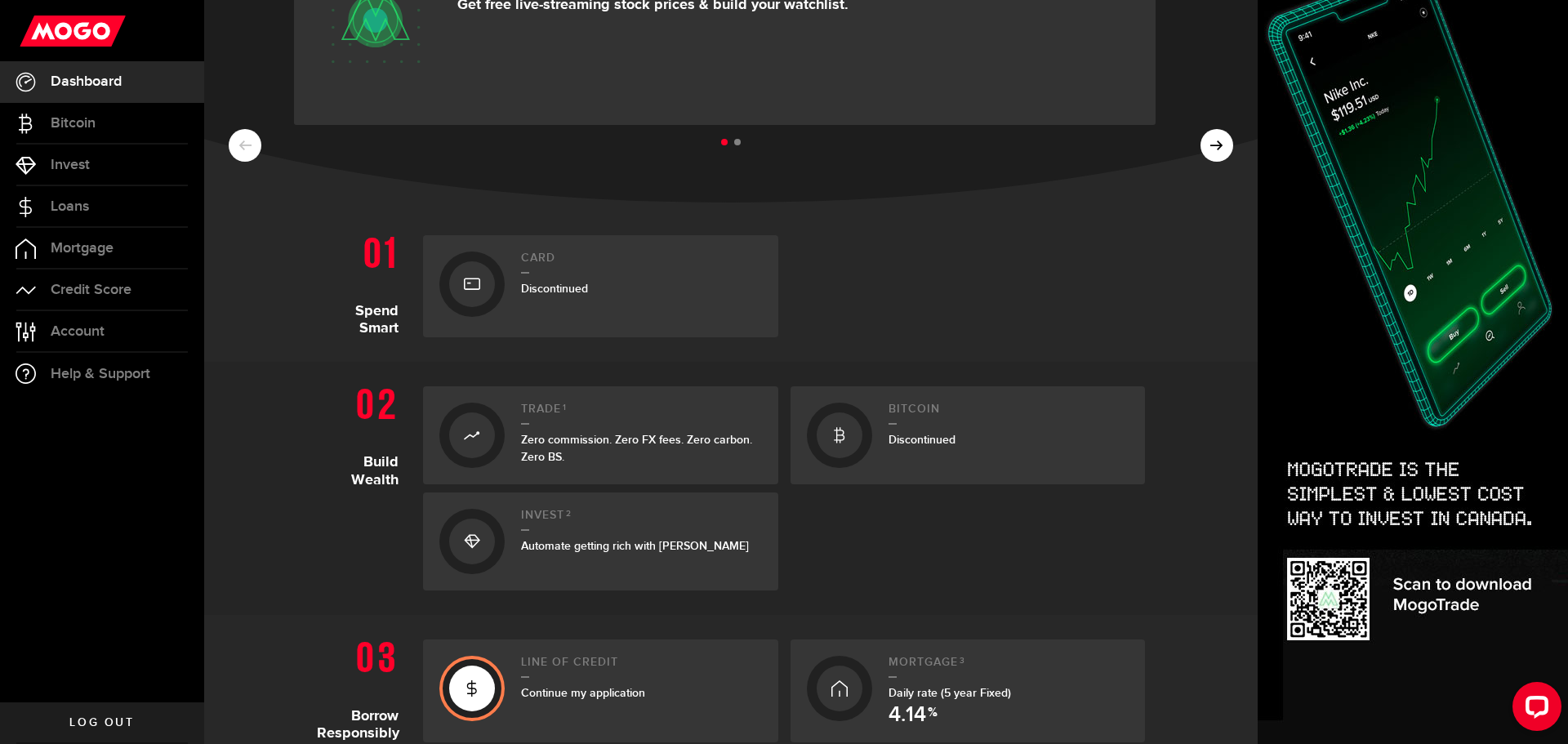
click at [597, 278] on div "Card Discontinued" at bounding box center [641, 286] width 241 height 70
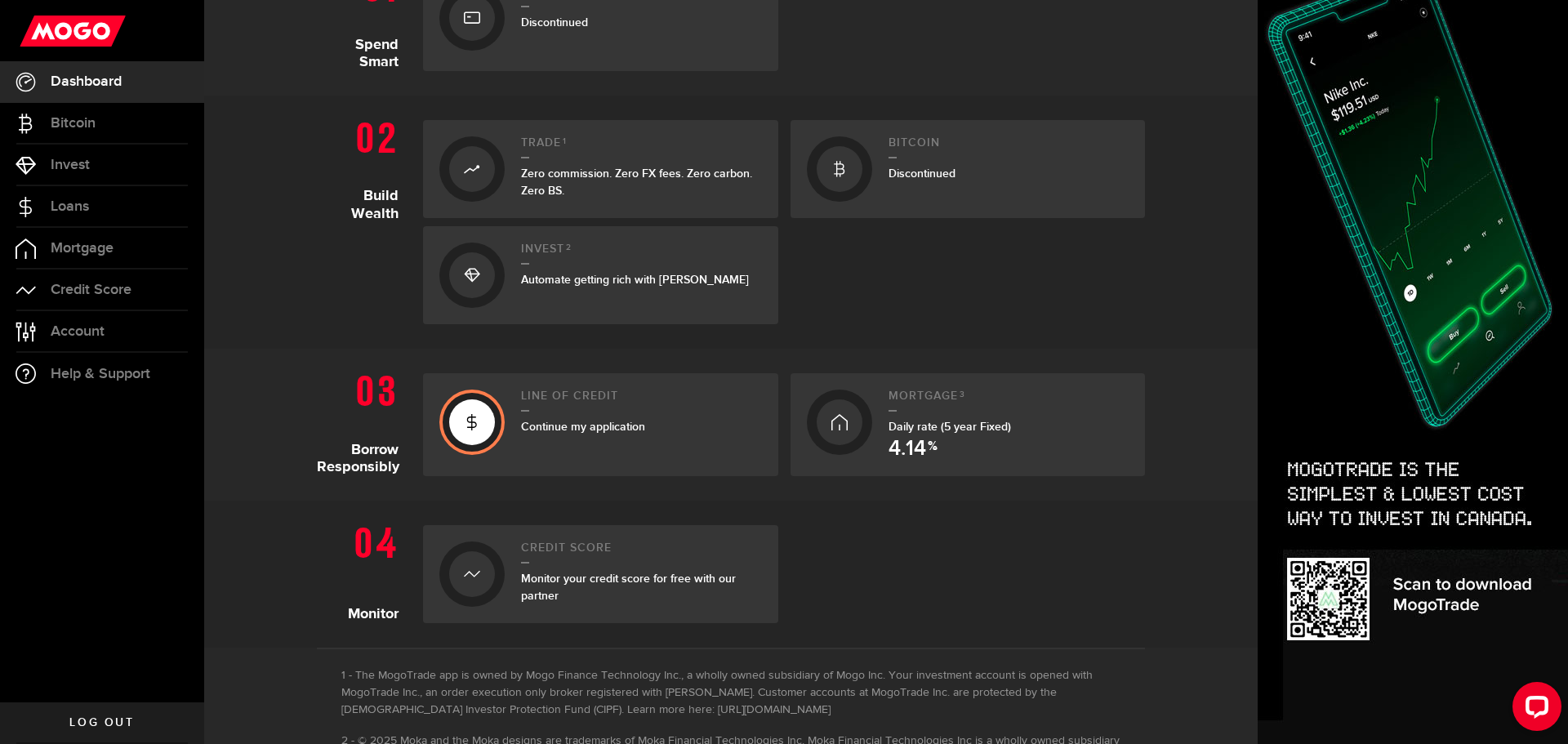
scroll to position [491, 0]
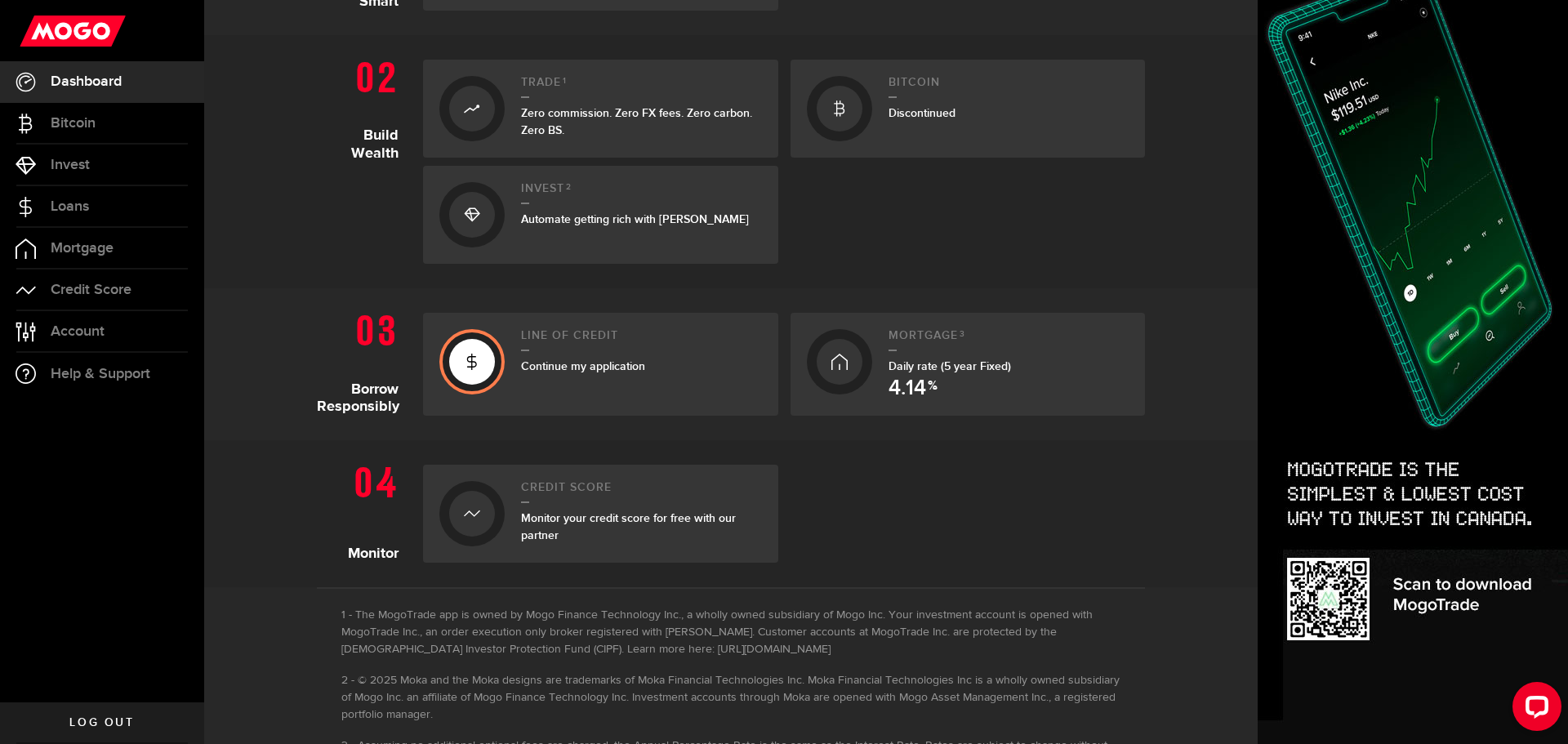
click at [541, 366] on span "Continue my application" at bounding box center [583, 367] width 124 height 14
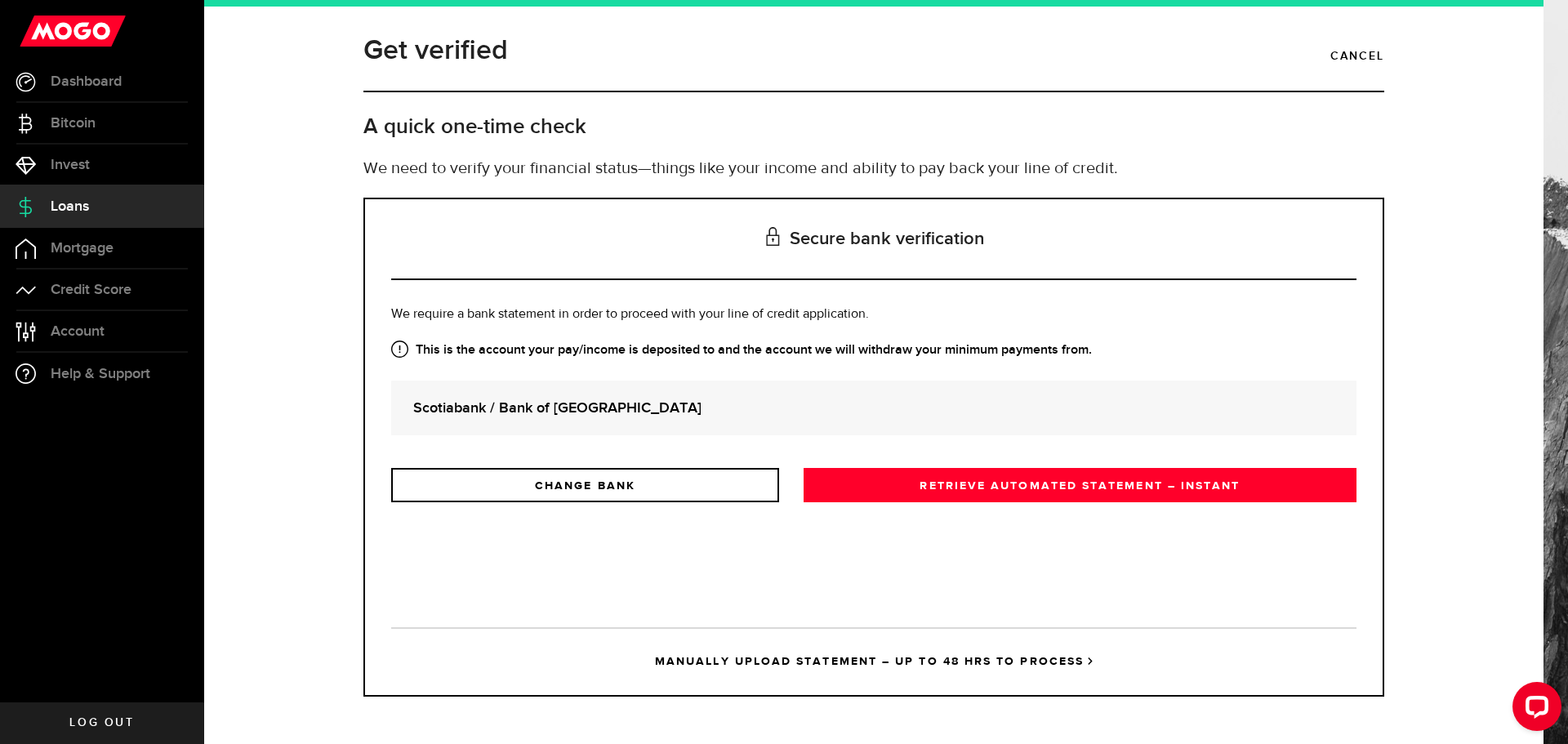
click at [71, 215] on link "Loans" at bounding box center [102, 207] width 204 height 41
click at [1346, 62] on link "Cancel" at bounding box center [1358, 56] width 54 height 28
